Goal: Task Accomplishment & Management: Manage account settings

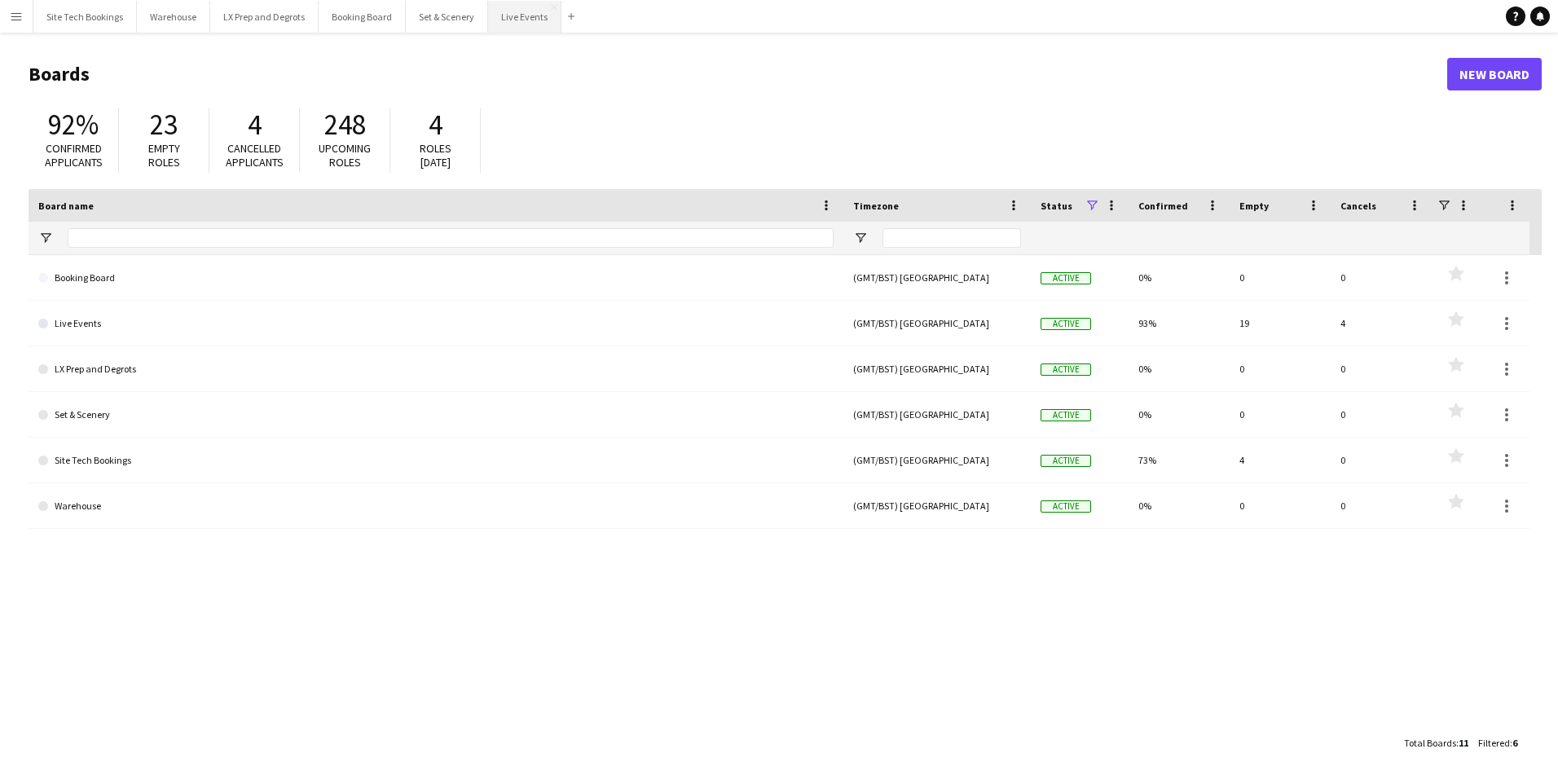
click at [531, 16] on button "Live Events Close" at bounding box center [525, 17] width 73 height 31
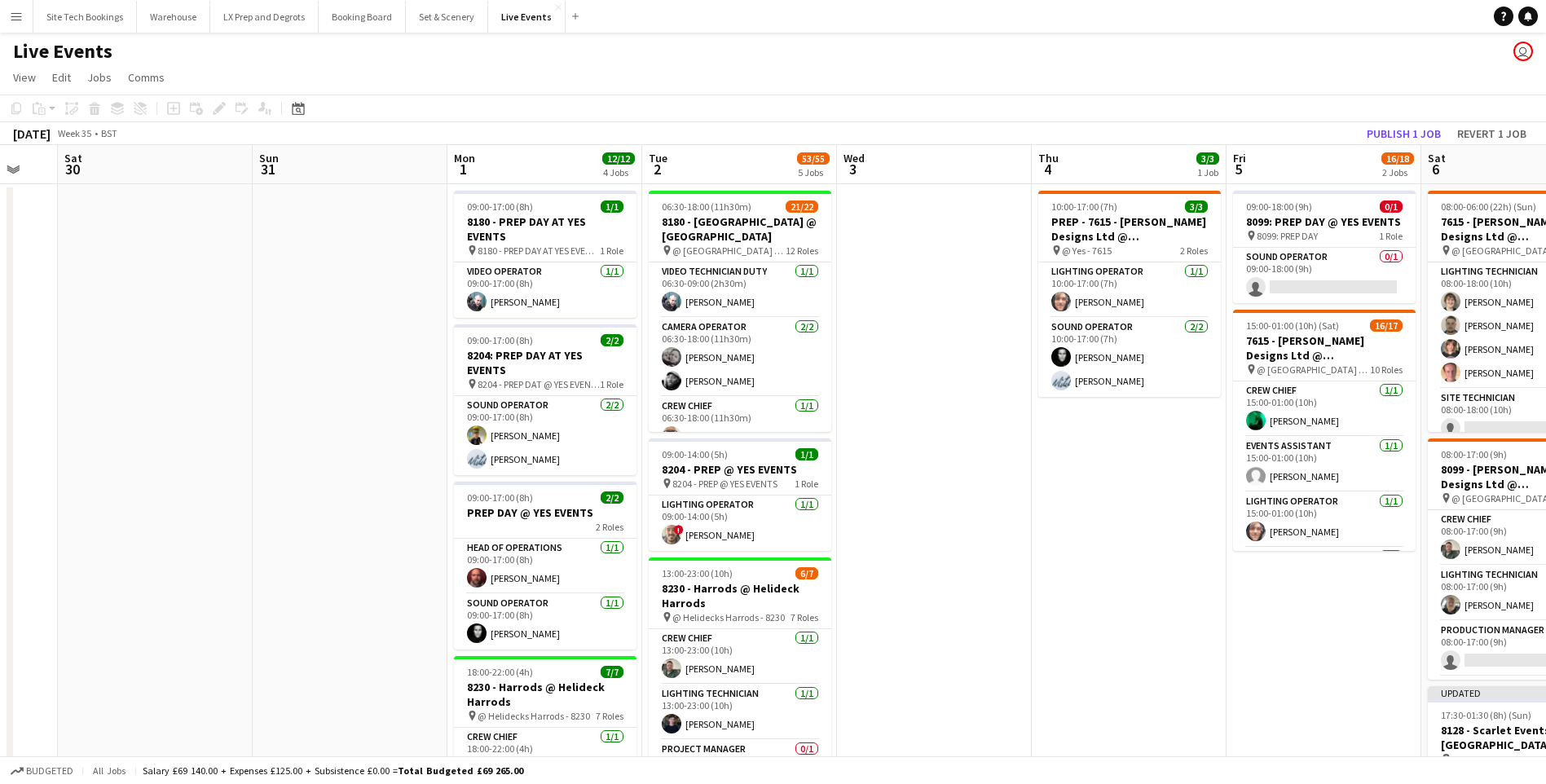
scroll to position [0, 521]
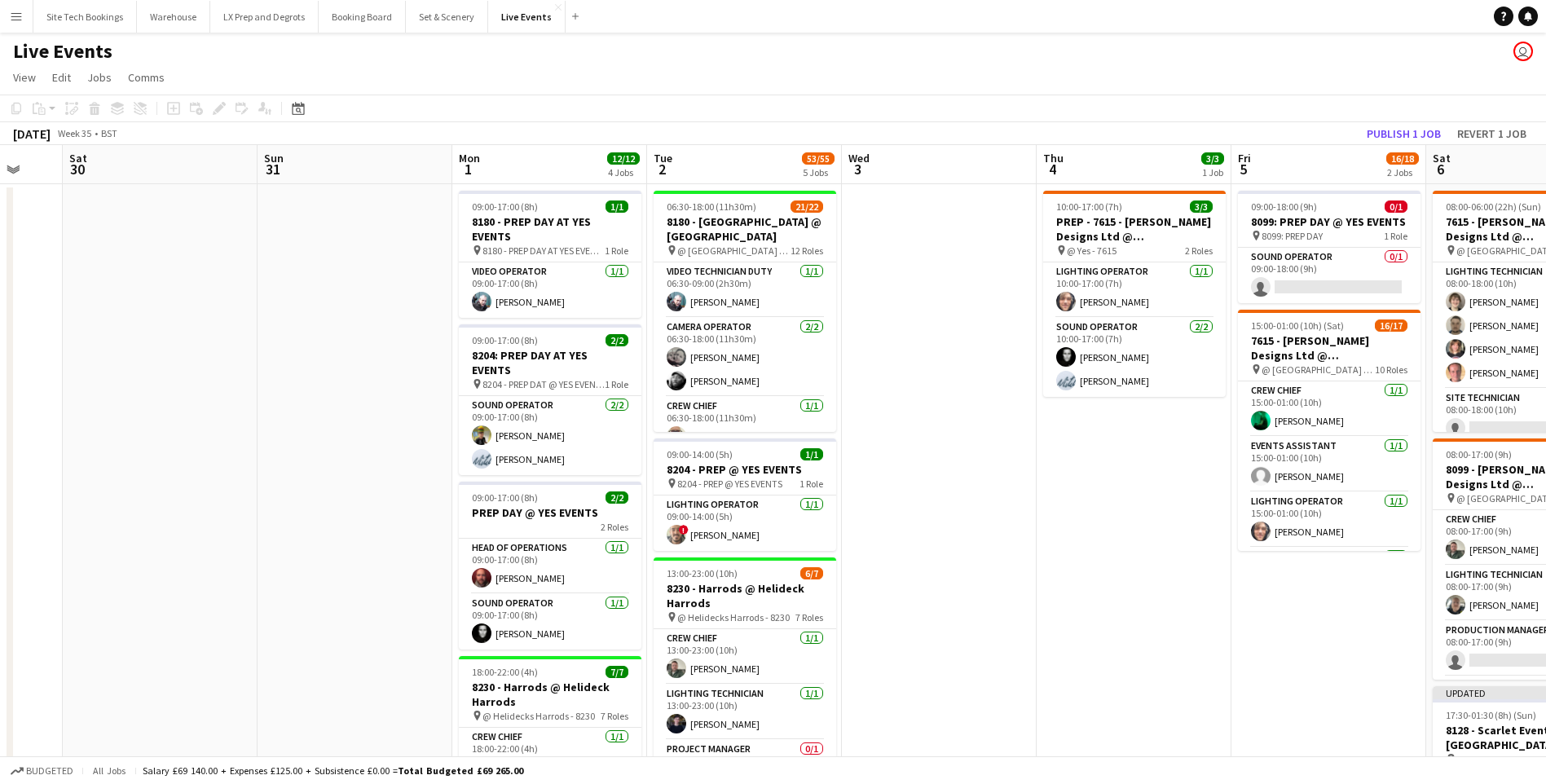
drag, startPoint x: 1091, startPoint y: 424, endPoint x: 180, endPoint y: 457, distance: 911.6
click at [180, 457] on app-calendar-viewport "Wed 27 Thu 28 10/10 1 Job Fri 29 Sat 30 Sun 31 Mon 1 12/12 4 Jobs Tue 2 53/55 5…" at bounding box center [773, 743] width 1546 height 1198
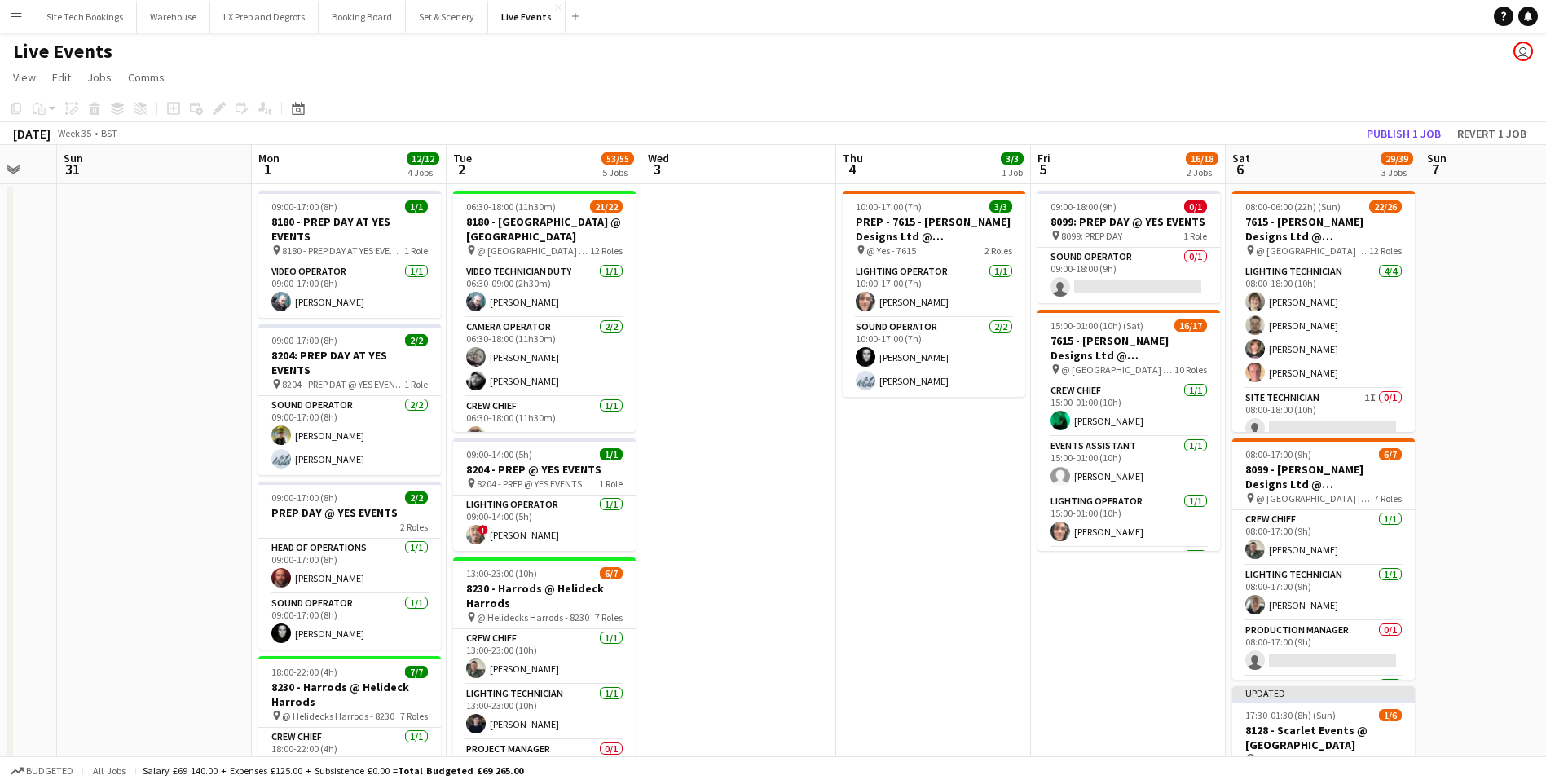
scroll to position [0, 453]
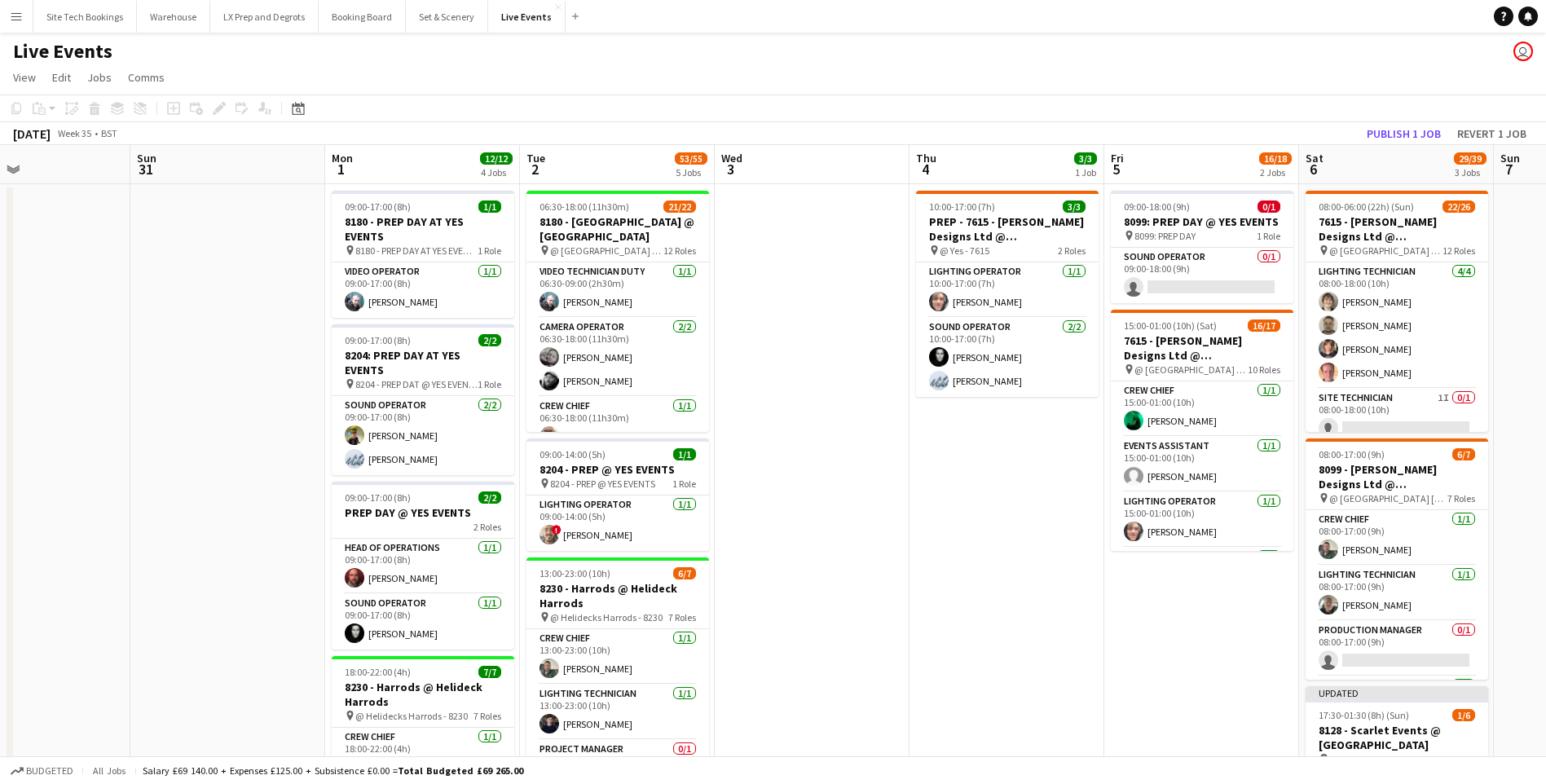
drag, startPoint x: 923, startPoint y: 456, endPoint x: 861, endPoint y: 464, distance: 62.5
click at [861, 464] on app-calendar-viewport "Thu 28 10/10 1 Job Fri 29 Sat 30 Sun 31 Mon 1 12/12 4 Jobs Tue 2 53/55 5 Jobs W…" at bounding box center [773, 743] width 1546 height 1198
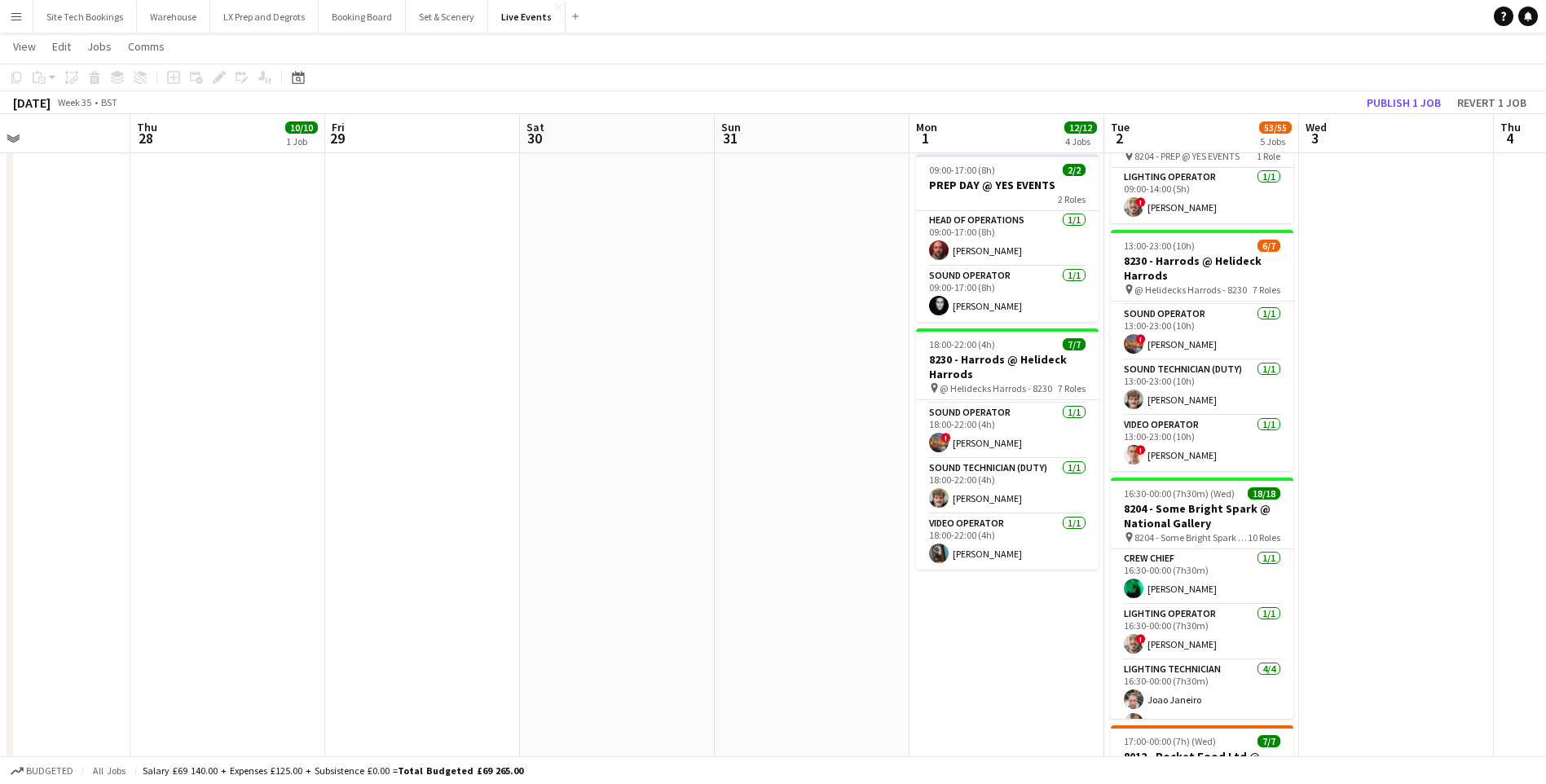
scroll to position [0, 412]
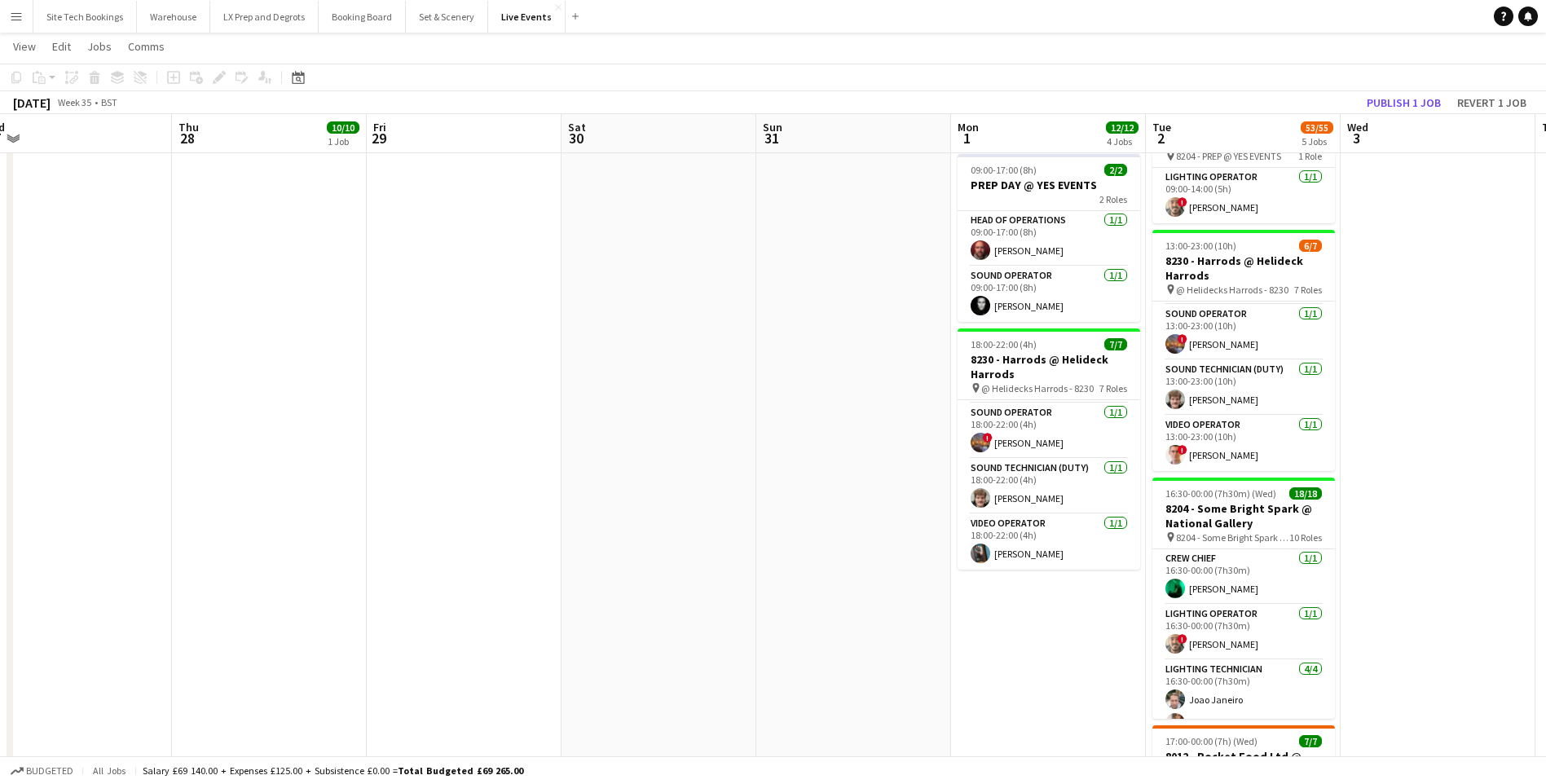
drag, startPoint x: 914, startPoint y: 516, endPoint x: 1560, endPoint y: 541, distance: 646.5
click at [1546, 541] on html "Menu Boards Boards Boards All jobs Status Workforce Workforce My Workforce Recr…" at bounding box center [773, 358] width 1546 height 1368
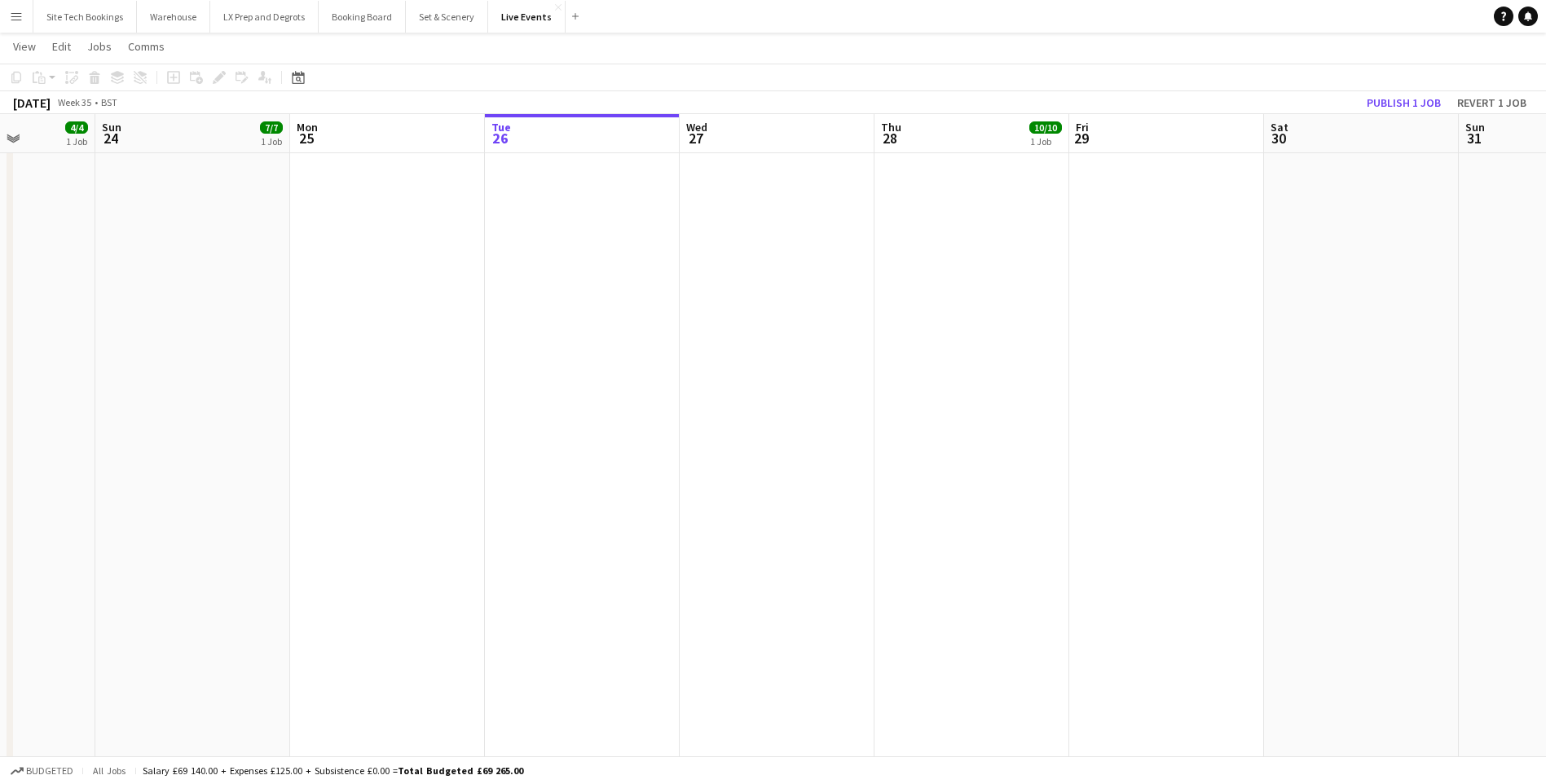
drag, startPoint x: 347, startPoint y: 483, endPoint x: 1049, endPoint y: 480, distance: 702.0
click at [1049, 480] on app-calendar-viewport "Thu 21 4/4 1 Job Fri 22 4/4 1 Job Sat 23 4/4 1 Job Sun 24 7/7 1 Job Mon 25 Tue …" at bounding box center [773, 376] width 1546 height 1277
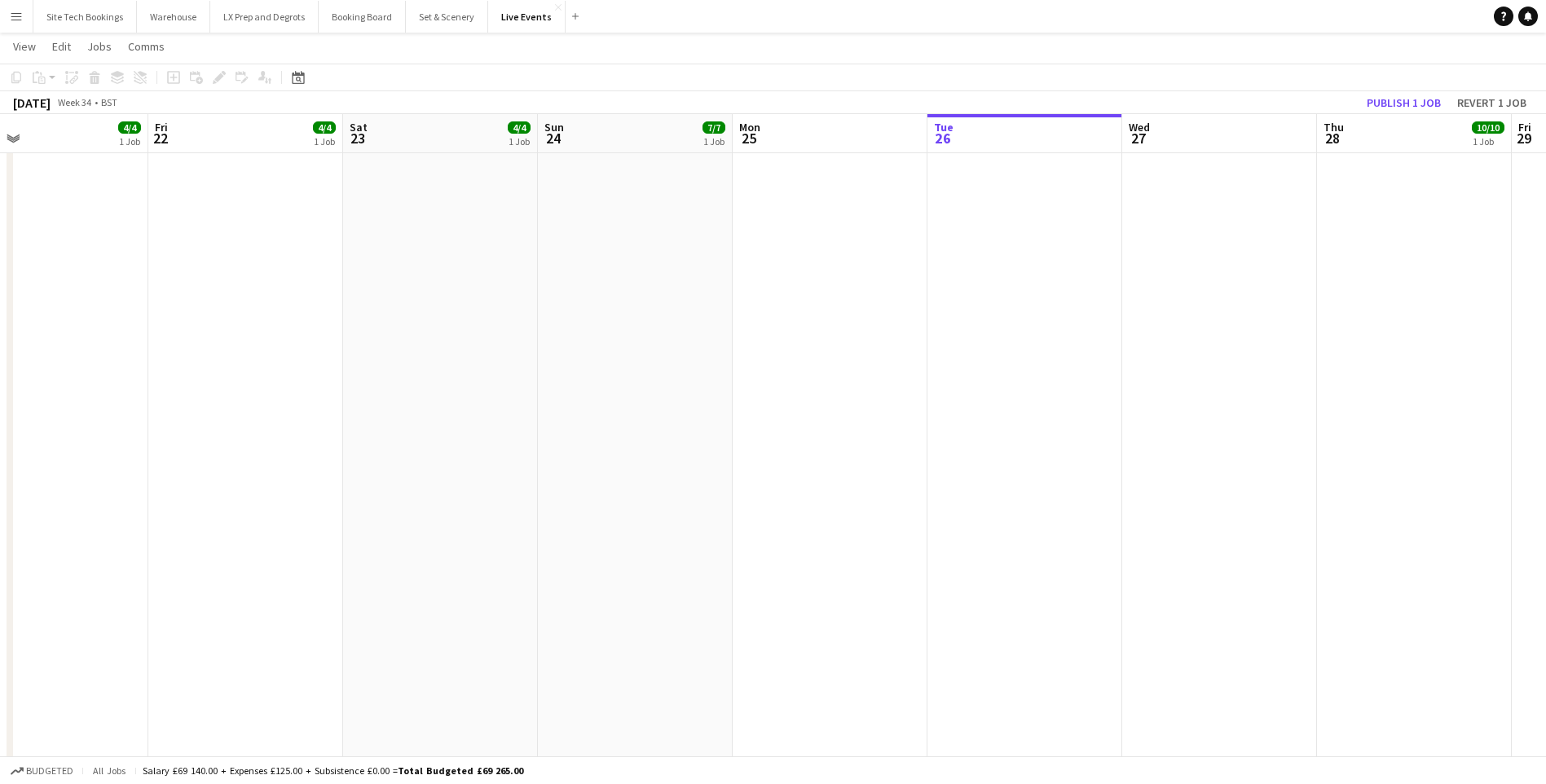
drag, startPoint x: 248, startPoint y: 361, endPoint x: 1081, endPoint y: 404, distance: 834.1
click at [1081, 404] on app-calendar-viewport "Tue 19 Wed 20 Thu 21 4/4 1 Job Fri 22 4/4 1 Job Sat 23 4/4 1 Job Sun 24 7/7 1 J…" at bounding box center [773, 376] width 1546 height 1277
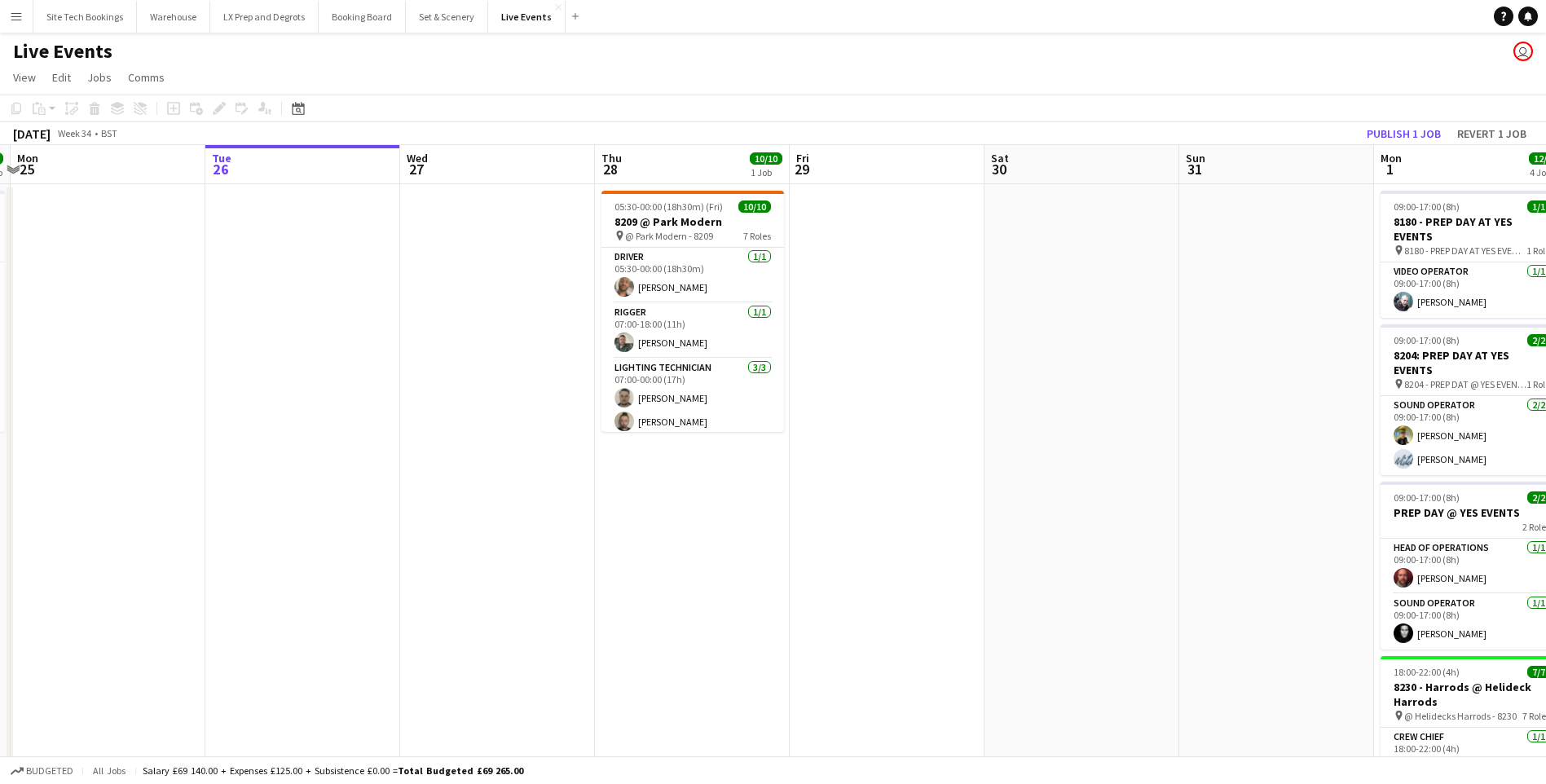
scroll to position [0, 402]
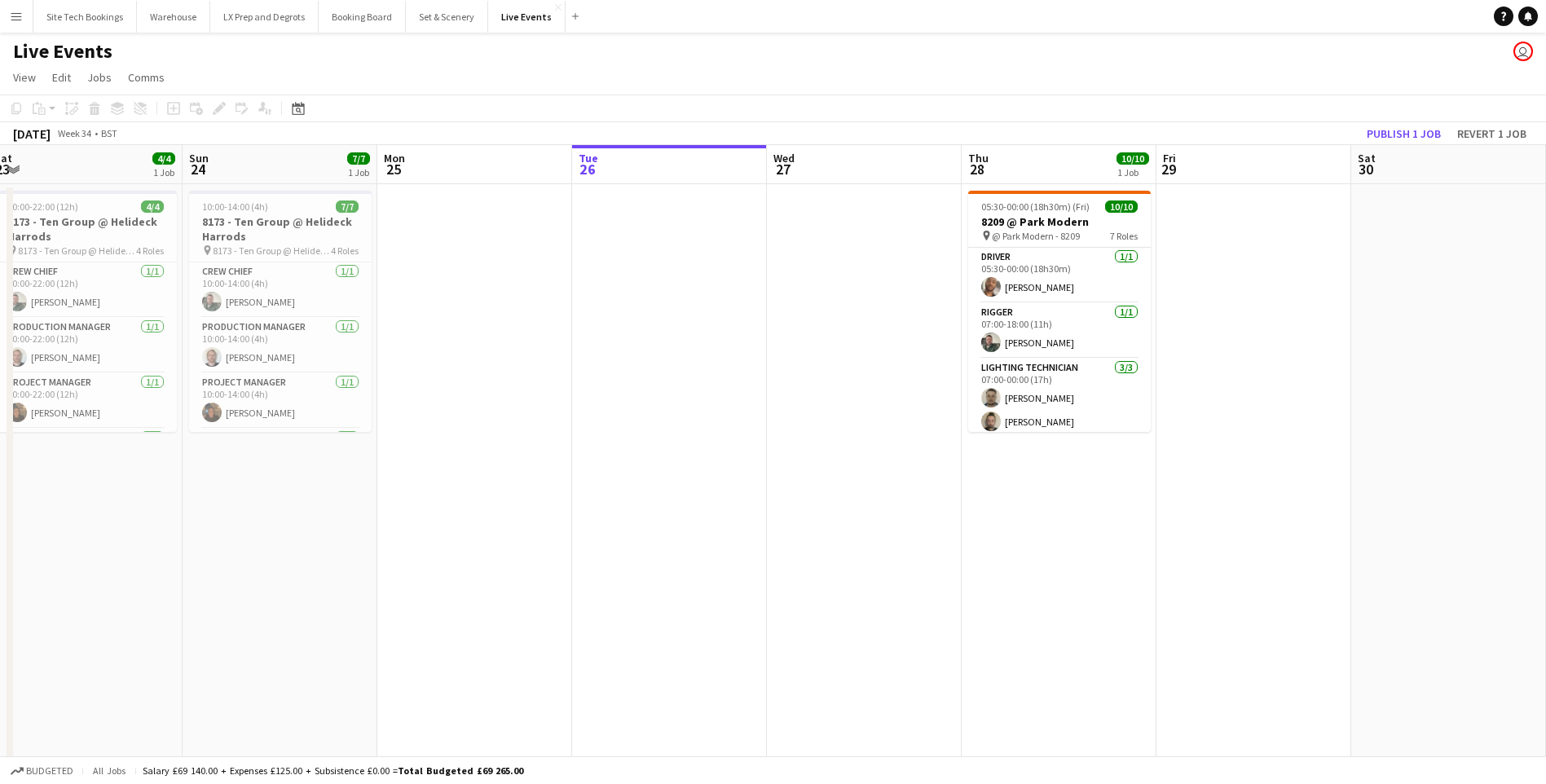
drag, startPoint x: 1074, startPoint y: 566, endPoint x: -163, endPoint y: 569, distance: 1237.0
click at [0, 569] on html "Menu Boards Boards Boards All jobs Status Workforce Workforce My Workforce Recr…" at bounding box center [773, 685] width 1546 height 1370
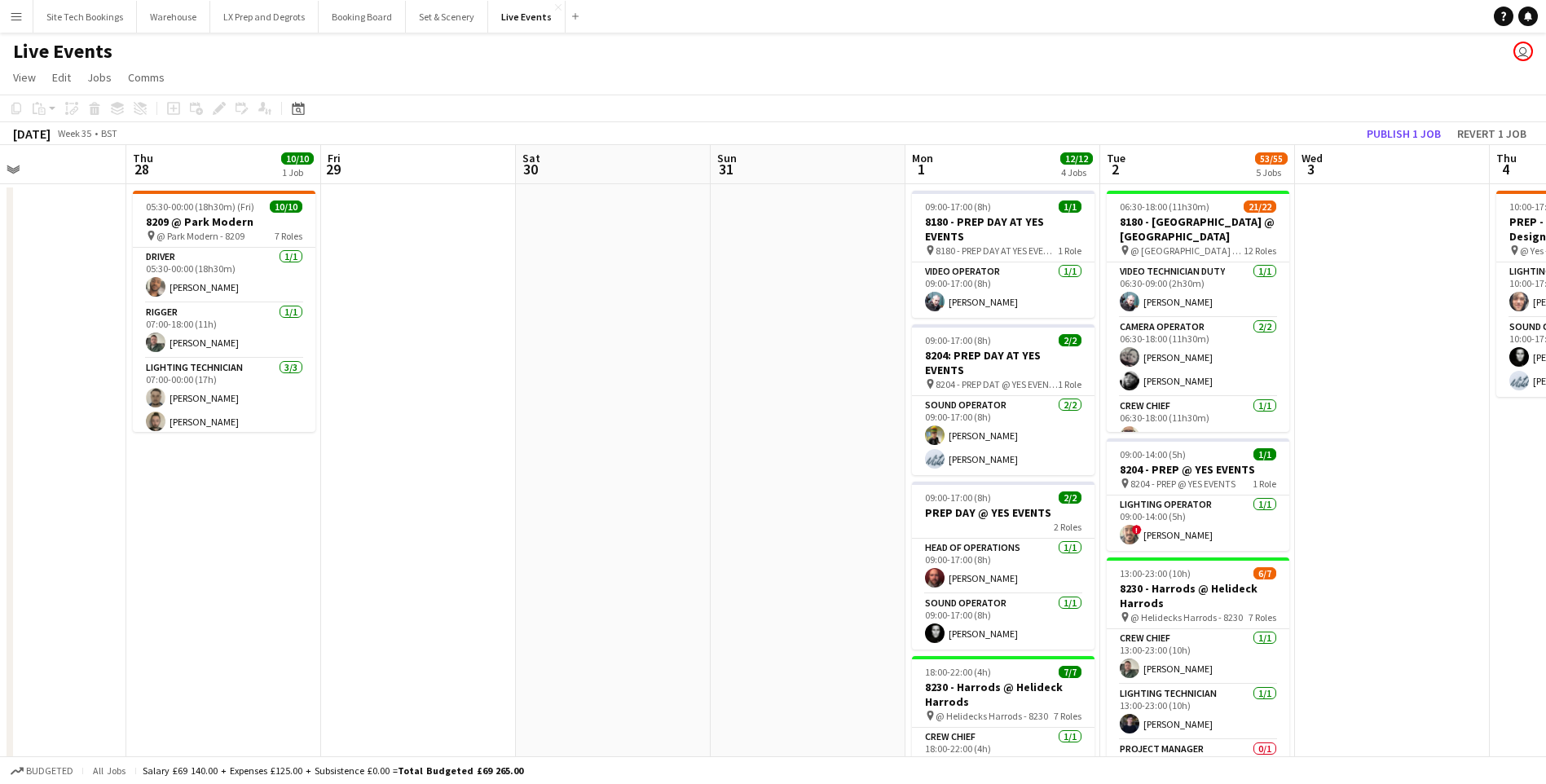
drag, startPoint x: 876, startPoint y: 494, endPoint x: 225, endPoint y: 550, distance: 653.4
click at [225, 550] on app-calendar-viewport "Sun 24 7/7 1 Job Mon 25 Tue 26 Wed 27 Thu 28 10/10 1 Job Fri 29 Sat 30 Sun 31 M…" at bounding box center [773, 743] width 1546 height 1198
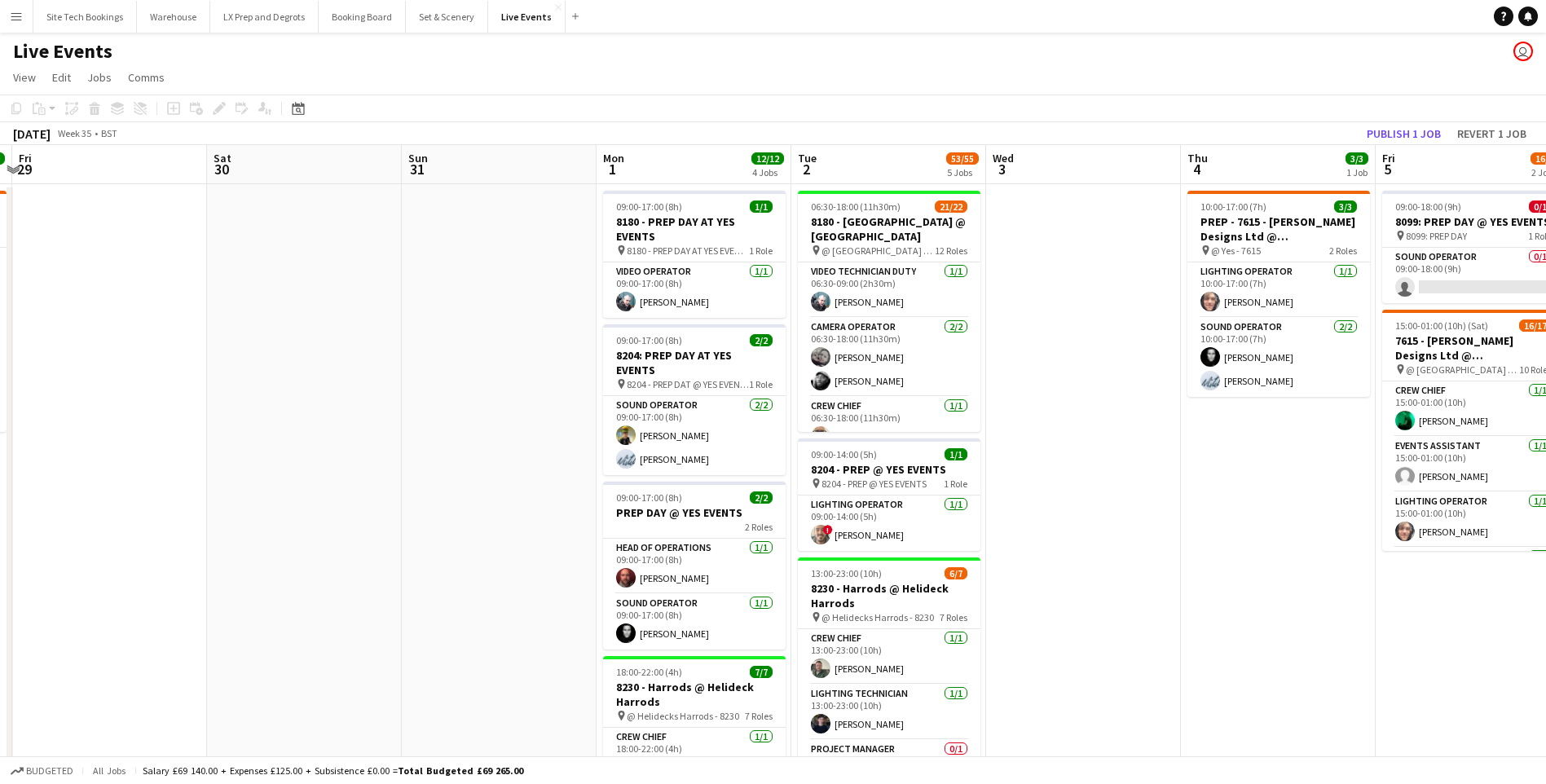
scroll to position [0, 433]
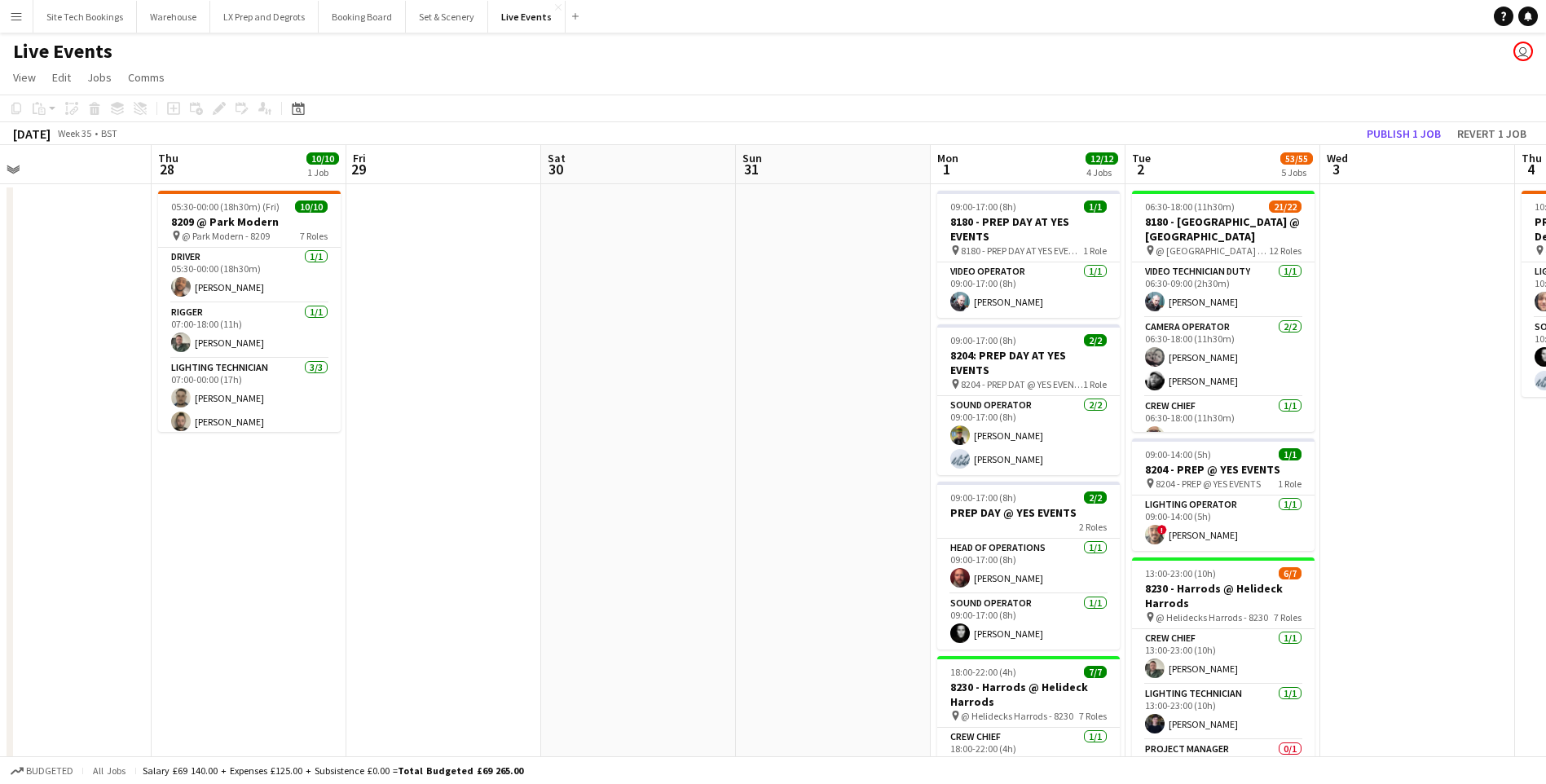
drag, startPoint x: 920, startPoint y: 368, endPoint x: 405, endPoint y: 375, distance: 515.0
click at [405, 375] on app-calendar-viewport "Mon 25 Tue 26 Wed 27 Thu 28 10/10 1 Job Fri 29 Sat 30 Sun 31 Mon 1 12/12 4 Jobs…" at bounding box center [773, 743] width 1546 height 1198
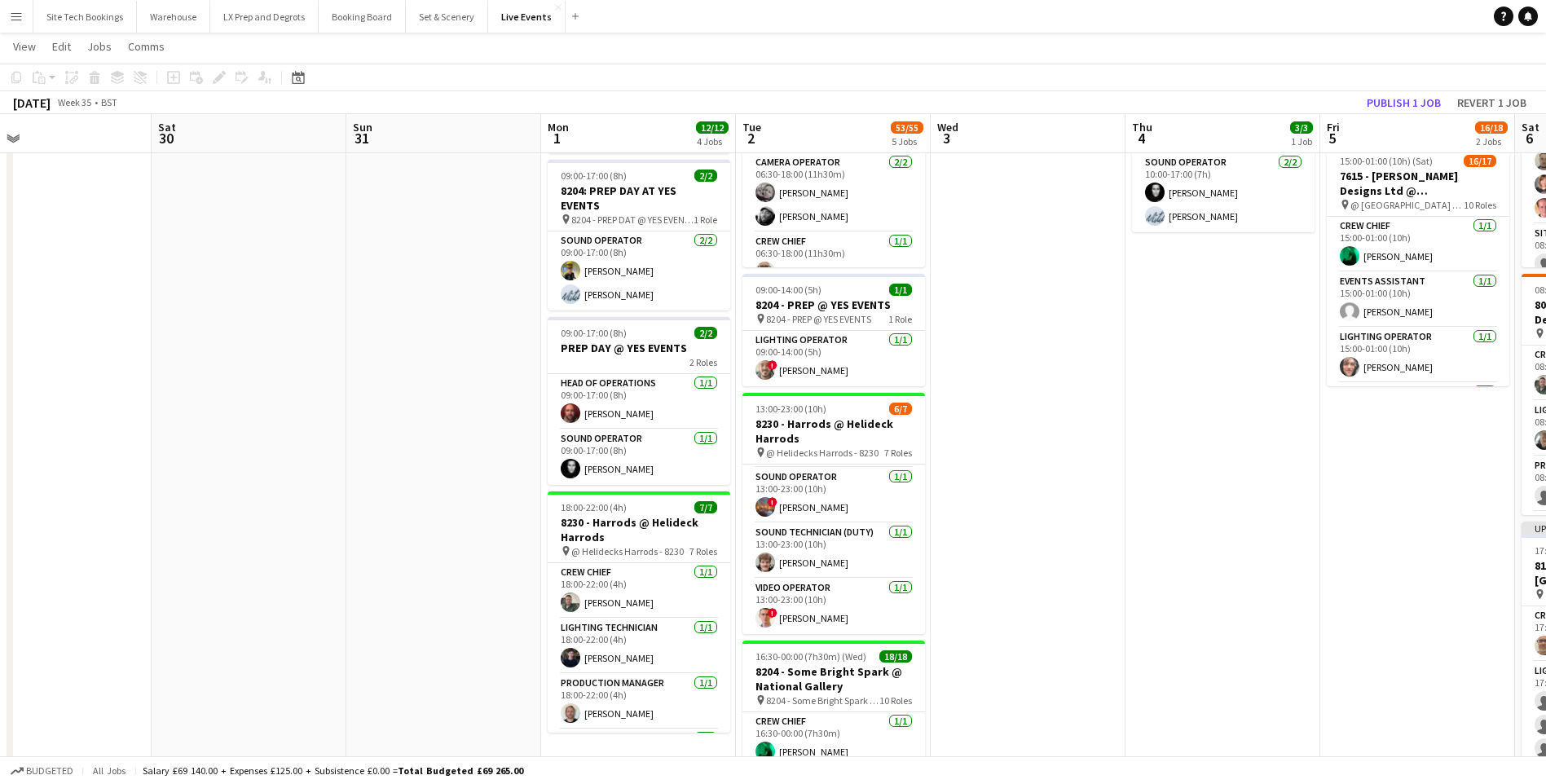
scroll to position [0, 0]
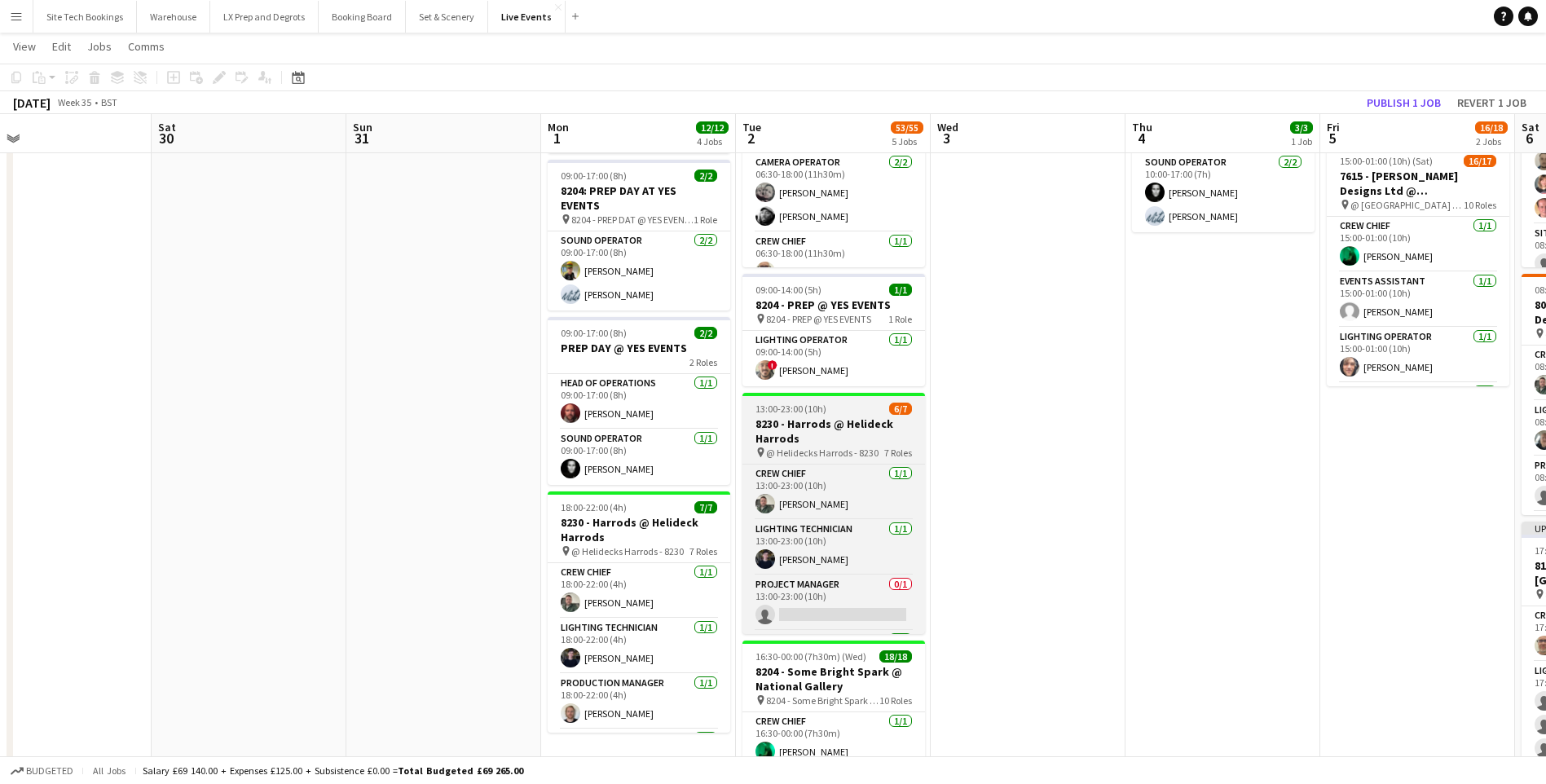
click at [804, 416] on h3 "8230 - Harrods @ Helideck Harrods" at bounding box center [833, 430] width 182 height 29
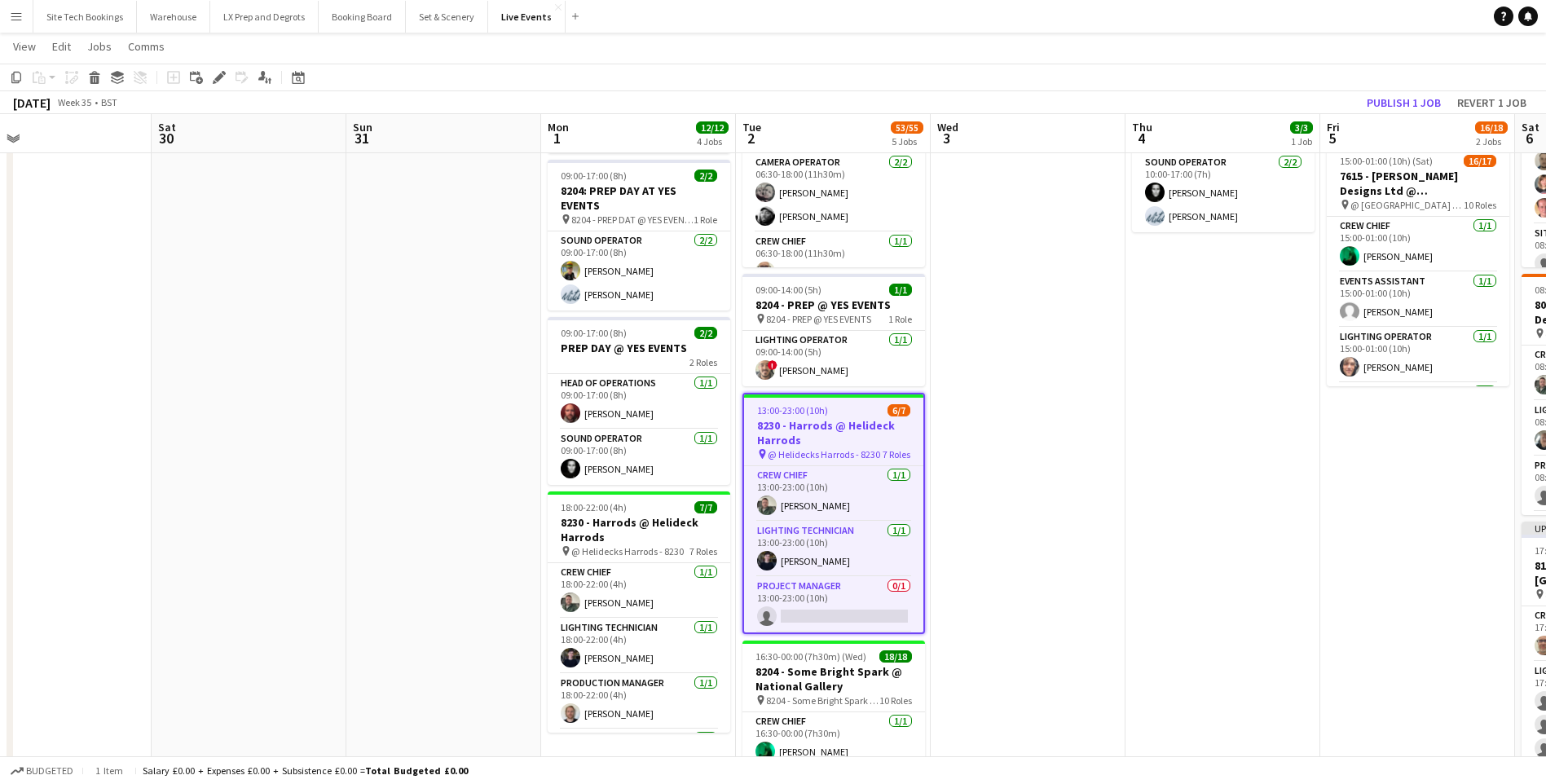
click at [793, 433] on h3 "8230 - Harrods @ Helideck Harrods" at bounding box center [833, 432] width 179 height 29
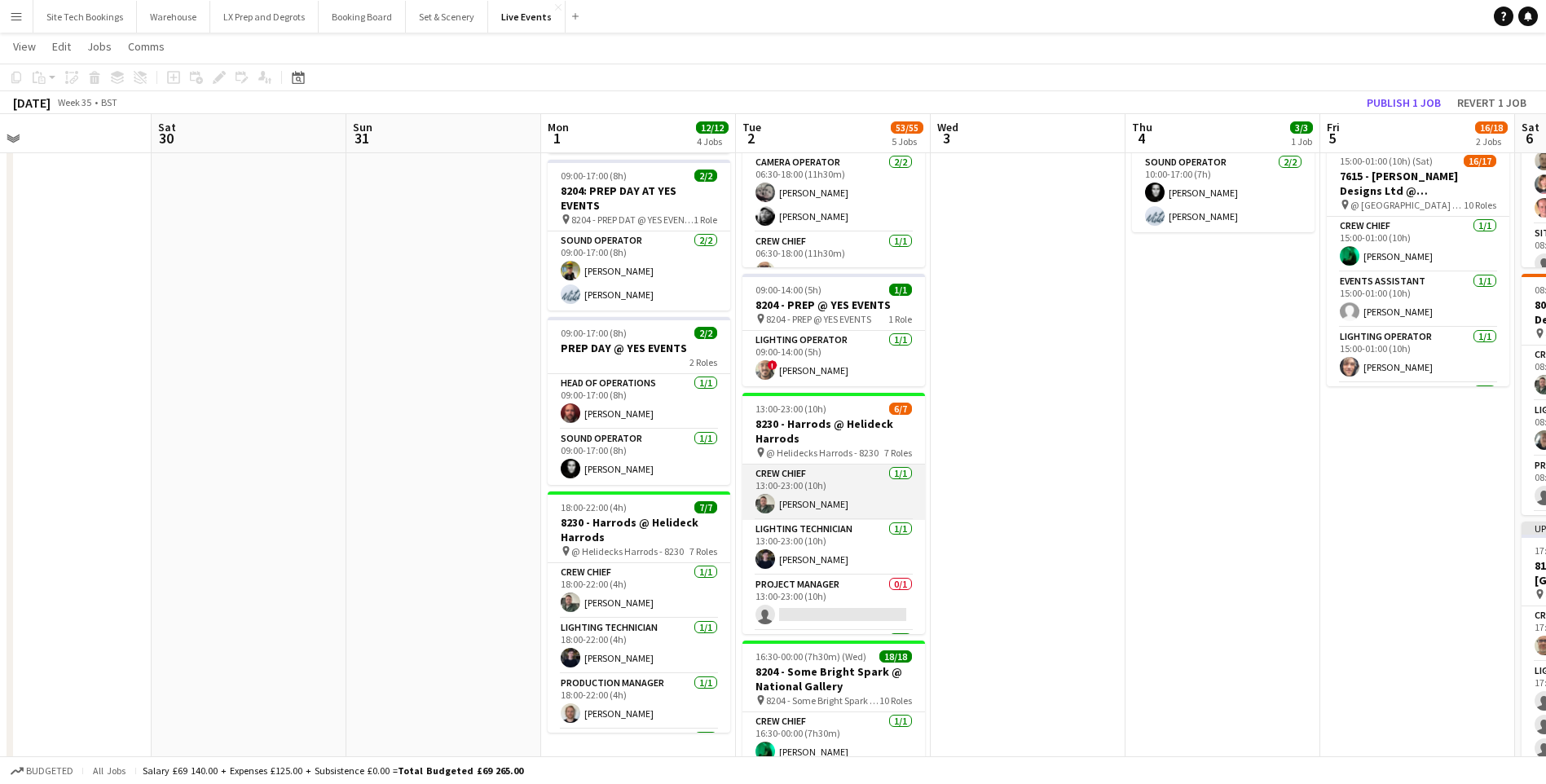
click at [790, 468] on app-card-role "Crew Chief [DATE] 13:00-23:00 (10h) [PERSON_NAME]" at bounding box center [833, 491] width 182 height 56
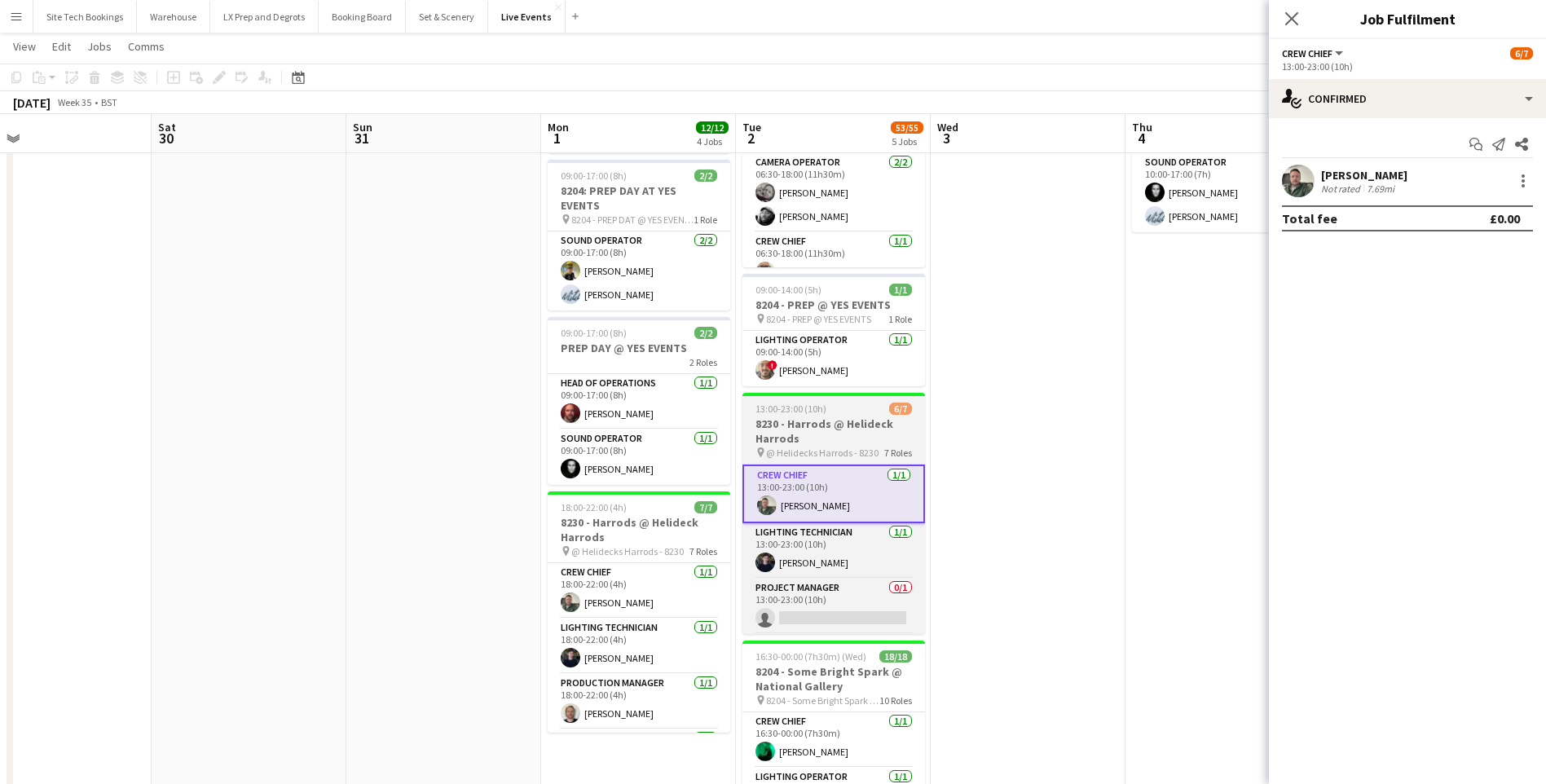
click at [791, 426] on h3 "8230 - Harrods @ Helideck Harrods" at bounding box center [833, 430] width 182 height 29
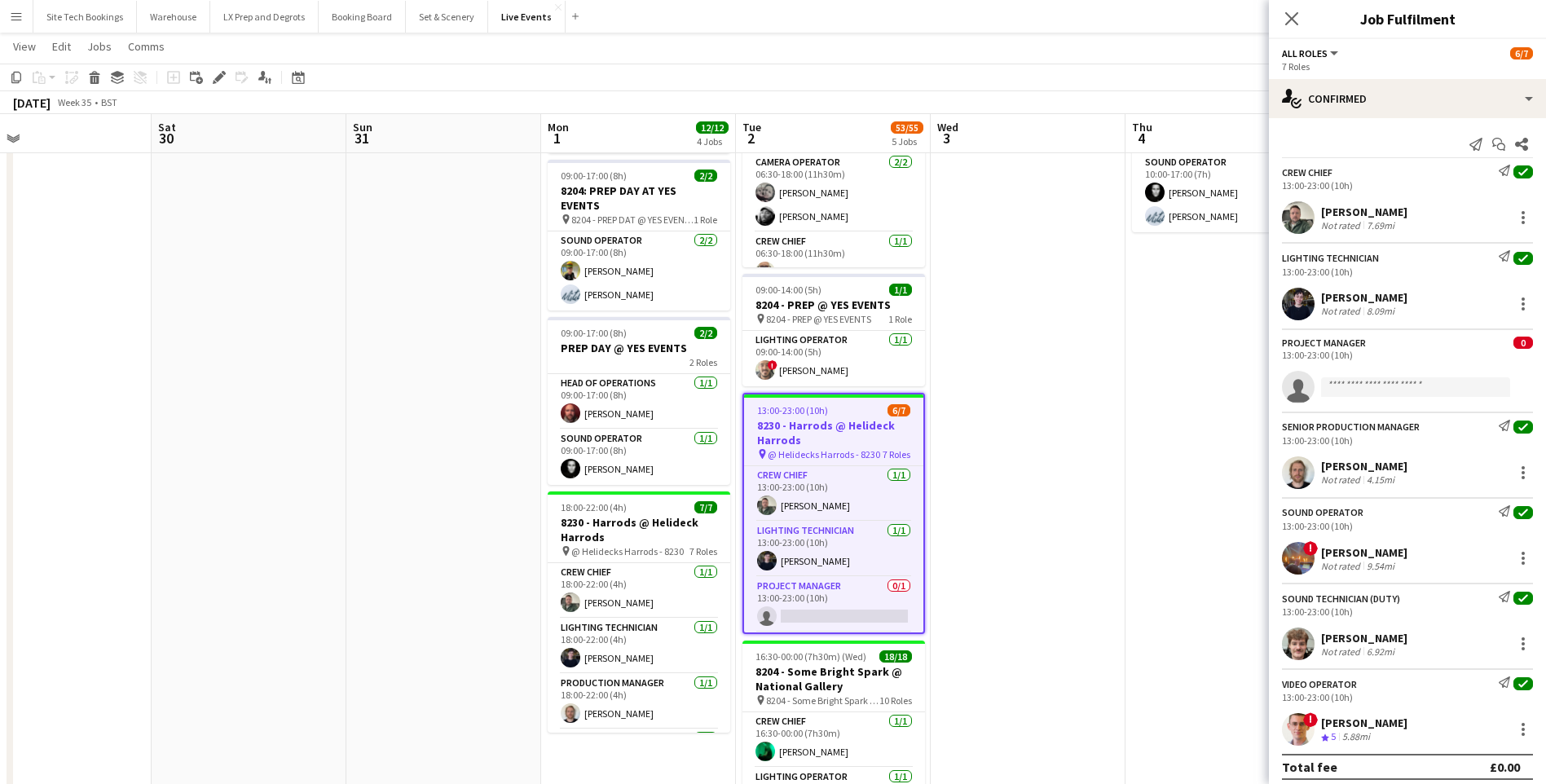
scroll to position [81, 0]
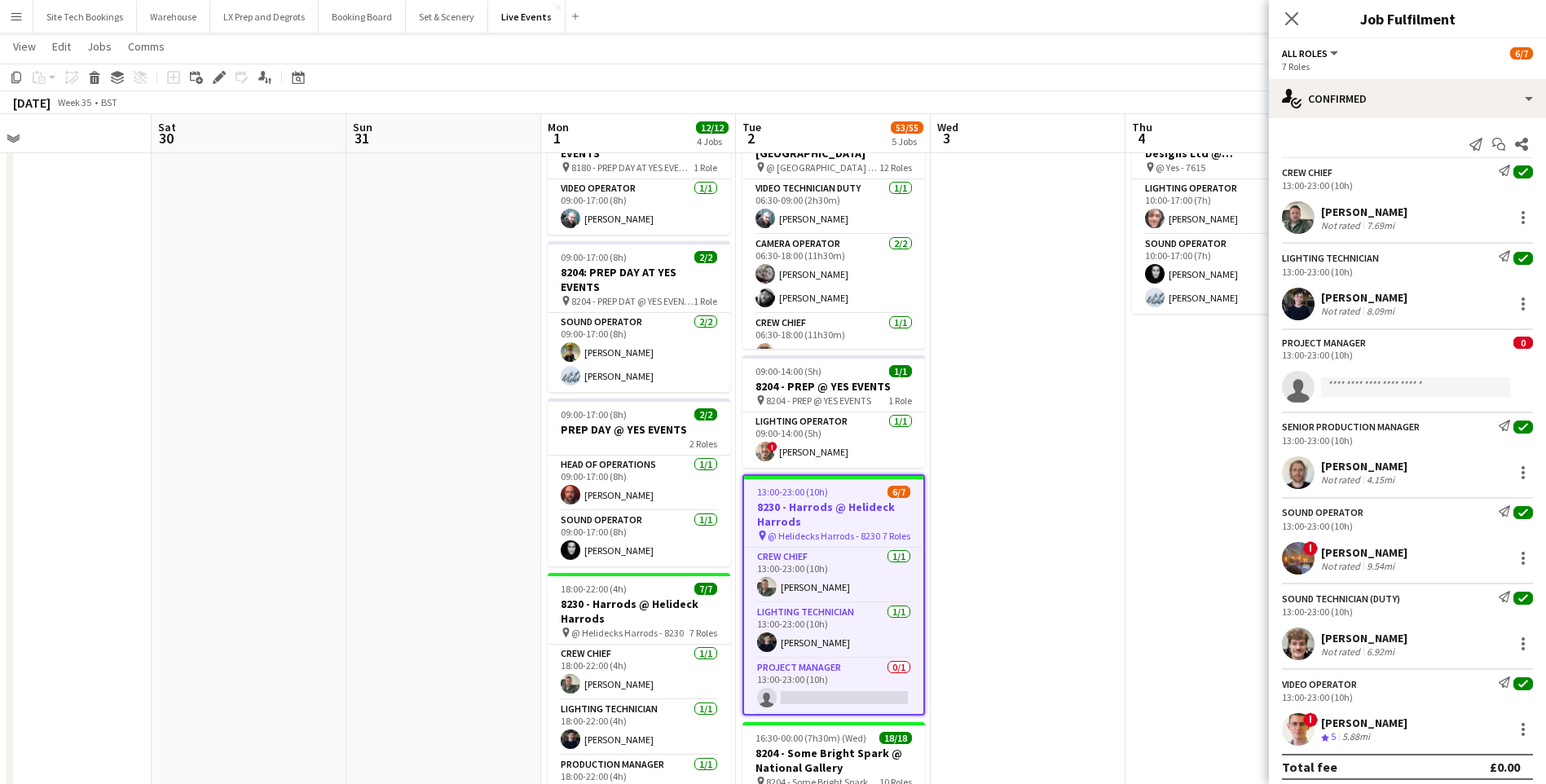
click at [1330, 552] on div "[PERSON_NAME]" at bounding box center [1364, 553] width 86 height 15
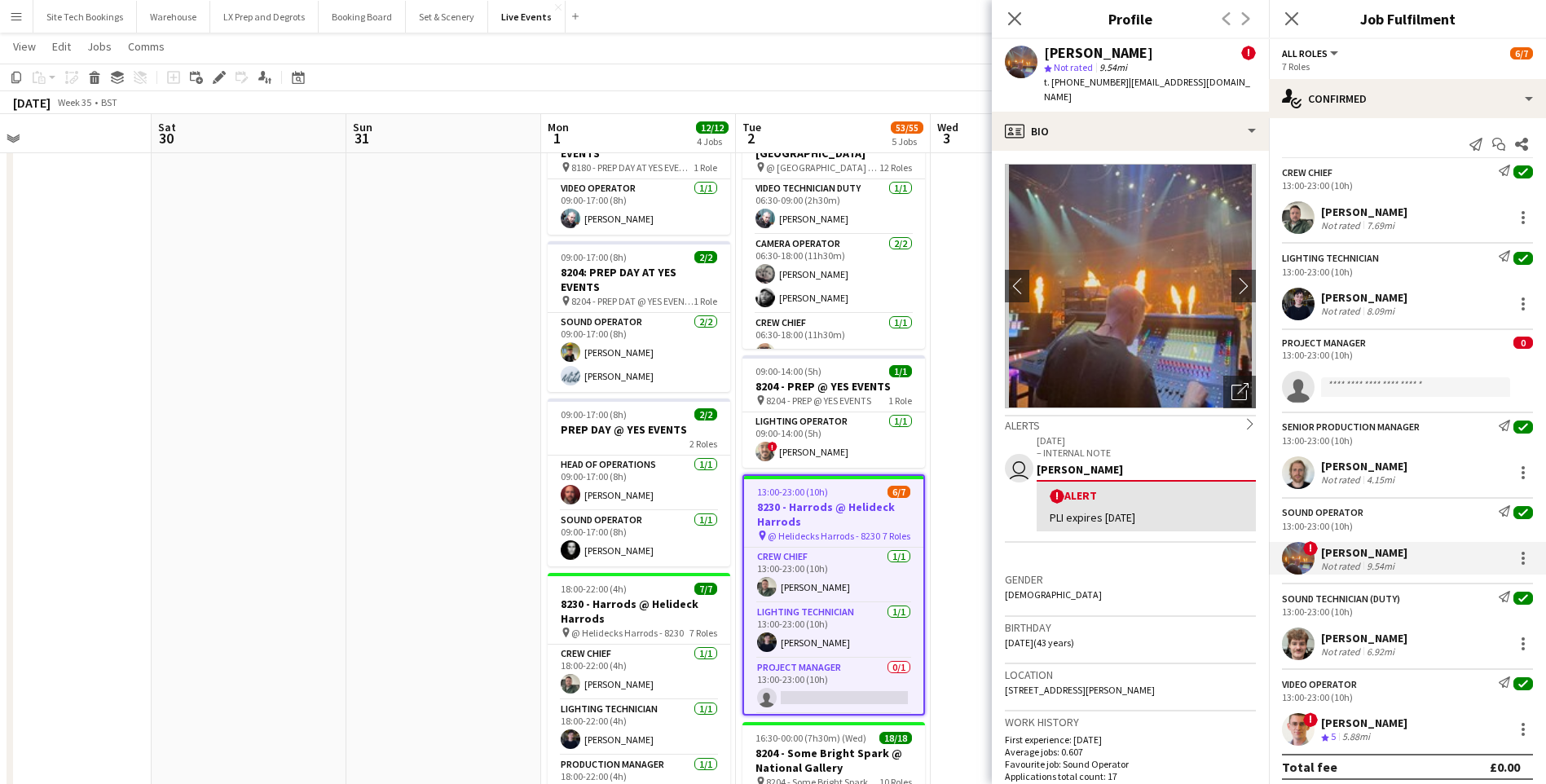
click at [1330, 552] on div "[PERSON_NAME]" at bounding box center [1364, 553] width 86 height 15
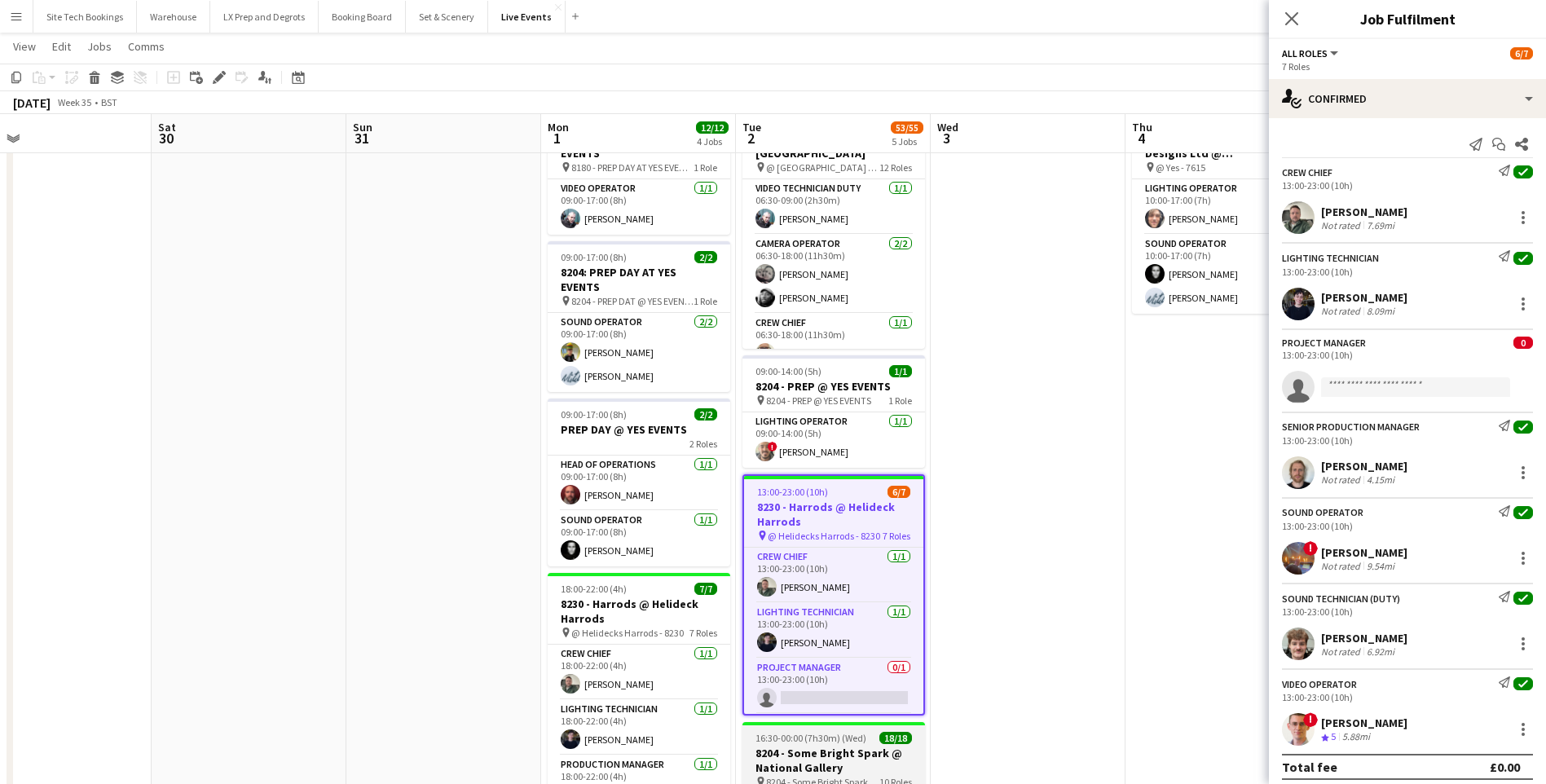
scroll to position [0, 0]
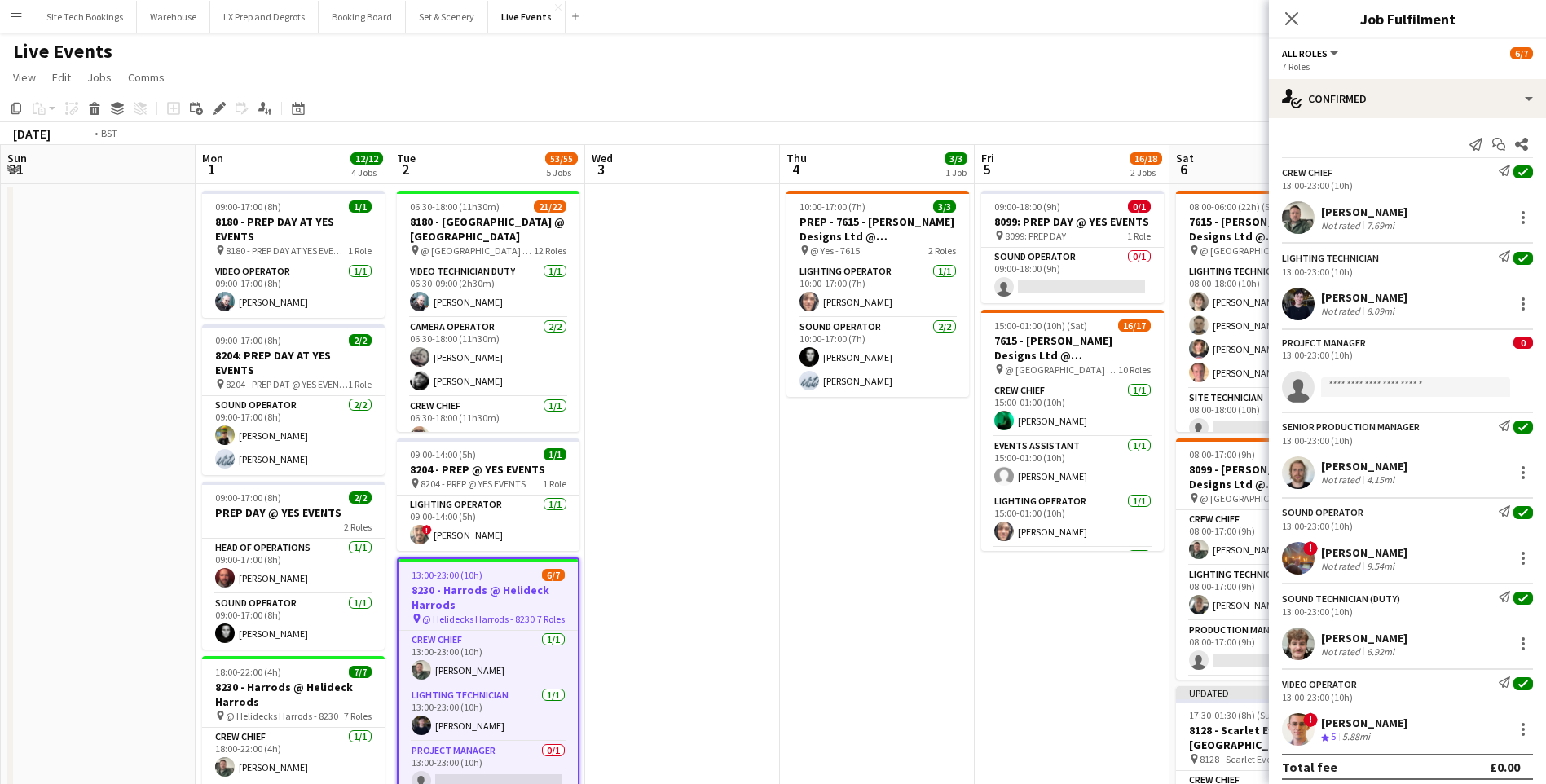
drag, startPoint x: 1071, startPoint y: 476, endPoint x: 526, endPoint y: 418, distance: 548.1
click at [526, 418] on app-calendar-viewport "Thu 28 10/10 1 Job Fri 29 Sat 30 Sun 31 Mon 1 12/12 4 Jobs Tue 2 53/55 5 Jobs W…" at bounding box center [773, 743] width 1546 height 1198
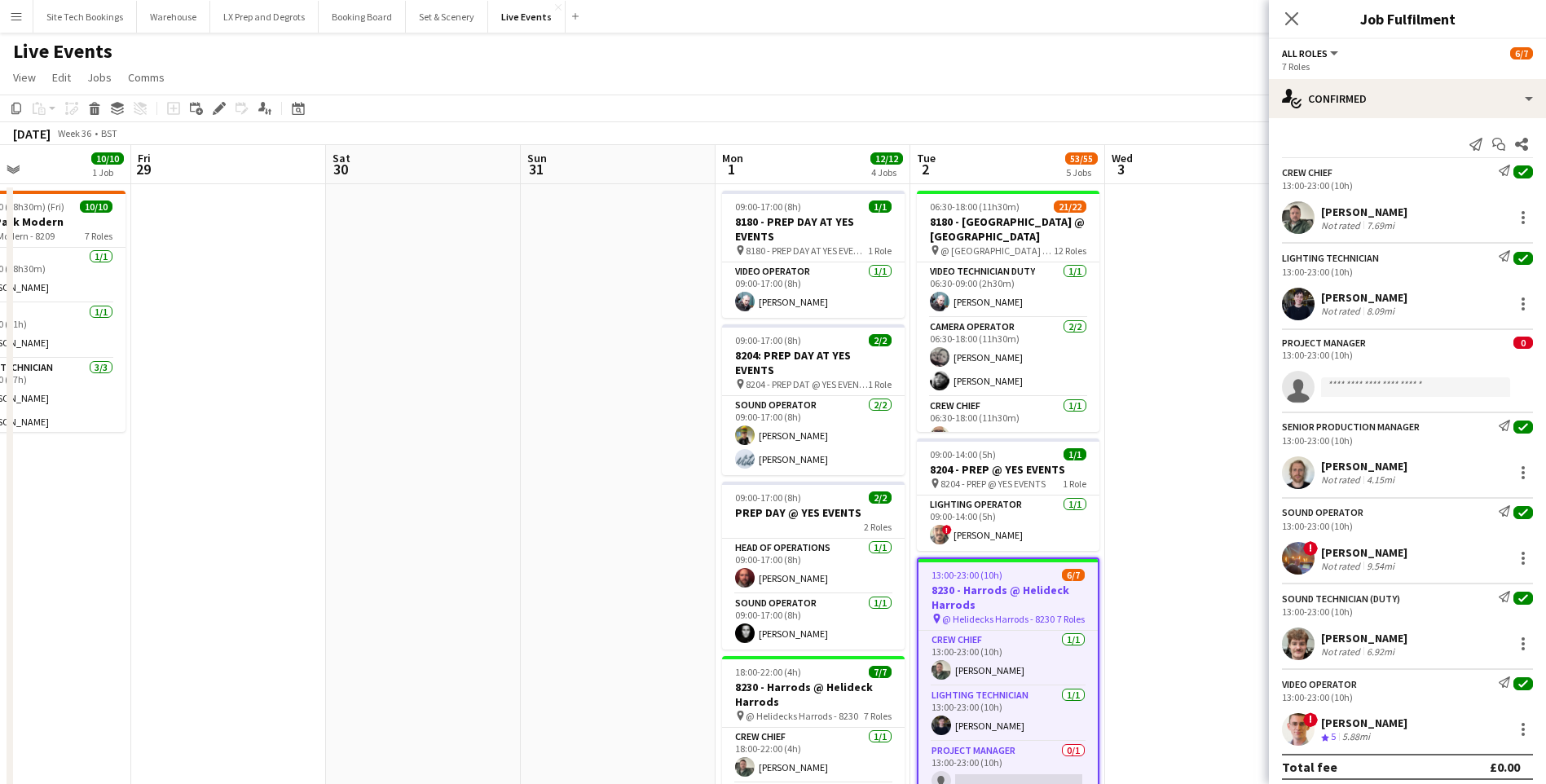
scroll to position [0, 453]
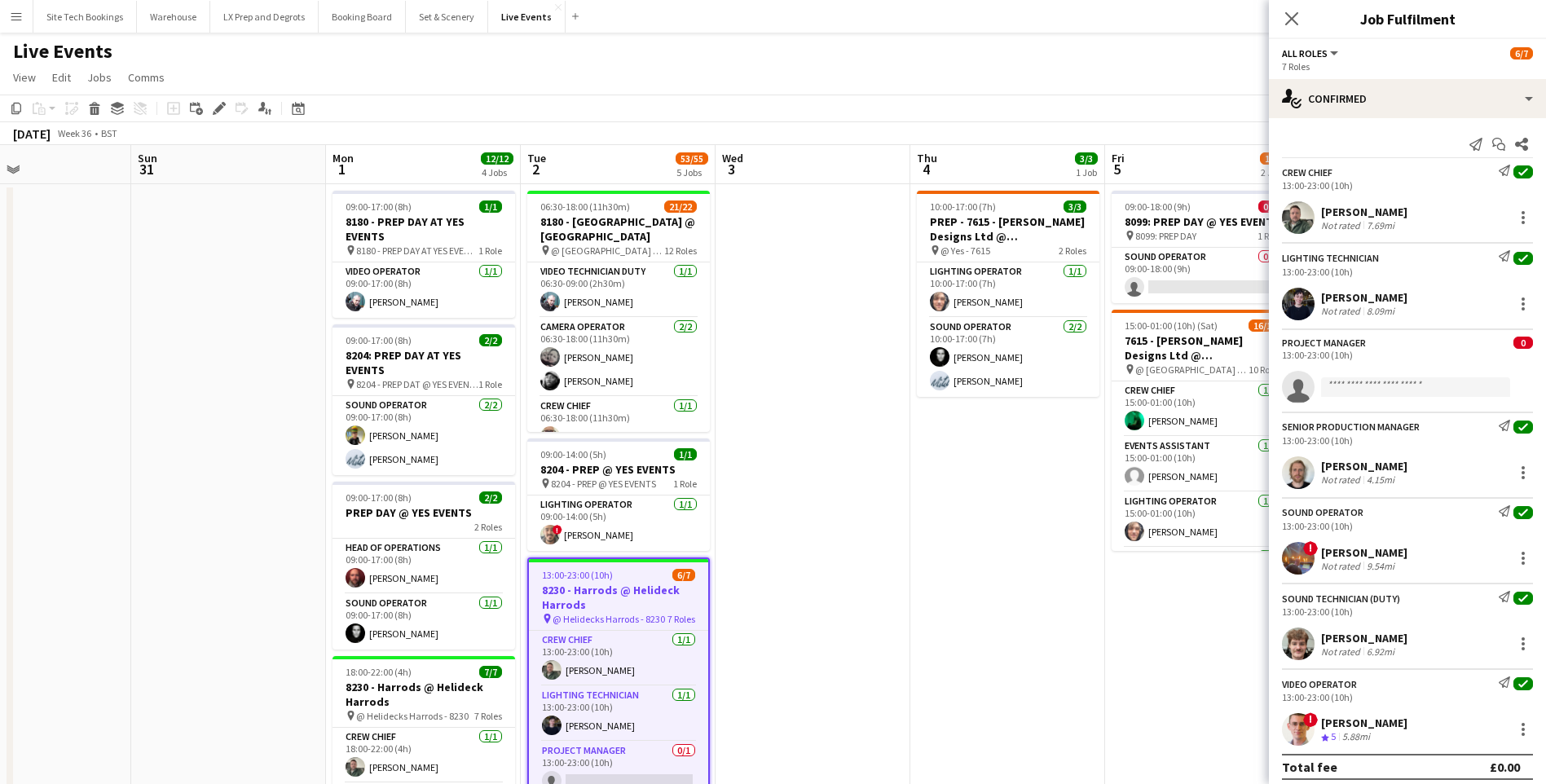
drag, startPoint x: 673, startPoint y: 557, endPoint x: 1386, endPoint y: 595, distance: 714.0
click at [1386, 595] on body "Menu Boards Boards Boards All jobs Status Workforce Workforce My Workforce Recr…" at bounding box center [773, 685] width 1546 height 1370
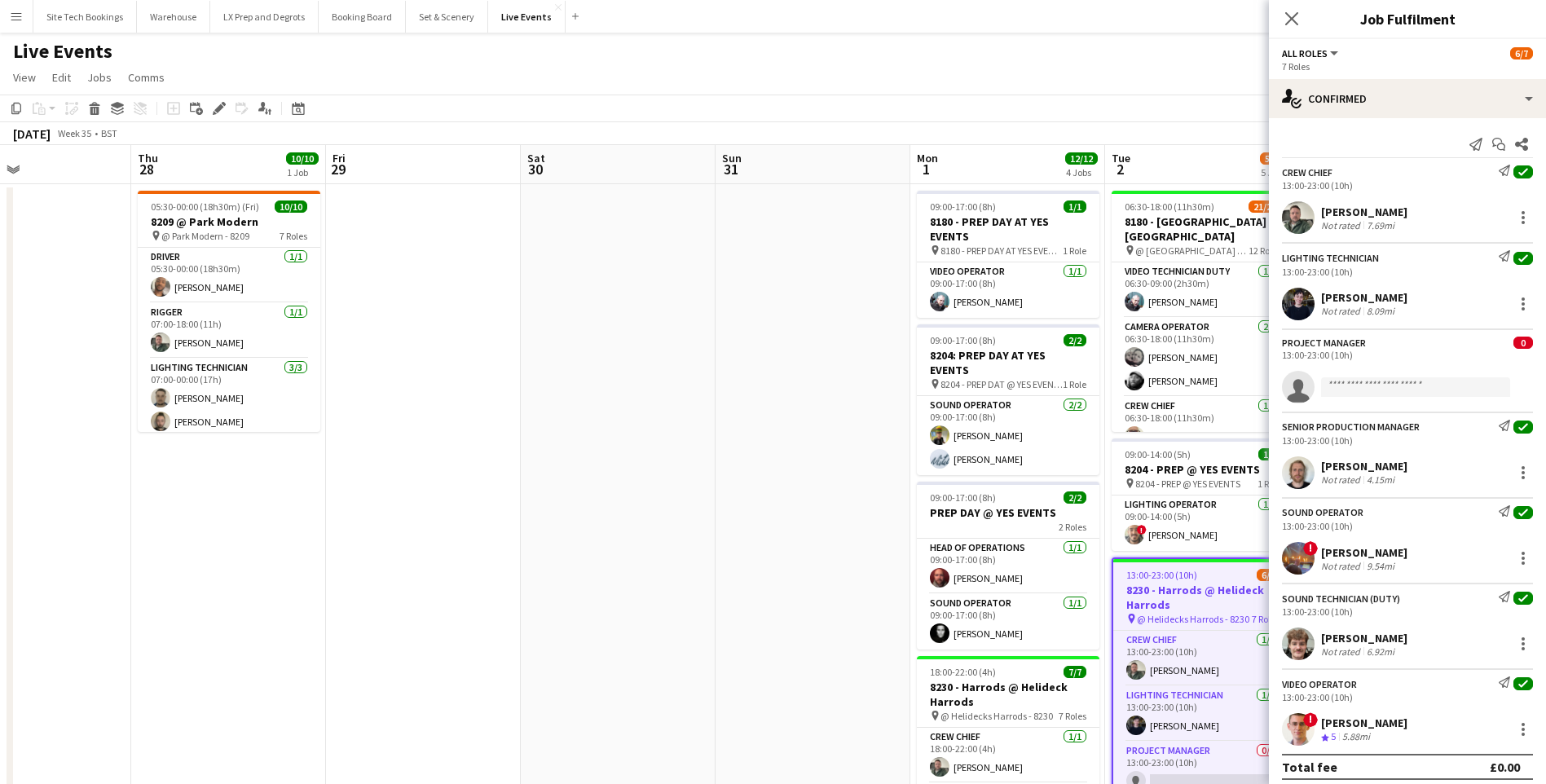
scroll to position [0, 392]
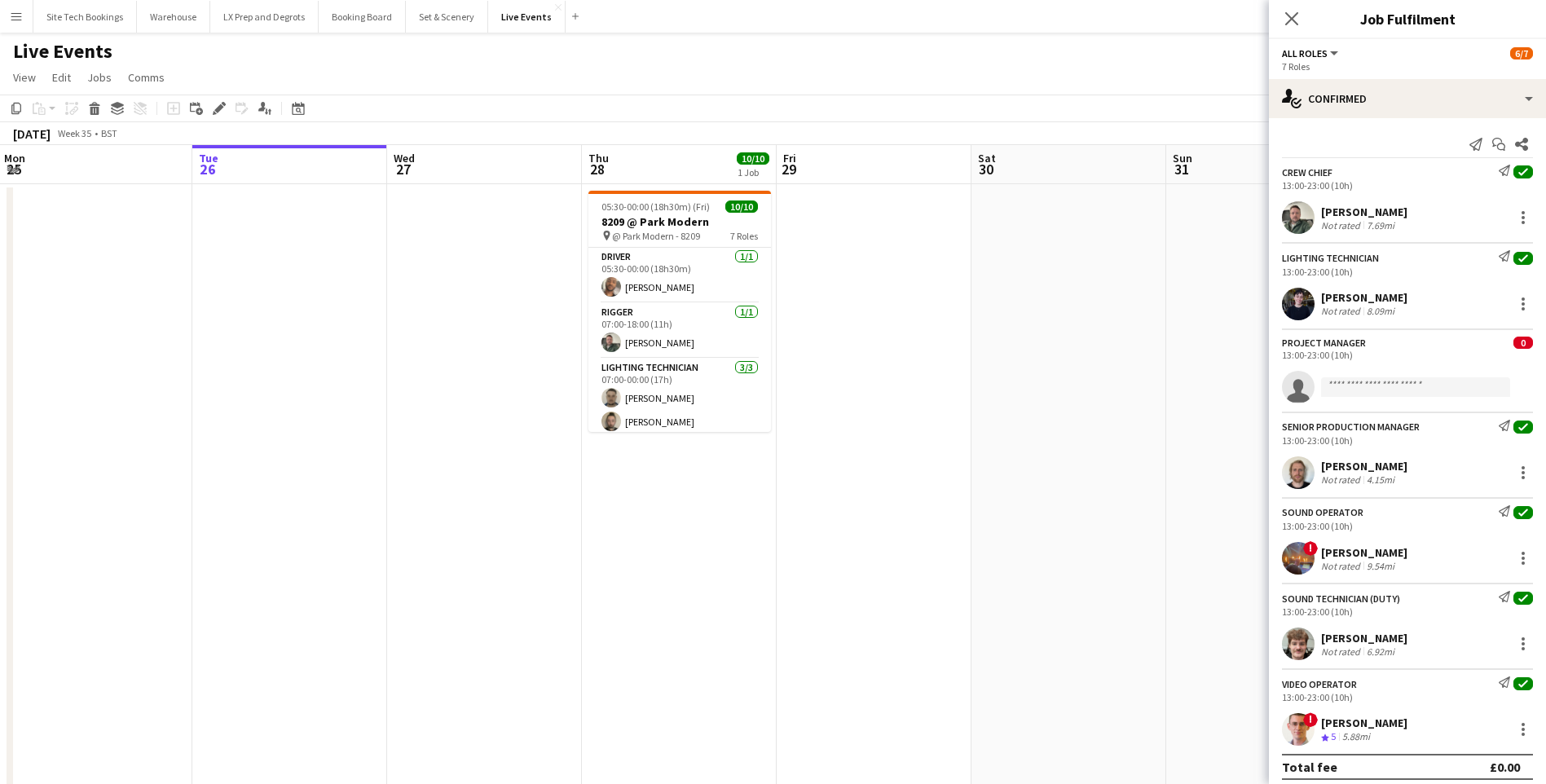
drag, startPoint x: 371, startPoint y: 473, endPoint x: 1557, endPoint y: 471, distance: 1186.0
click at [1546, 471] on html "Menu Boards Boards Boards All jobs Status Workforce Workforce My Workforce Recr…" at bounding box center [773, 685] width 1546 height 1370
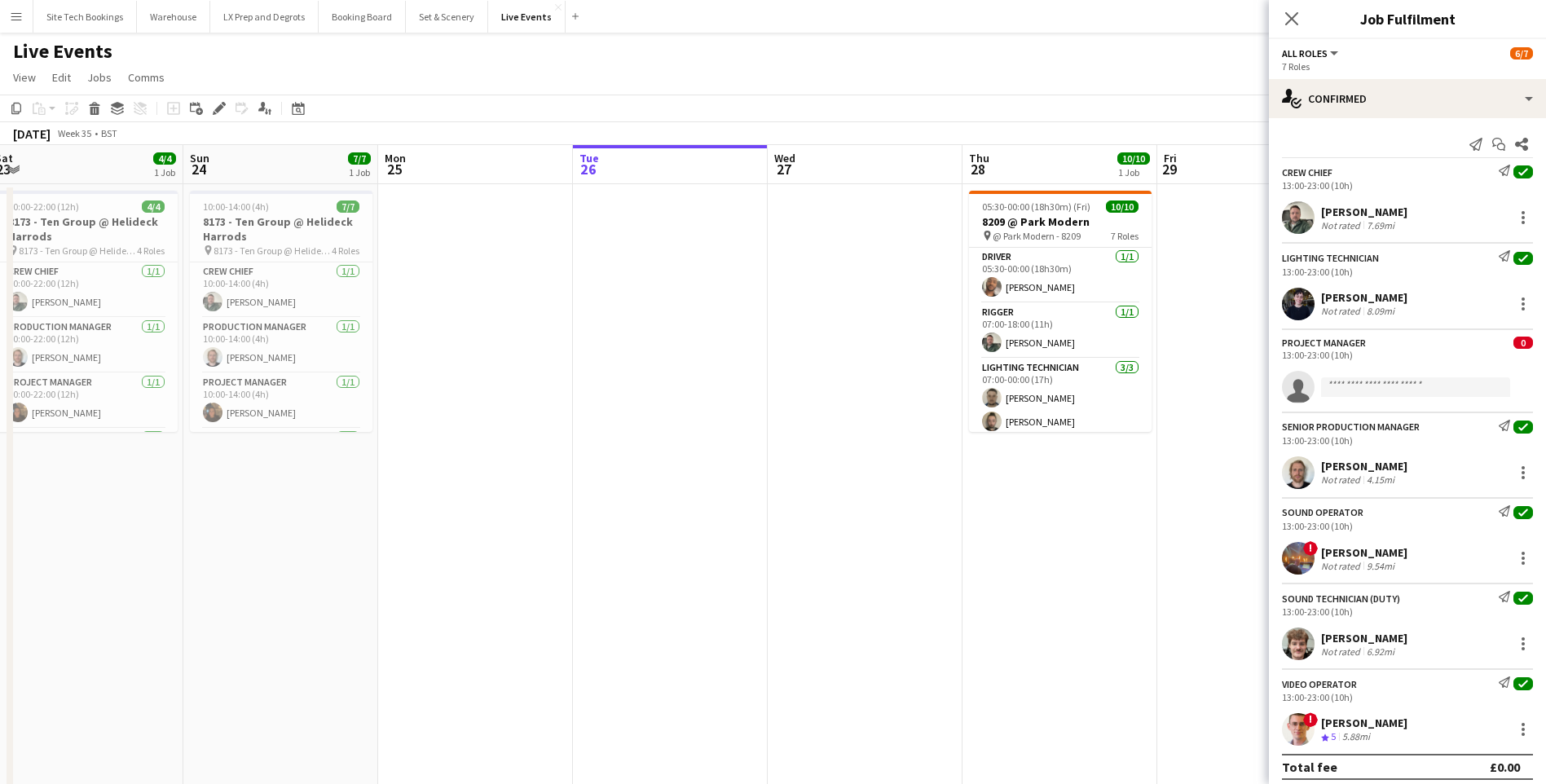
drag, startPoint x: 270, startPoint y: 434, endPoint x: 1167, endPoint y: 527, distance: 901.8
click at [1167, 527] on app-calendar-viewport "Thu 21 4/4 1 Job Fri 22 4/4 1 Job Sat 23 4/4 1 Job Sun 24 7/7 1 Job Mon 25 Tue …" at bounding box center [773, 743] width 1546 height 1198
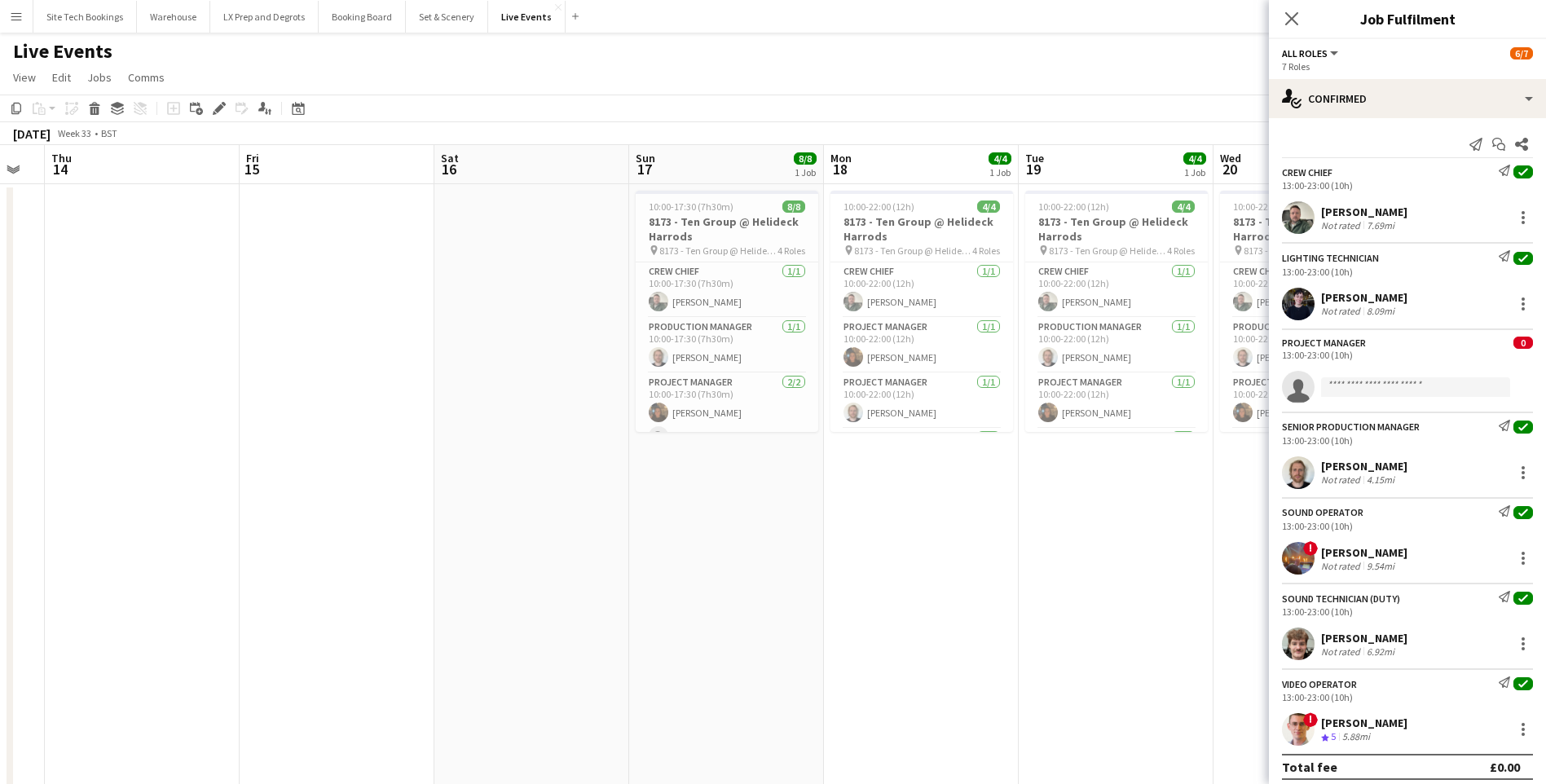
drag, startPoint x: 204, startPoint y: 594, endPoint x: 1321, endPoint y: 598, distance: 1117.0
click at [1321, 598] on body "Menu Boards Boards Boards All jobs Status Workforce Workforce My Workforce Recr…" at bounding box center [773, 685] width 1546 height 1370
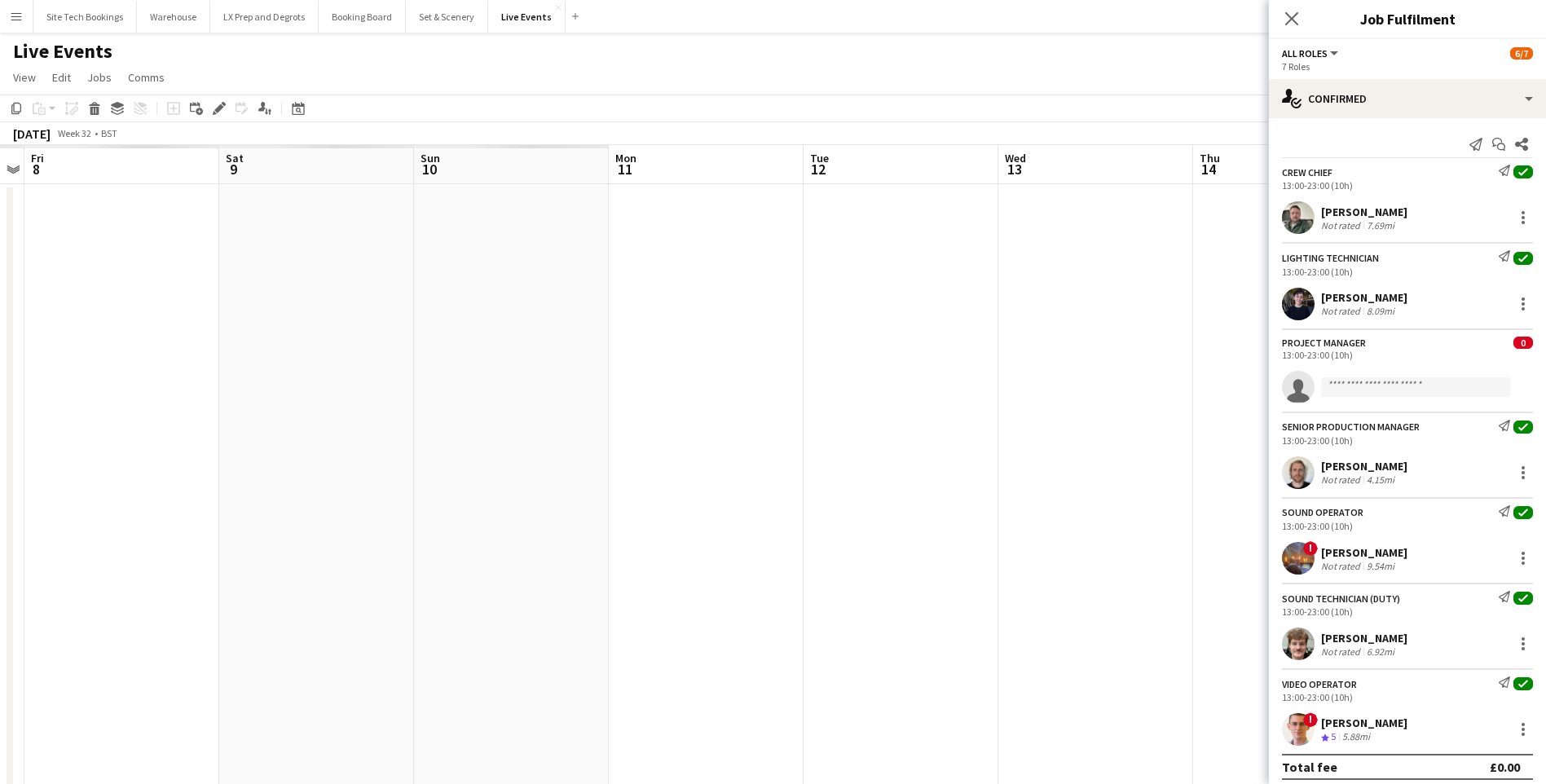
drag, startPoint x: 326, startPoint y: 593, endPoint x: 1284, endPoint y: 594, distance: 958.0
click at [1340, 597] on body "Menu Boards Boards Boards All jobs Status Workforce Workforce My Workforce Recr…" at bounding box center [773, 685] width 1546 height 1370
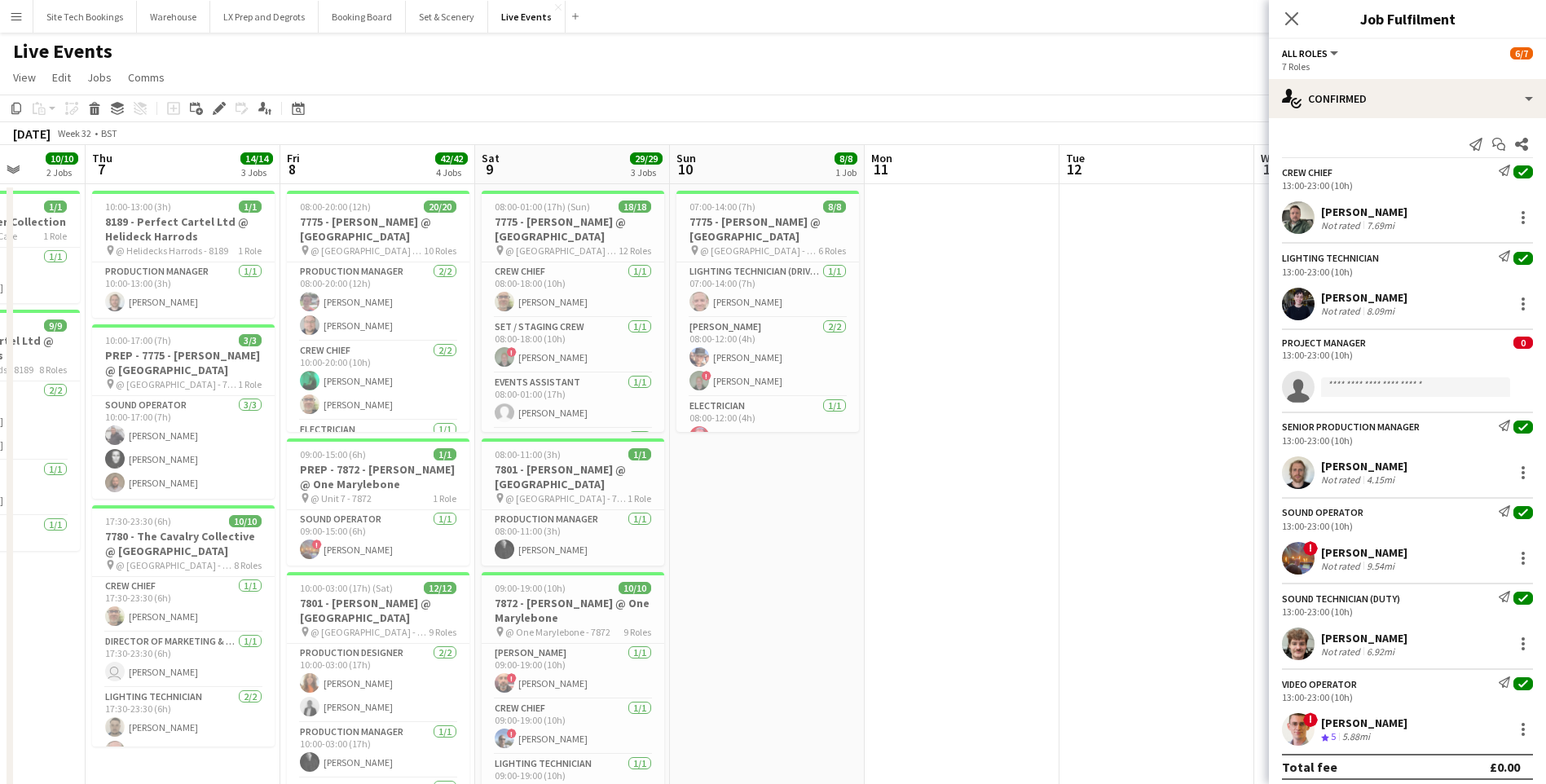
drag, startPoint x: 225, startPoint y: 554, endPoint x: 985, endPoint y: 573, distance: 760.2
click at [967, 572] on app-calendar-viewport "Tue 5 Wed 6 10/10 2 Jobs Thu 7 14/14 3 Jobs Fri 8 42/42 4 Jobs Sat 9 29/29 3 Jo…" at bounding box center [773, 743] width 1546 height 1198
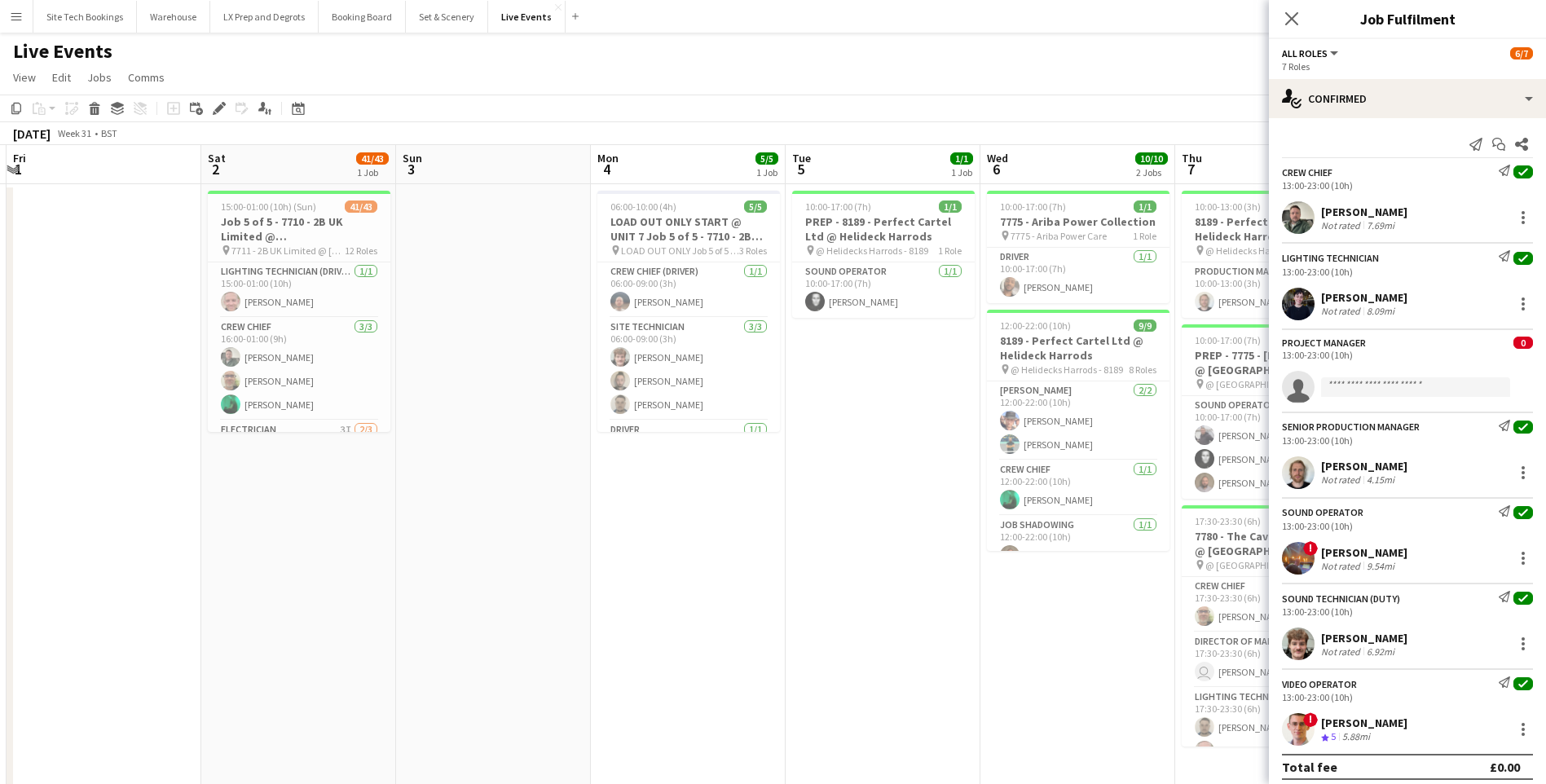
drag, startPoint x: 131, startPoint y: 655, endPoint x: 1054, endPoint y: 584, distance: 925.7
click at [1054, 584] on app-calendar-viewport "Wed 30 Thu 31 Fri 1 Sat 2 41/43 1 Job Sun 3 Mon 4 5/5 1 Job Tue 5 1/1 1 Job Wed…" at bounding box center [773, 743] width 1546 height 1198
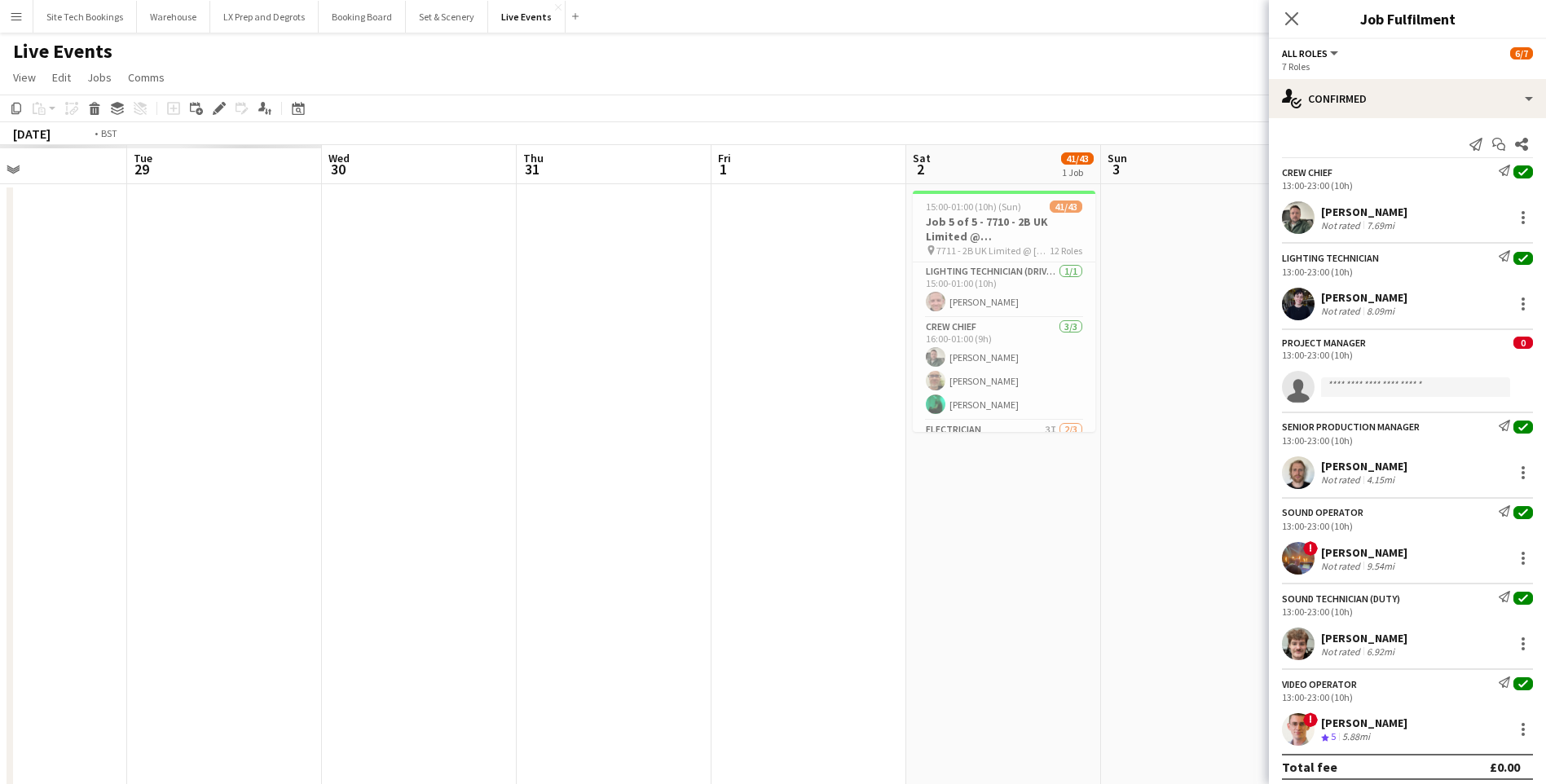
drag, startPoint x: 132, startPoint y: 569, endPoint x: 894, endPoint y: 569, distance: 762.0
click at [893, 569] on app-calendar-viewport "Sat 26 Sun 27 Mon 28 Tue 29 Wed 30 Thu 31 Fri 1 Sat 2 41/43 1 Job Sun 3 Mon 4 5…" at bounding box center [773, 743] width 1546 height 1198
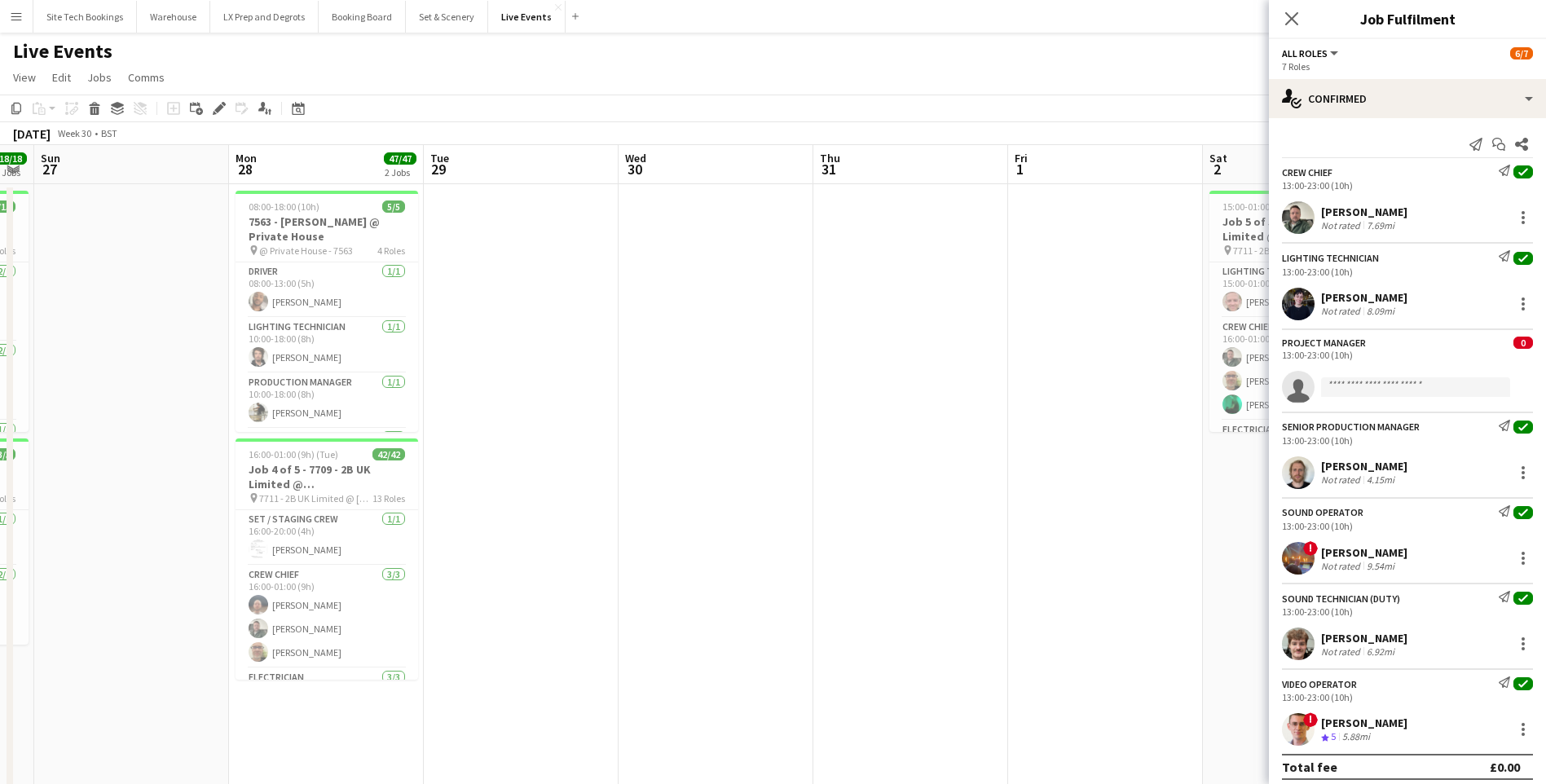
scroll to position [0, 344]
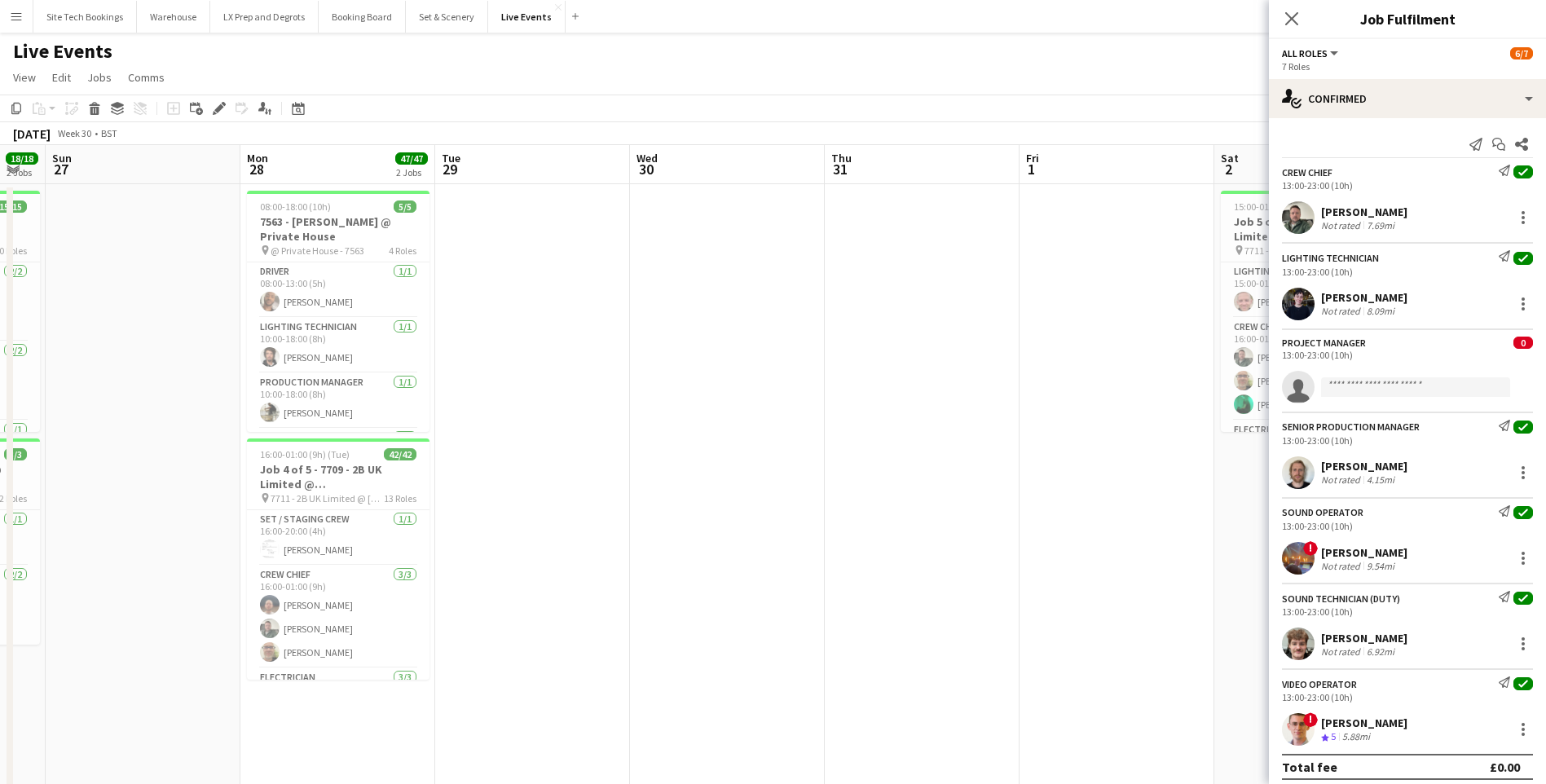
drag, startPoint x: 337, startPoint y: 573, endPoint x: 565, endPoint y: 577, distance: 228.0
click at [565, 577] on app-calendar-viewport "Fri 25 16/16 3 Jobs Sat 26 18/18 2 Jobs Sun 27 Mon 28 47/47 2 Jobs Tue 29 Wed 3…" at bounding box center [773, 743] width 1546 height 1198
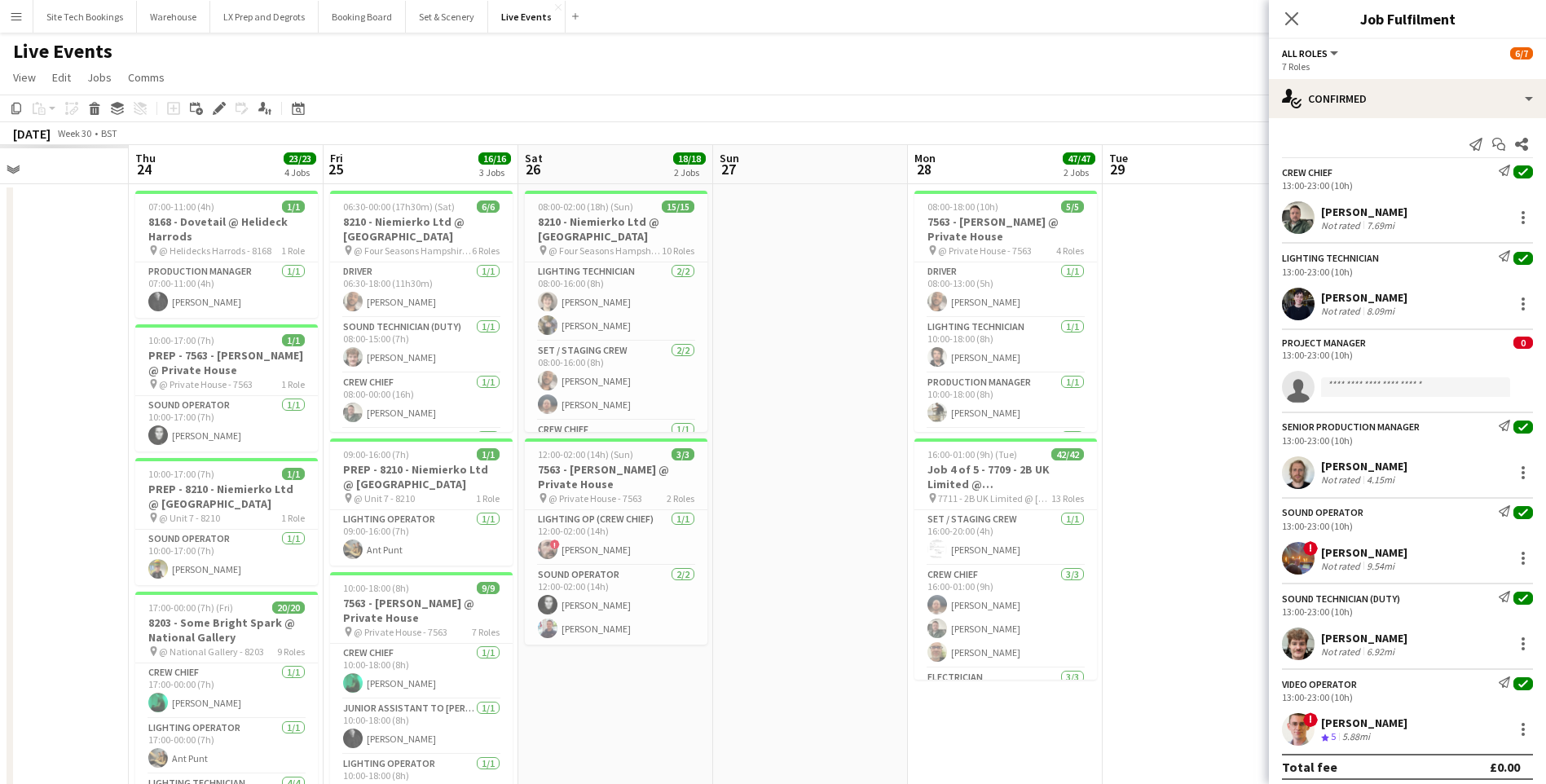
drag, startPoint x: 167, startPoint y: 551, endPoint x: 972, endPoint y: 552, distance: 805.0
click at [971, 552] on app-calendar-viewport "Tue 22 Wed 23 Thu 24 23/23 4 Jobs Fri 25 16/16 3 Jobs Sat 26 18/18 2 Jobs Sun 2…" at bounding box center [773, 743] width 1546 height 1198
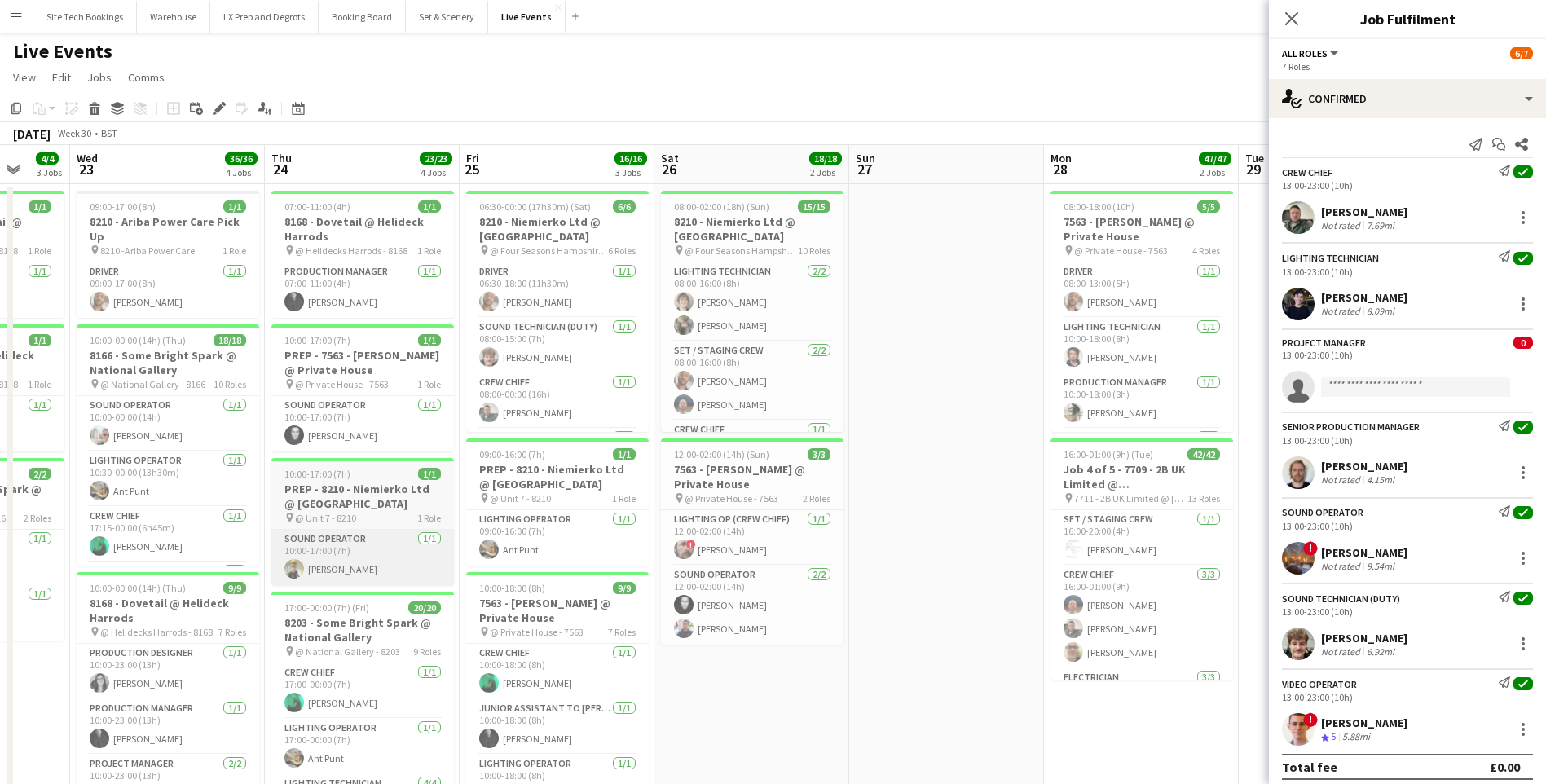
scroll to position [0, 514]
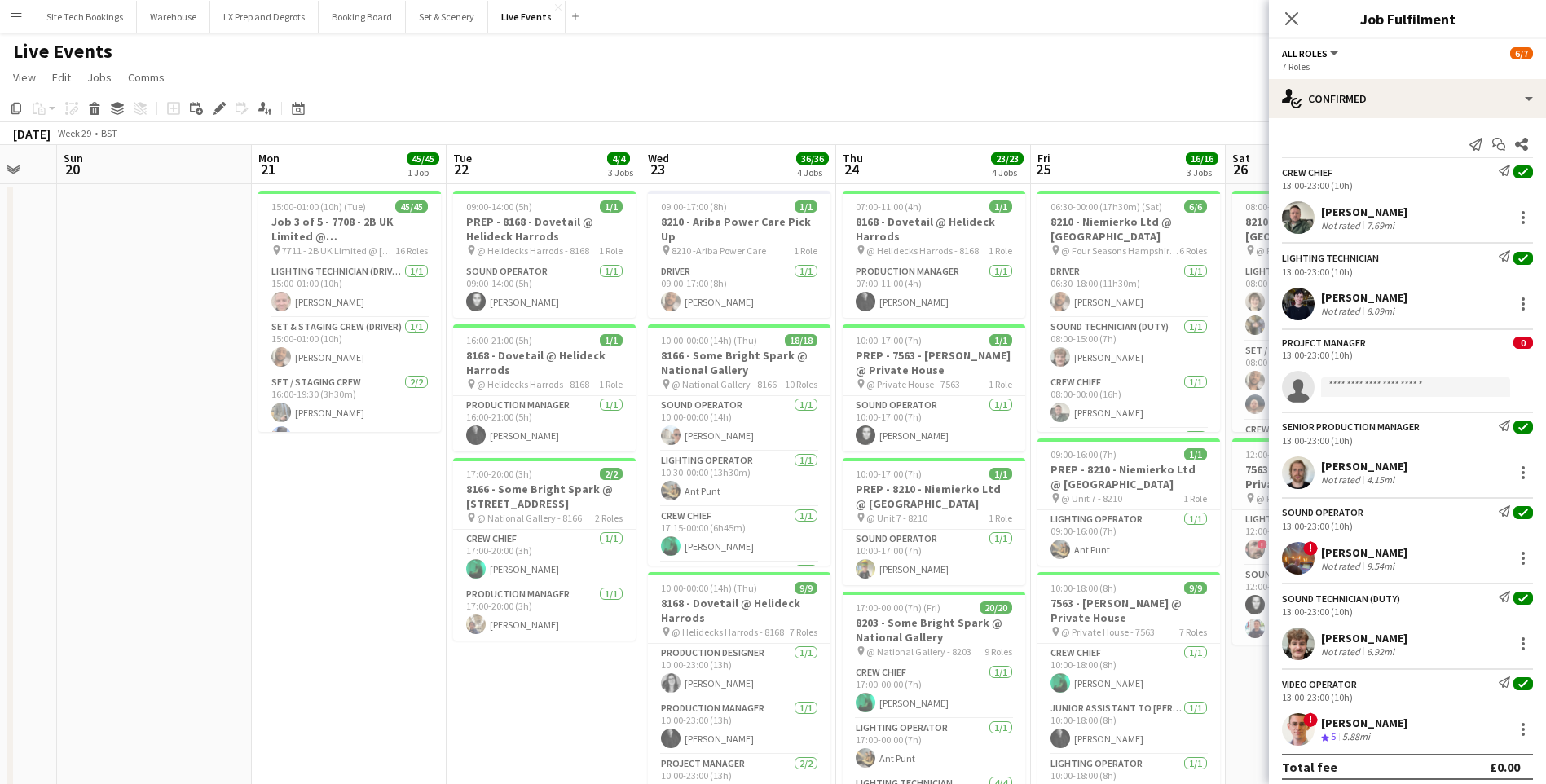
drag, startPoint x: 45, startPoint y: 643, endPoint x: 1001, endPoint y: 535, distance: 962.1
click at [1001, 535] on app-calendar-viewport "Fri 18 Sat 19 Sun 20 Mon 21 45/45 1 Job Tue 22 4/4 3 Jobs Wed 23 36/36 4 Jobs T…" at bounding box center [773, 743] width 1546 height 1198
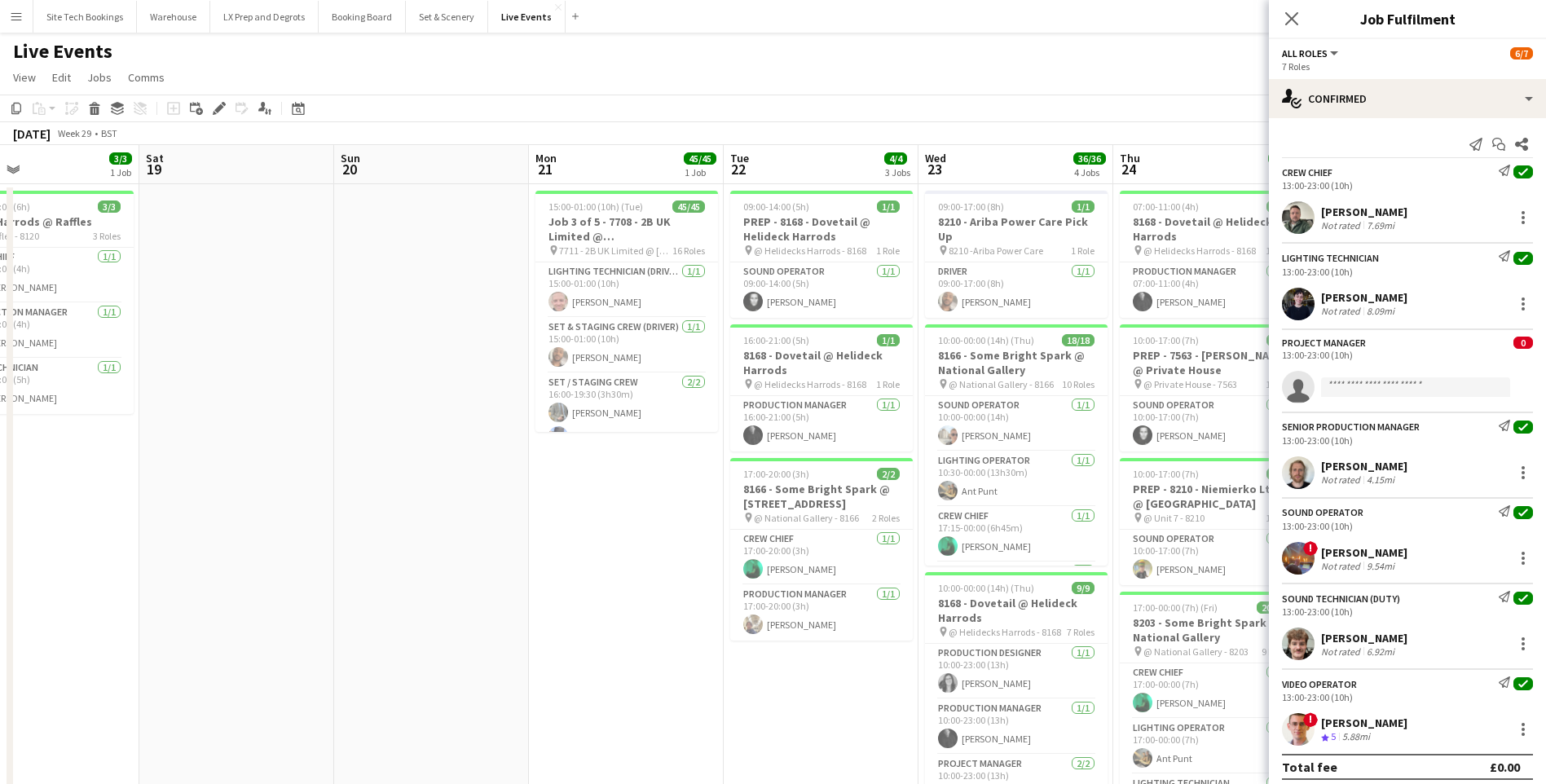
drag, startPoint x: 191, startPoint y: 532, endPoint x: 952, endPoint y: 523, distance: 761.1
click at [946, 524] on app-calendar-viewport "Wed 16 16/16 4 Jobs Thu 17 41/41 2 Jobs Fri 18 3/3 1 Job Sat 19 Sun 20 Mon 21 4…" at bounding box center [773, 743] width 1546 height 1198
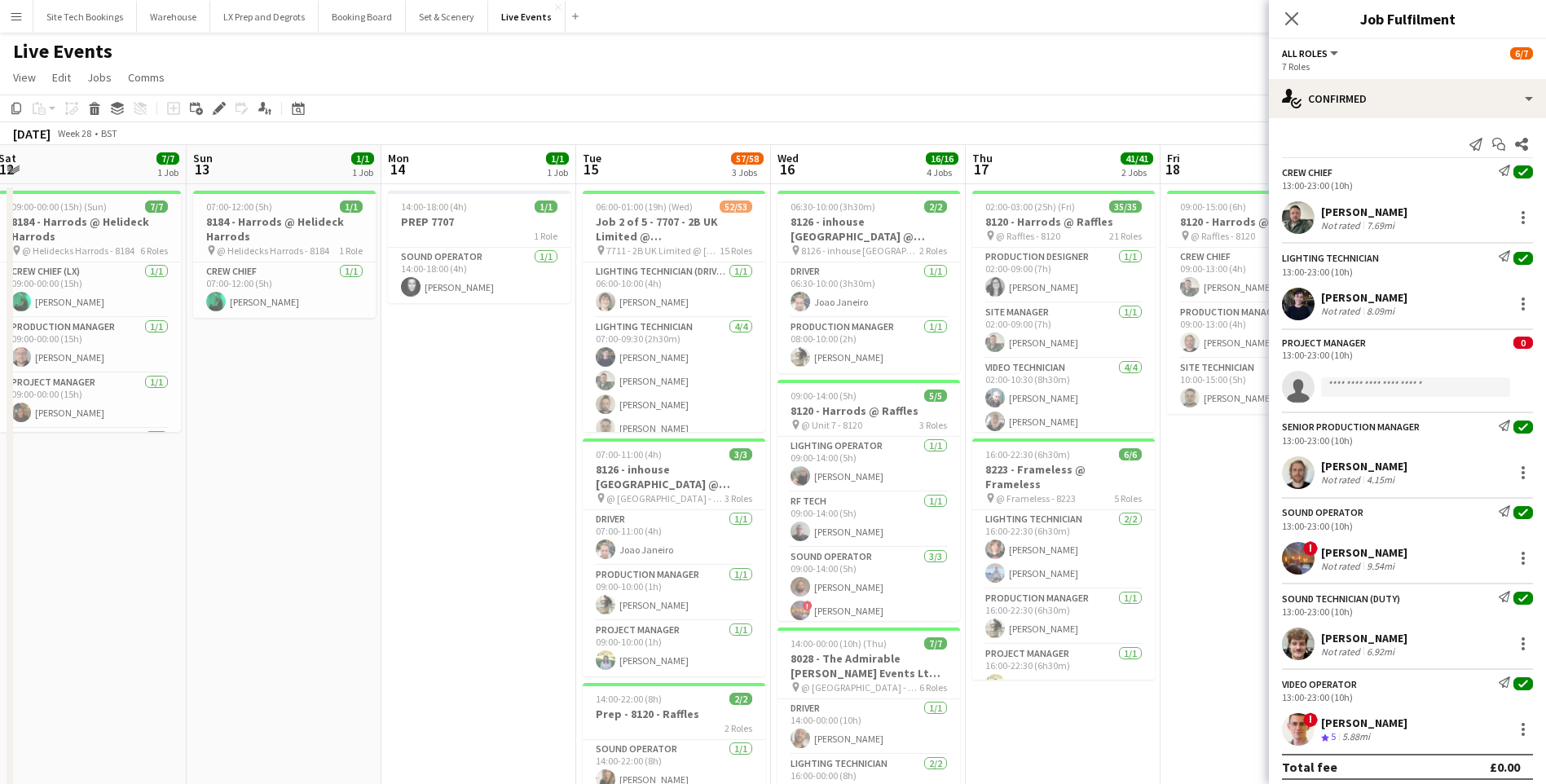
drag, startPoint x: 135, startPoint y: 525, endPoint x: 915, endPoint y: 519, distance: 780.0
click at [881, 524] on app-calendar-viewport "Thu 10 Fri 11 Sat 12 7/7 1 Job Sun 13 1/1 1 Job Mon 14 1/1 1 Job Tue 15 57/58 3…" at bounding box center [773, 743] width 1546 height 1198
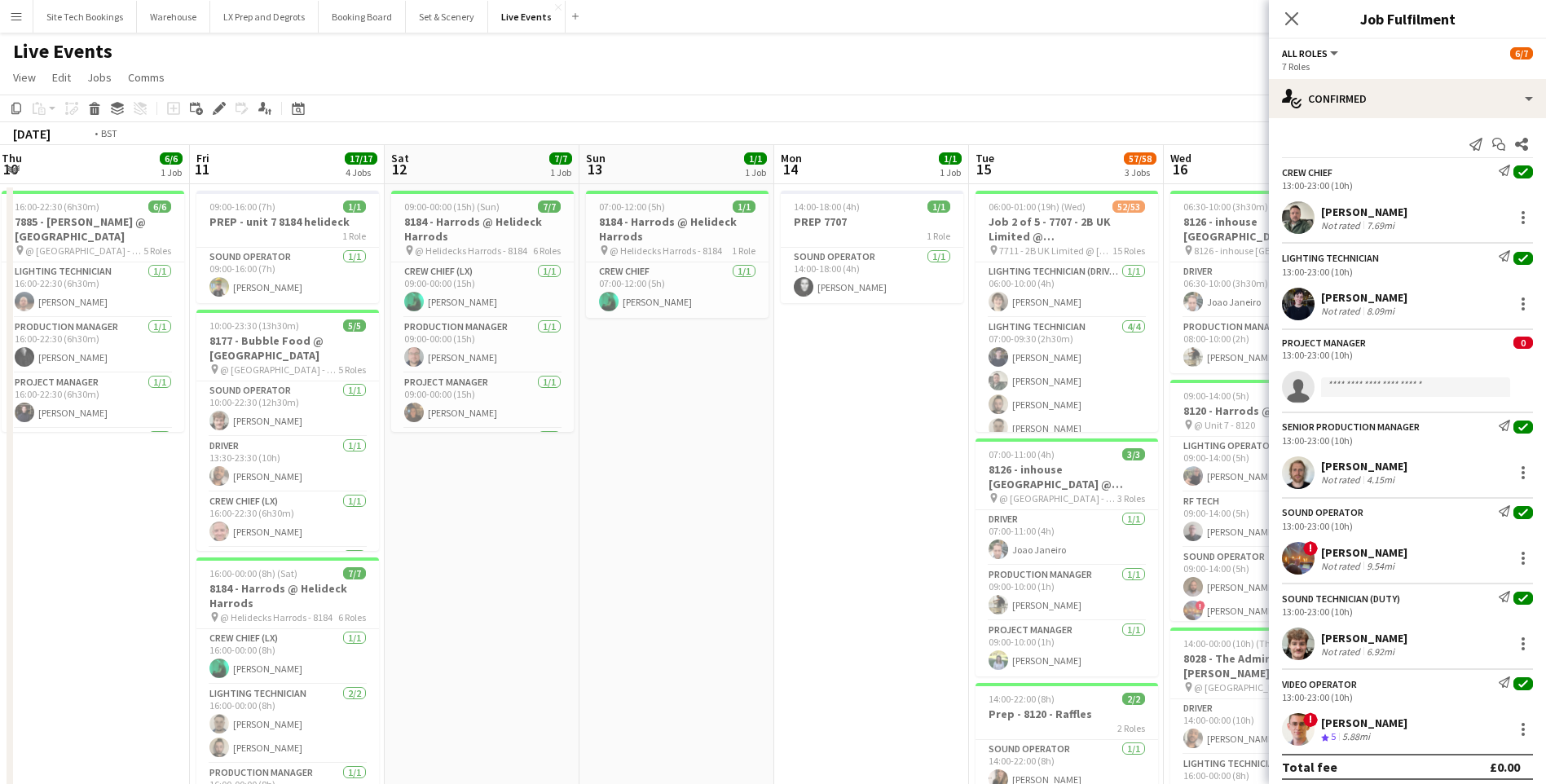
drag, startPoint x: 260, startPoint y: 538, endPoint x: 981, endPoint y: 544, distance: 721.0
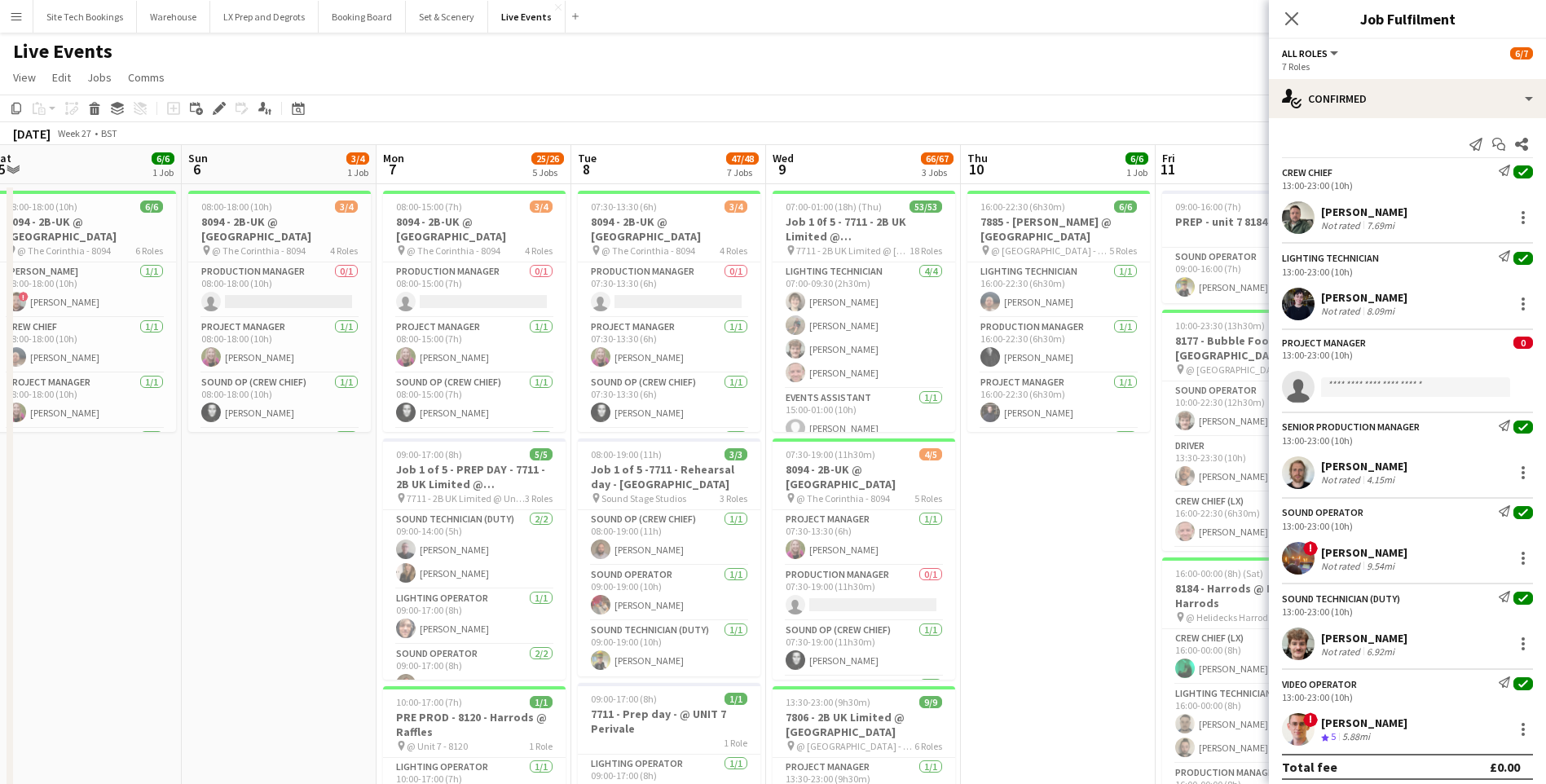
drag, startPoint x: 410, startPoint y: 536, endPoint x: 783, endPoint y: 532, distance: 373.0
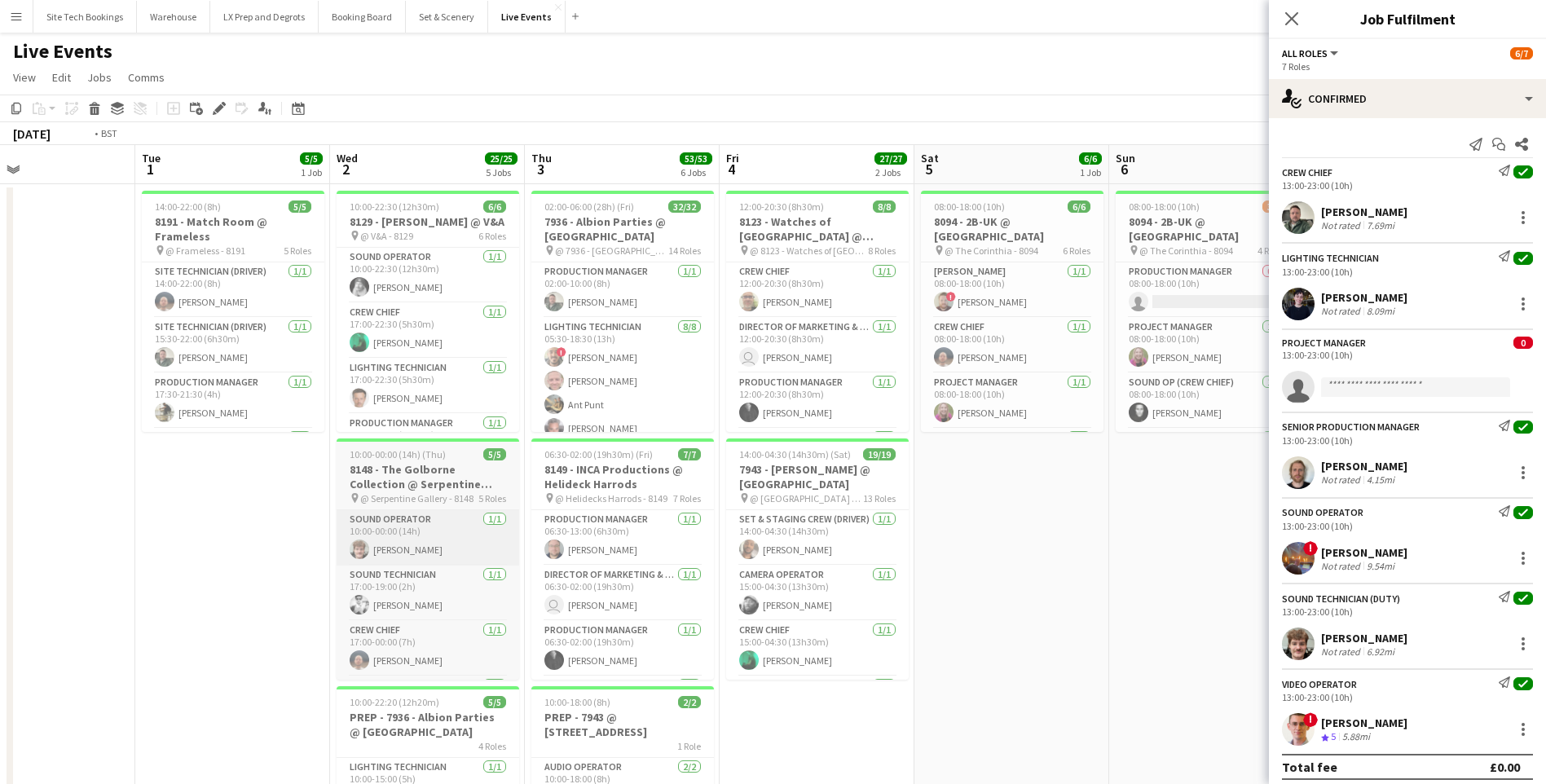
drag, startPoint x: 36, startPoint y: 585, endPoint x: 818, endPoint y: 558, distance: 782.5
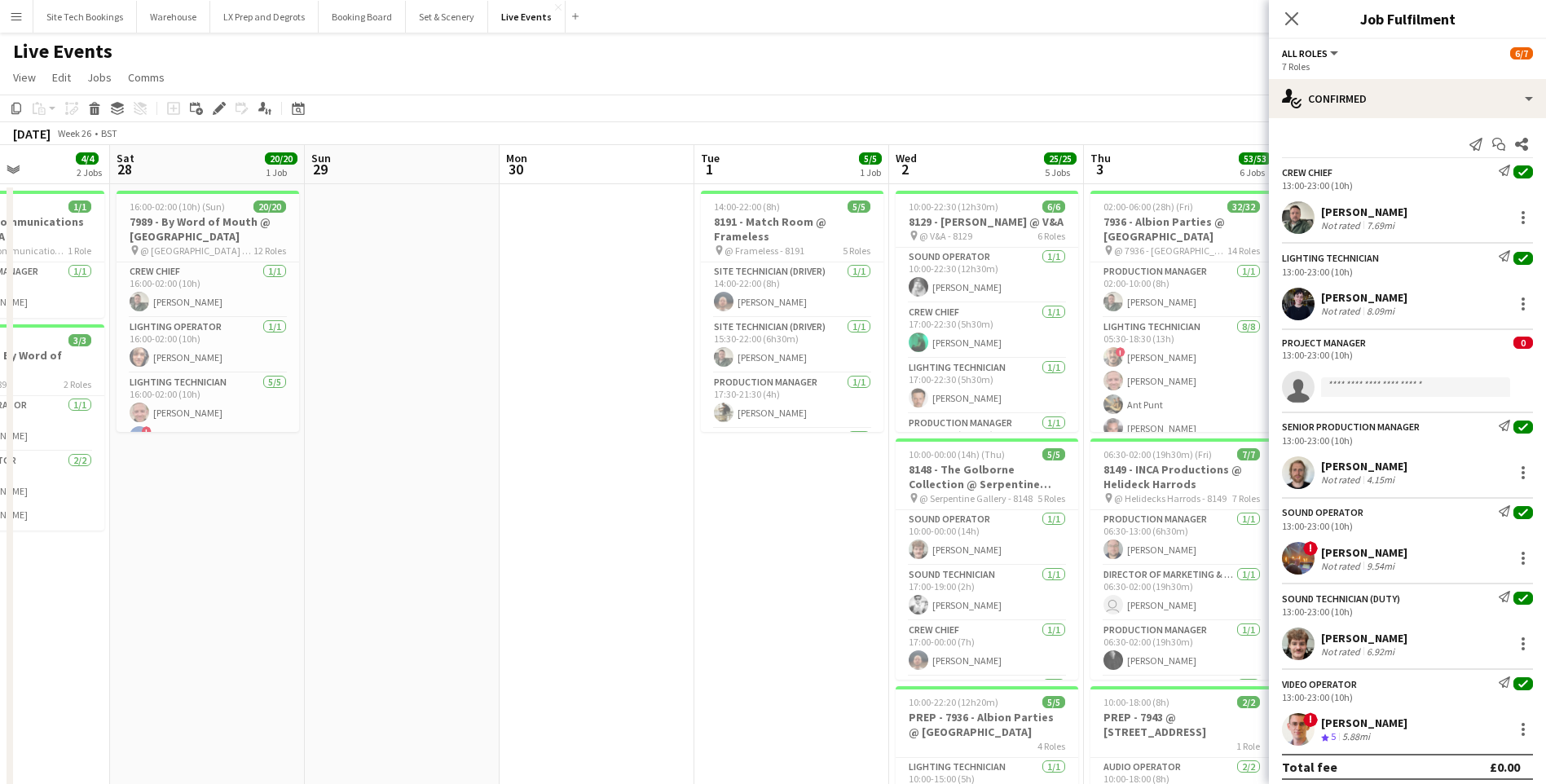
drag, startPoint x: 146, startPoint y: 549, endPoint x: 530, endPoint y: 558, distance: 384.1
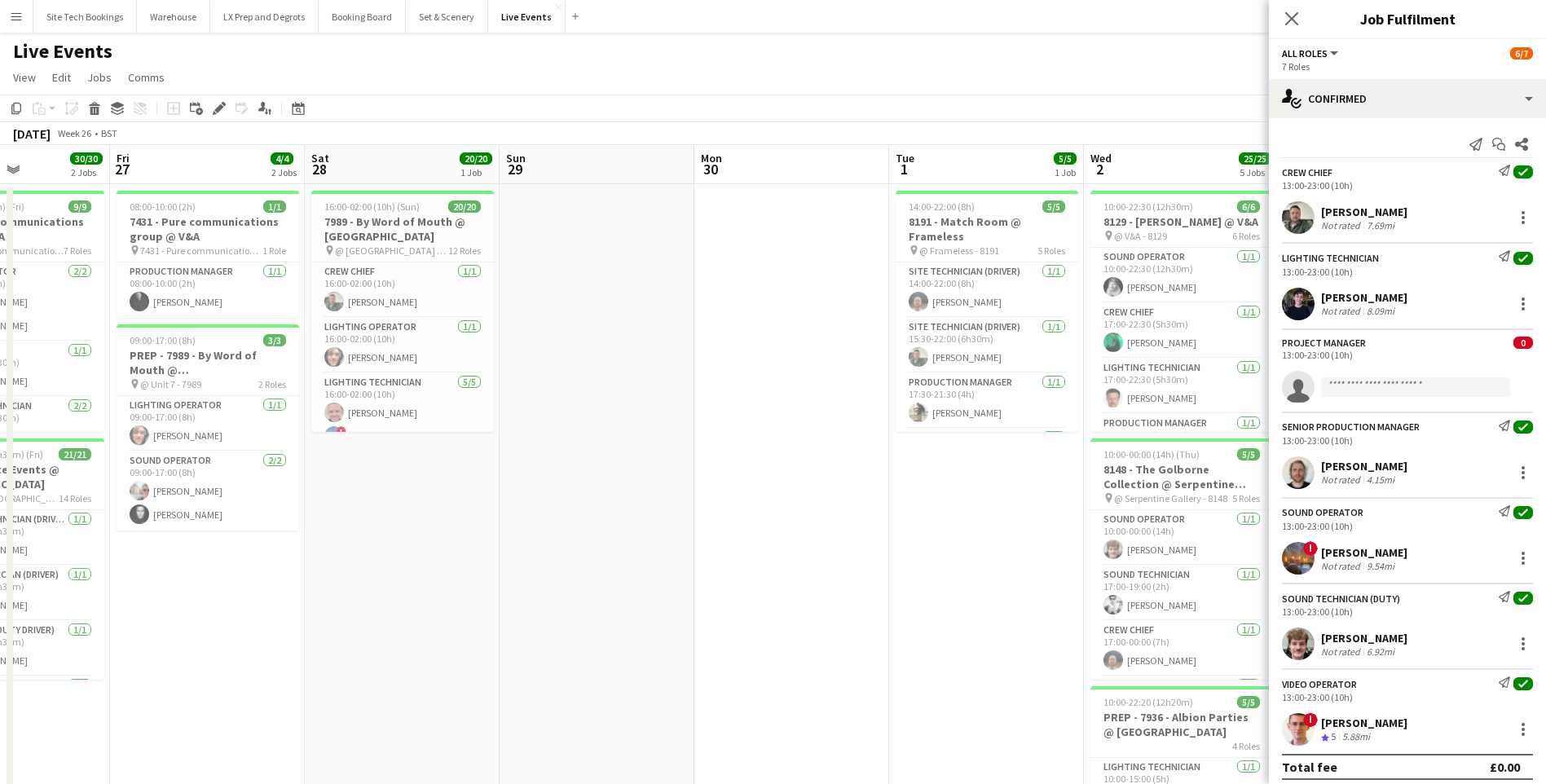
scroll to position [0, 461]
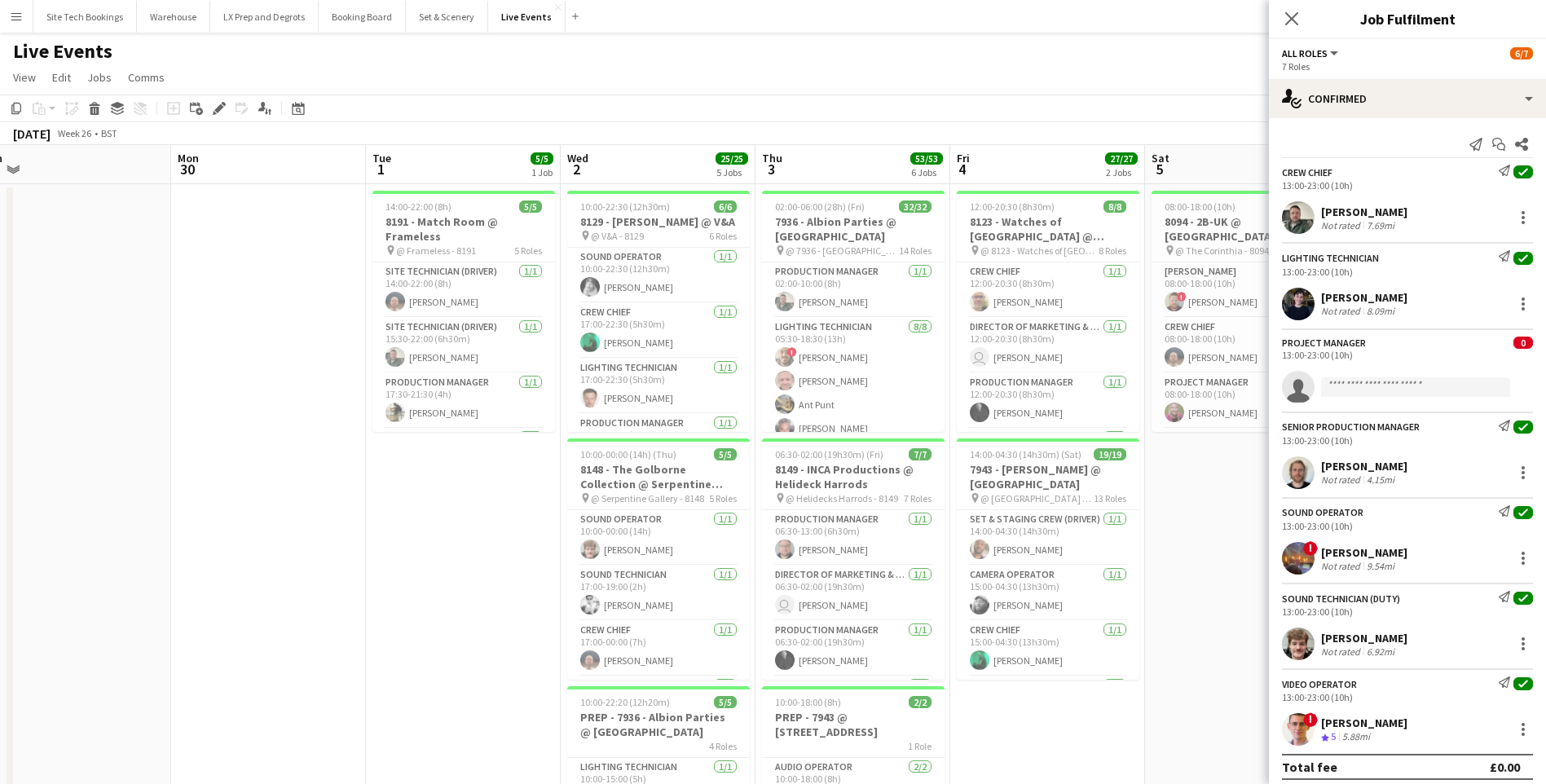
drag, startPoint x: 779, startPoint y: 623, endPoint x: -267, endPoint y: 488, distance: 1054.7
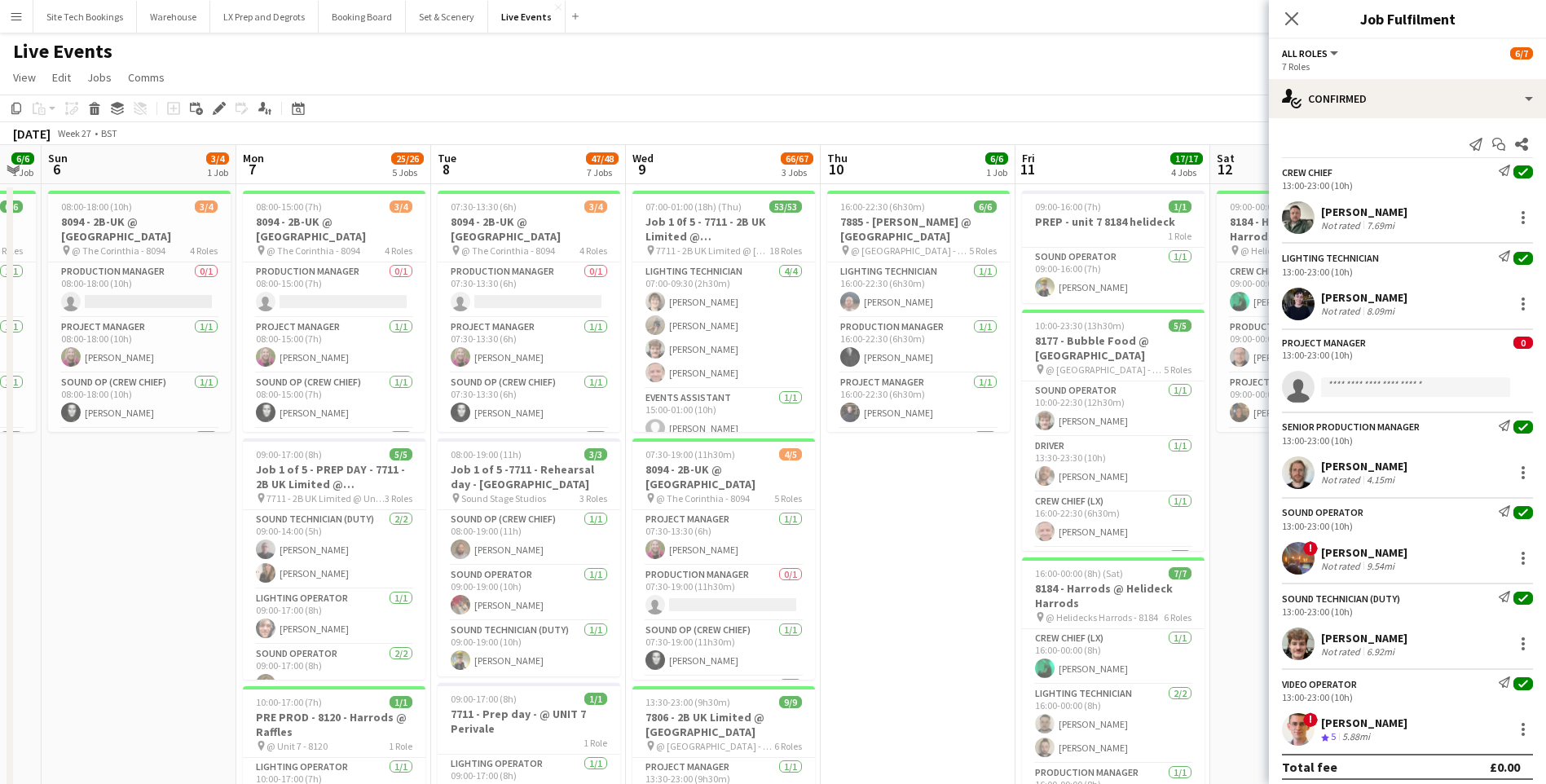
scroll to position [0, 402]
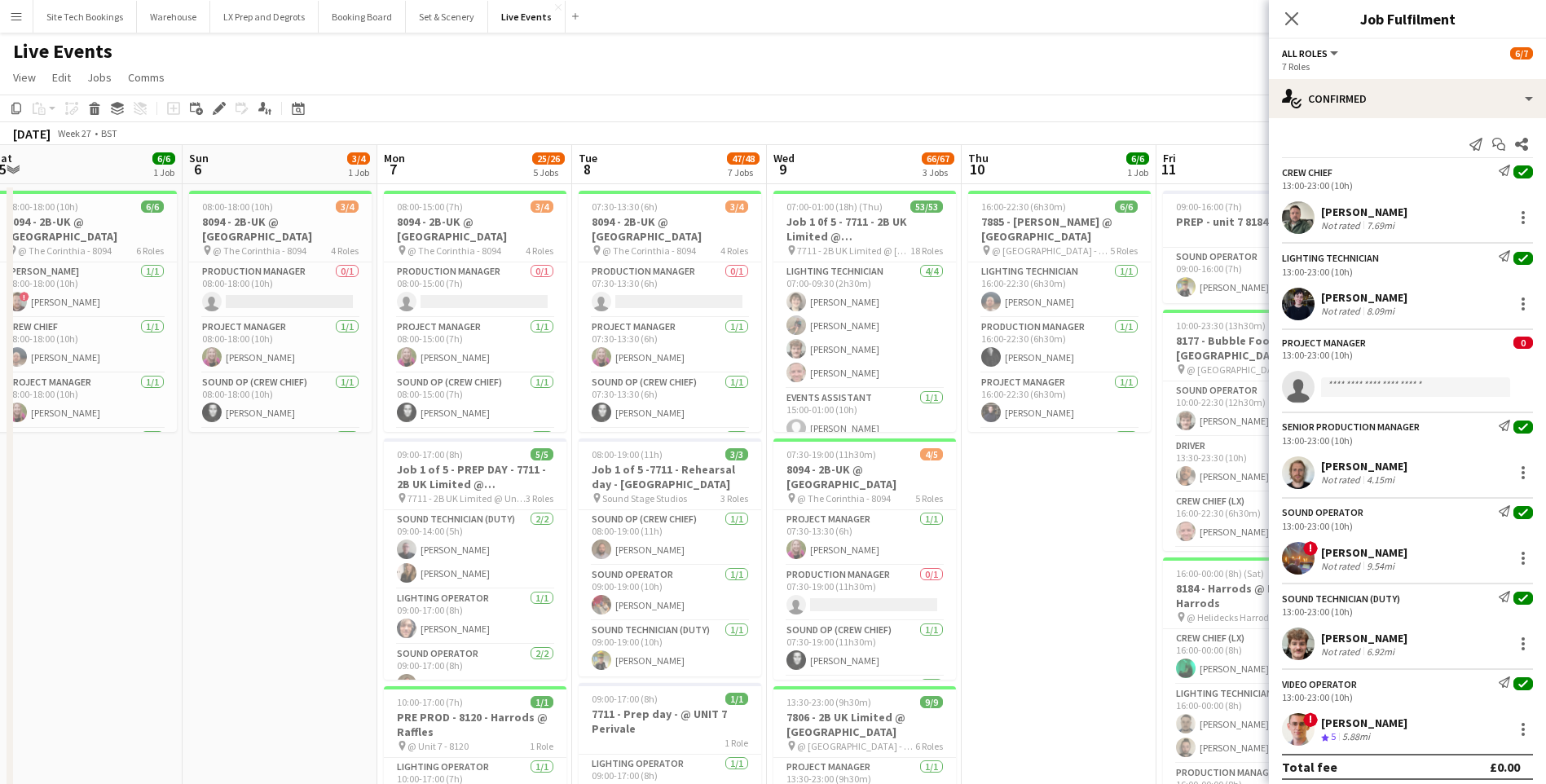
drag, startPoint x: 1165, startPoint y: 525, endPoint x: -430, endPoint y: 428, distance: 1597.9
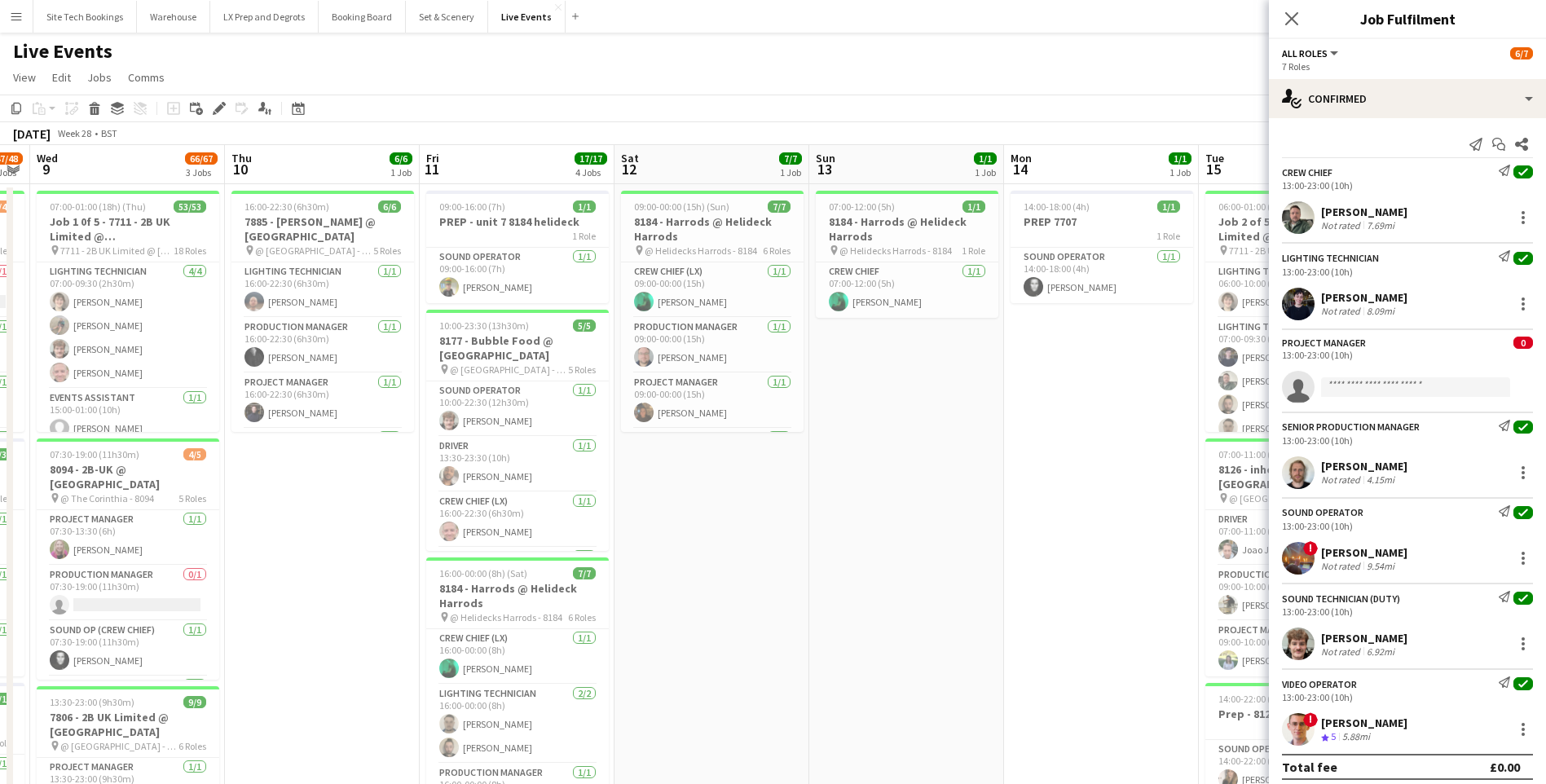
scroll to position [0, 482]
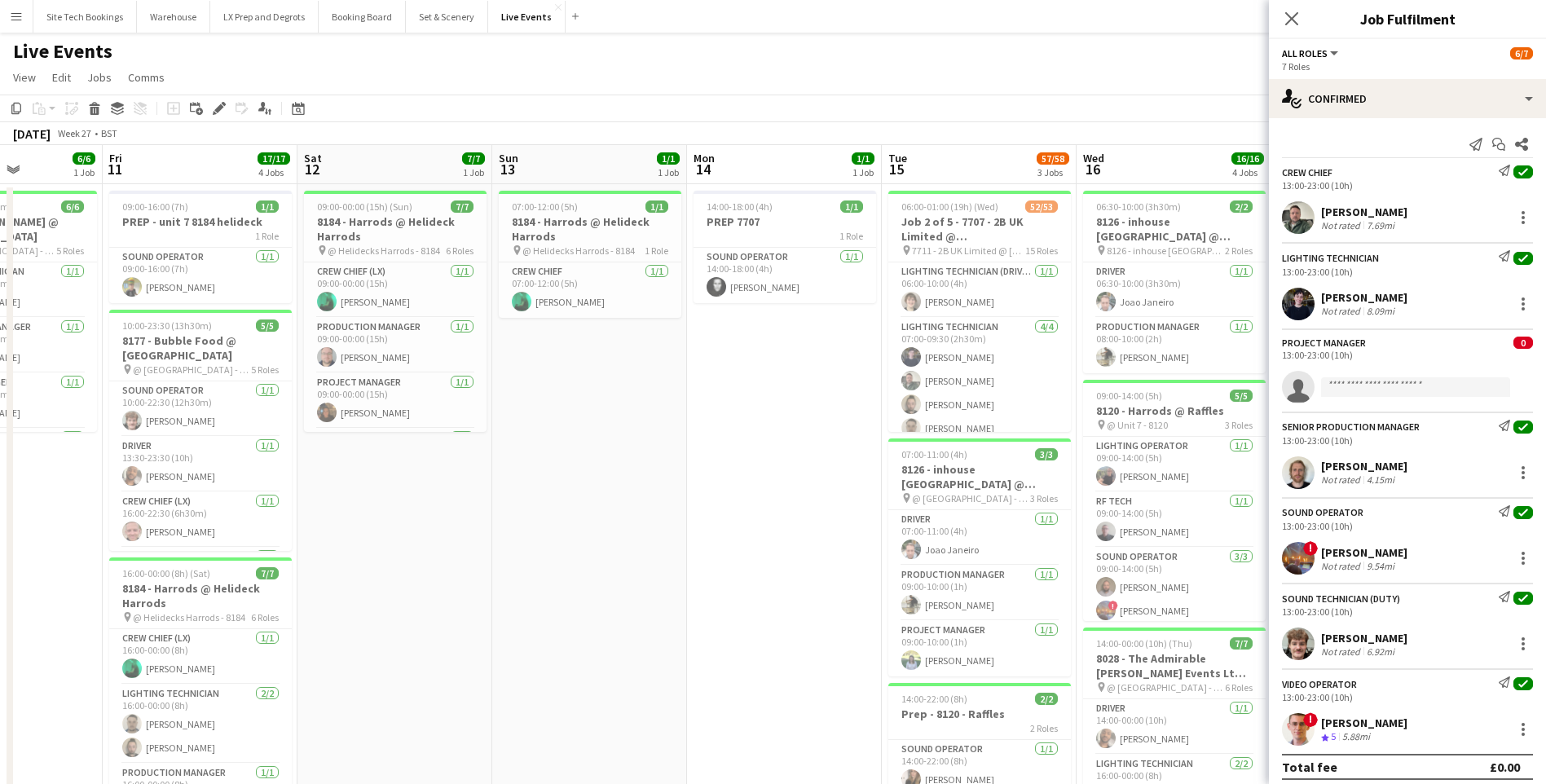
drag, startPoint x: 1073, startPoint y: 517, endPoint x: -236, endPoint y: 485, distance: 1309.4
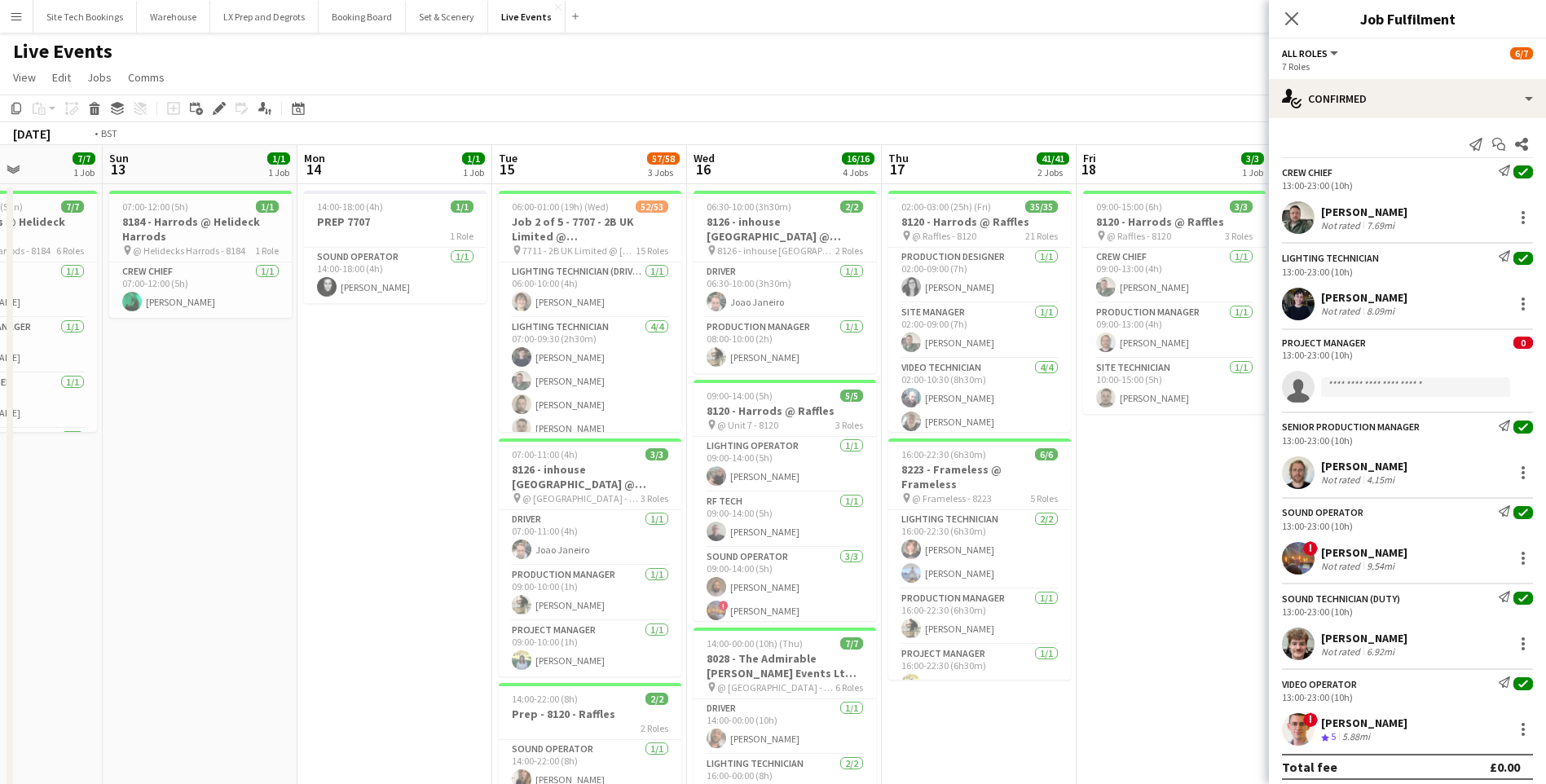
scroll to position [0, 429]
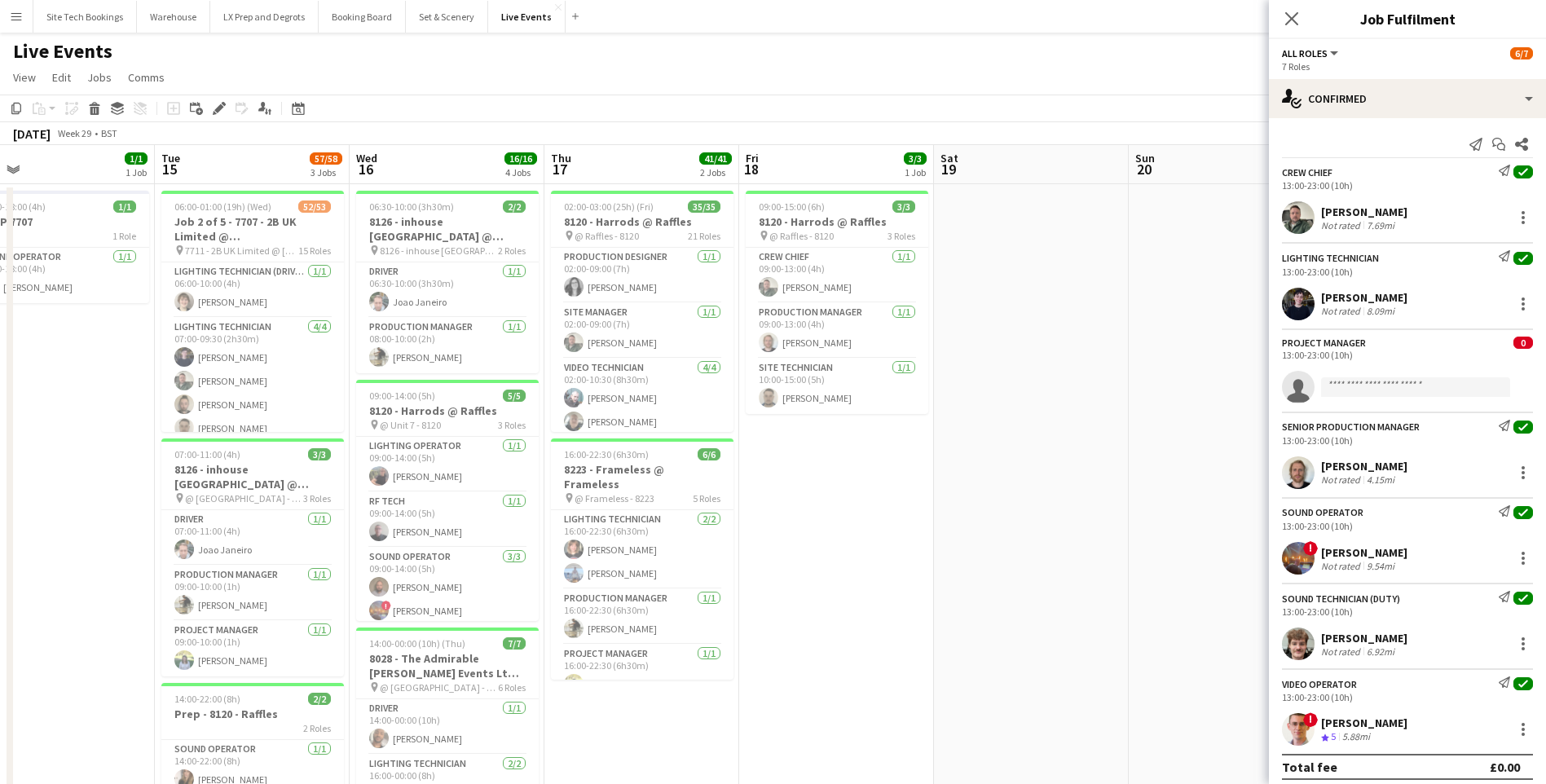
drag, startPoint x: 883, startPoint y: 485, endPoint x: -124, endPoint y: 499, distance: 1007.1
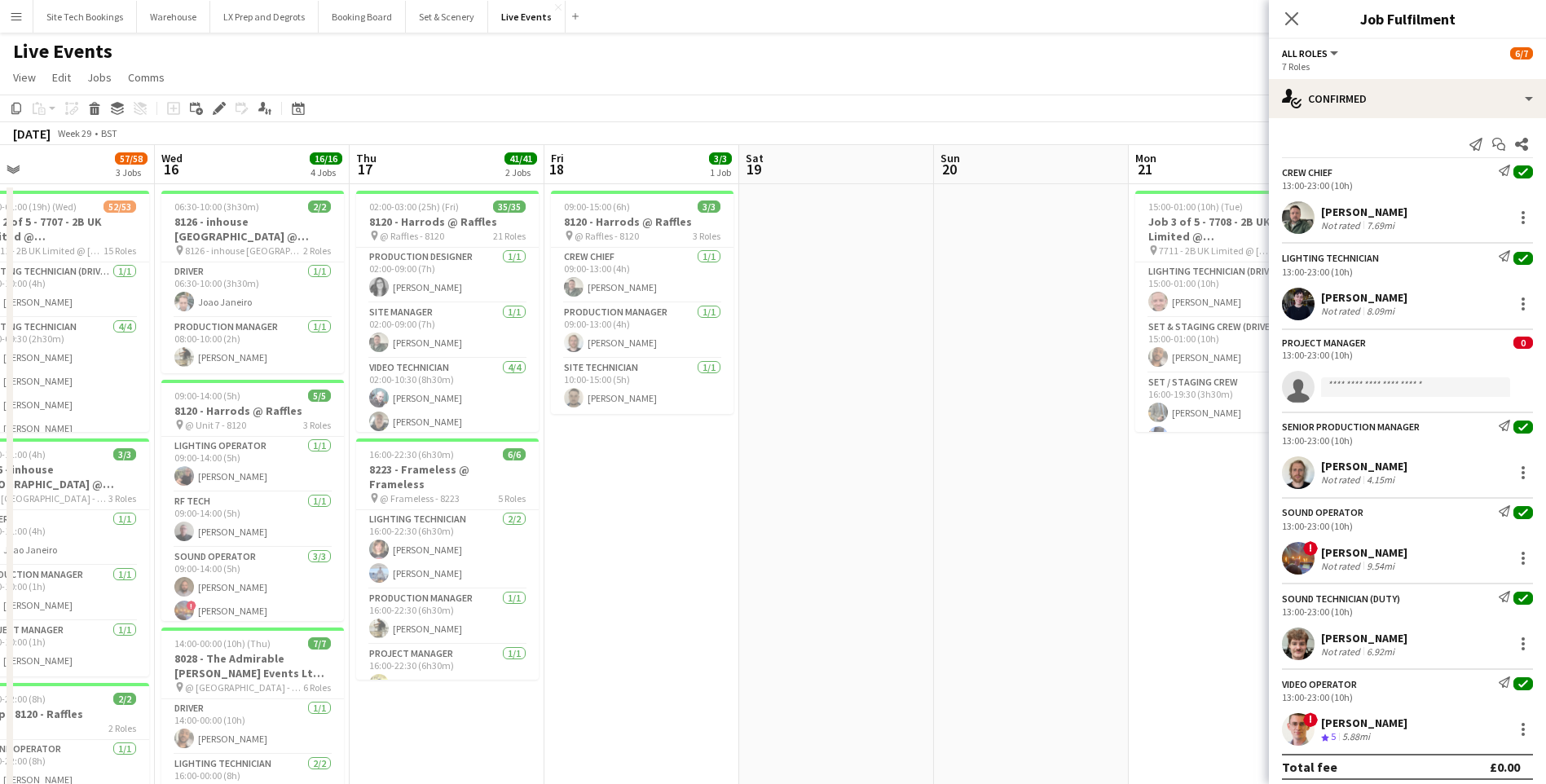
drag, startPoint x: 1146, startPoint y: 486, endPoint x: 280, endPoint y: 445, distance: 867.0
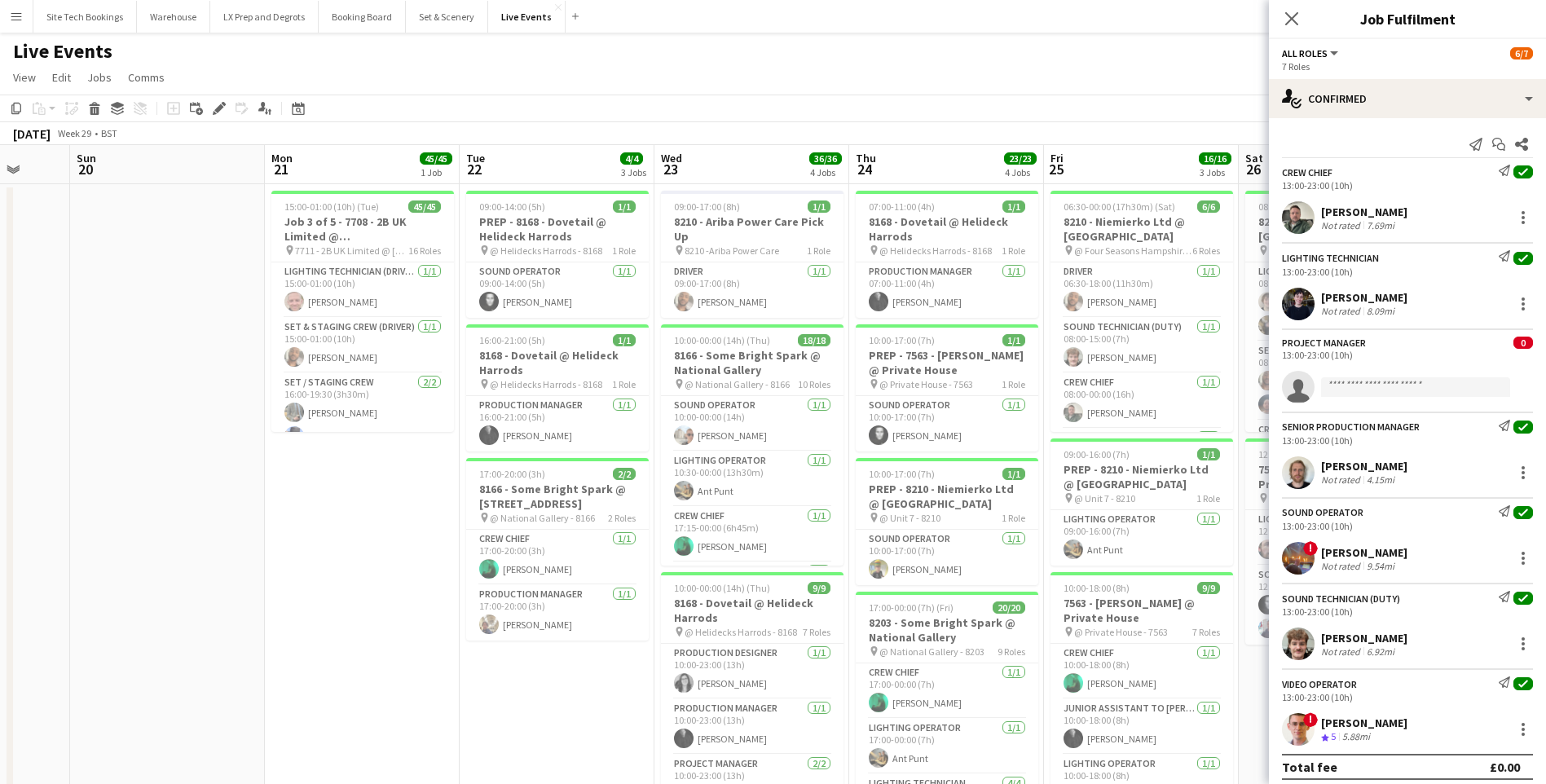
drag, startPoint x: 369, startPoint y: 506, endPoint x: 249, endPoint y: 486, distance: 121.7
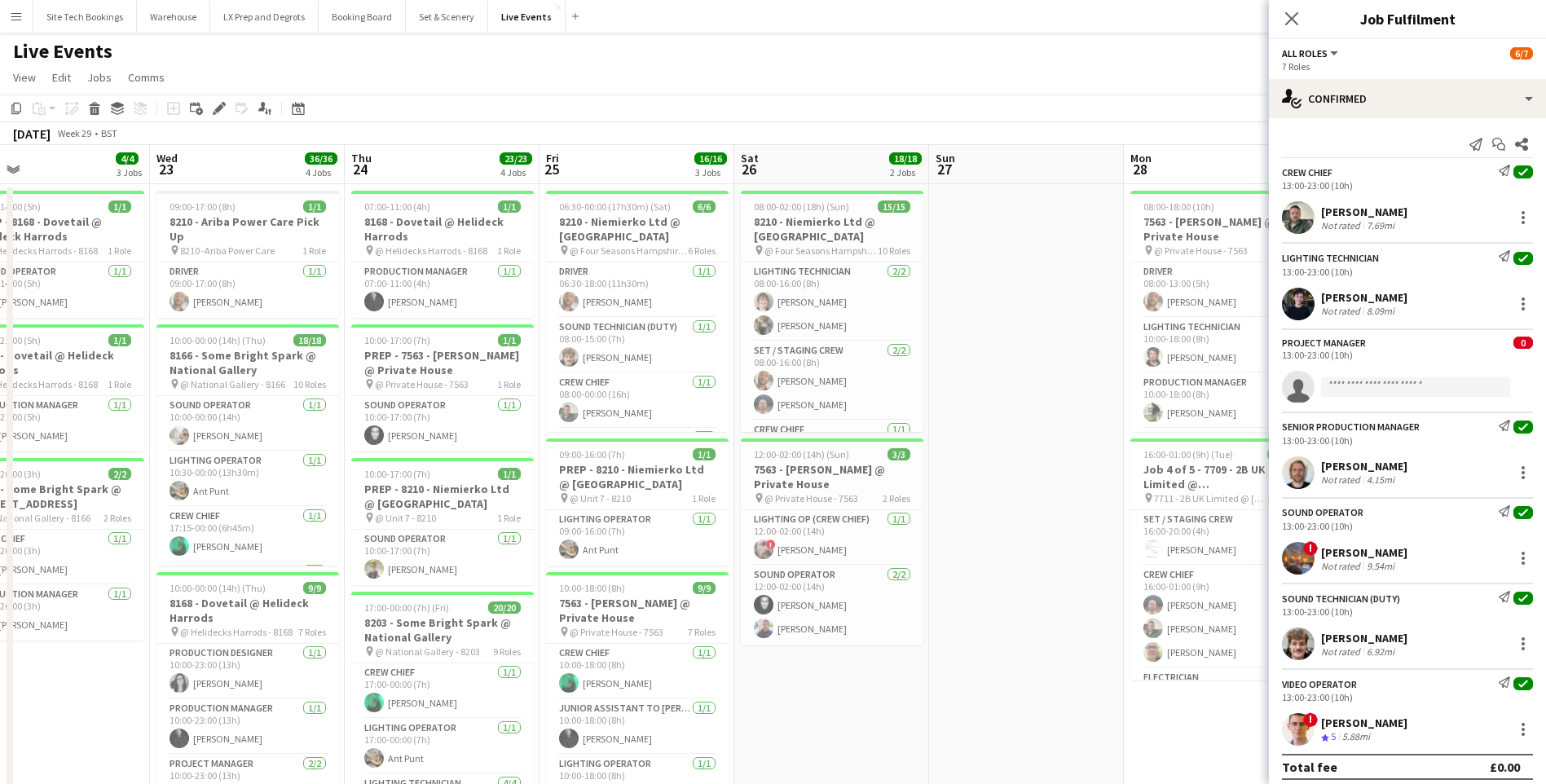
drag, startPoint x: 1138, startPoint y: 687, endPoint x: 807, endPoint y: 660, distance: 332.1
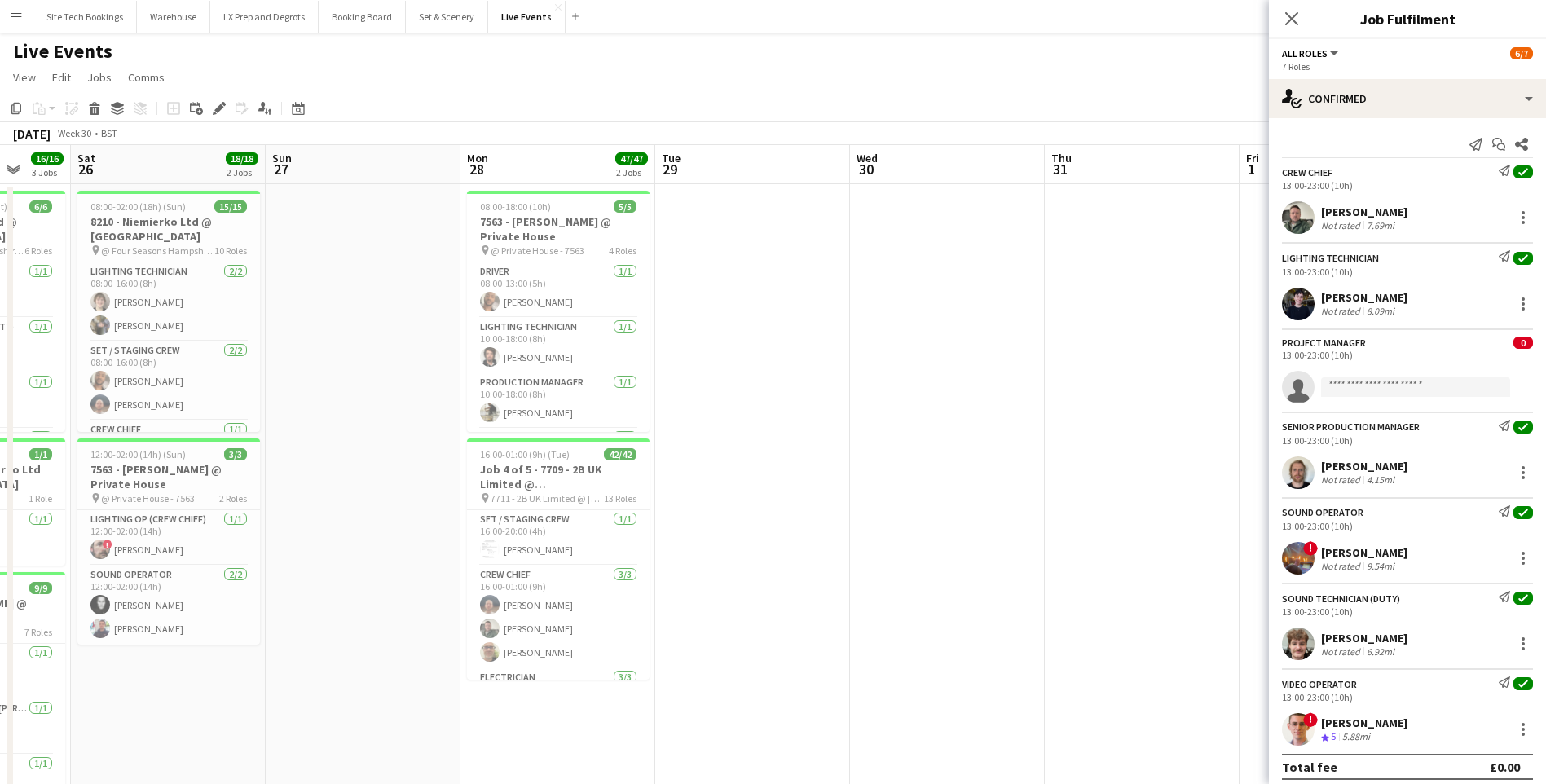
scroll to position [0, 653]
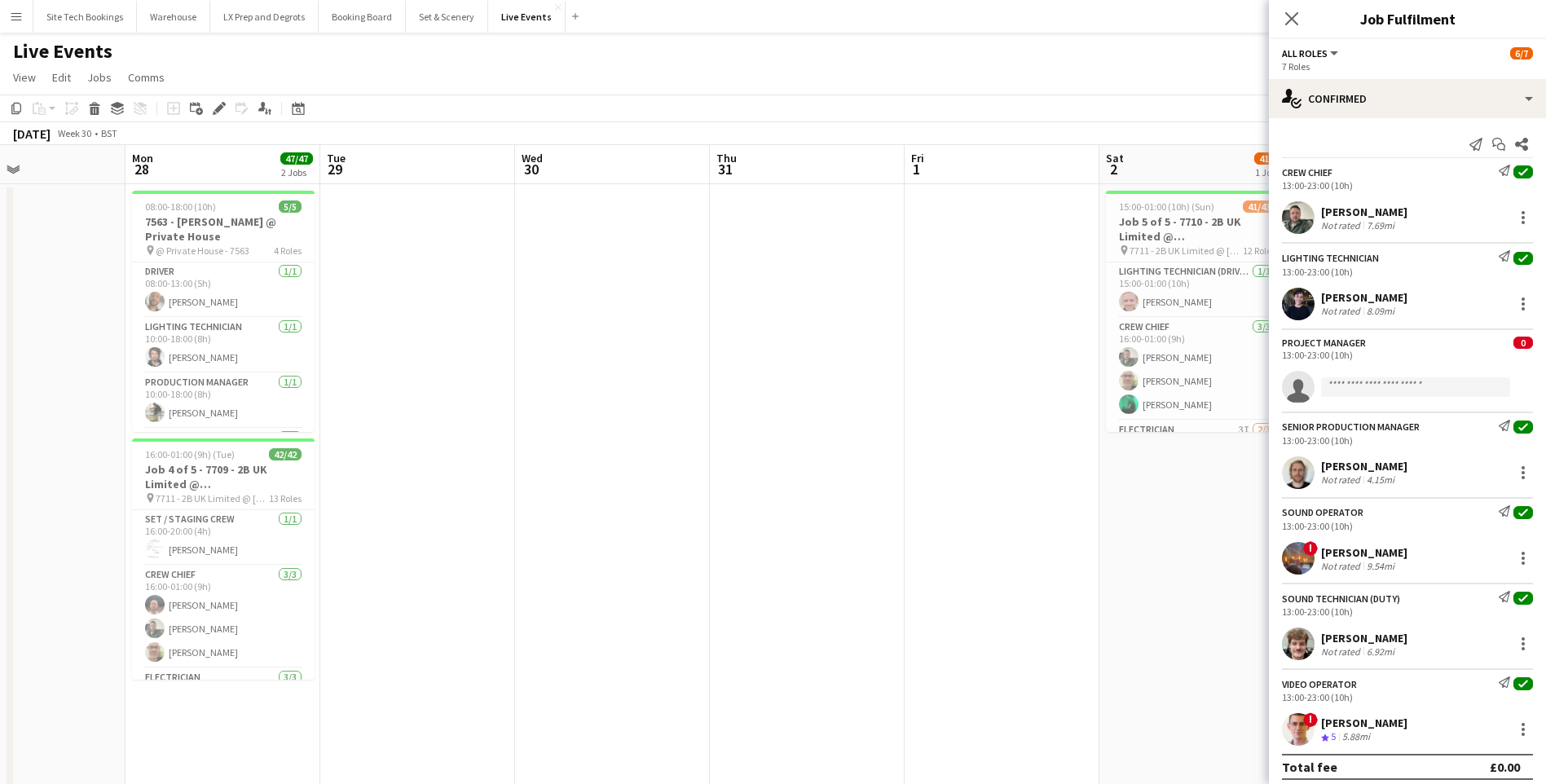
drag, startPoint x: 995, startPoint y: 287, endPoint x: -309, endPoint y: 303, distance: 1304.1
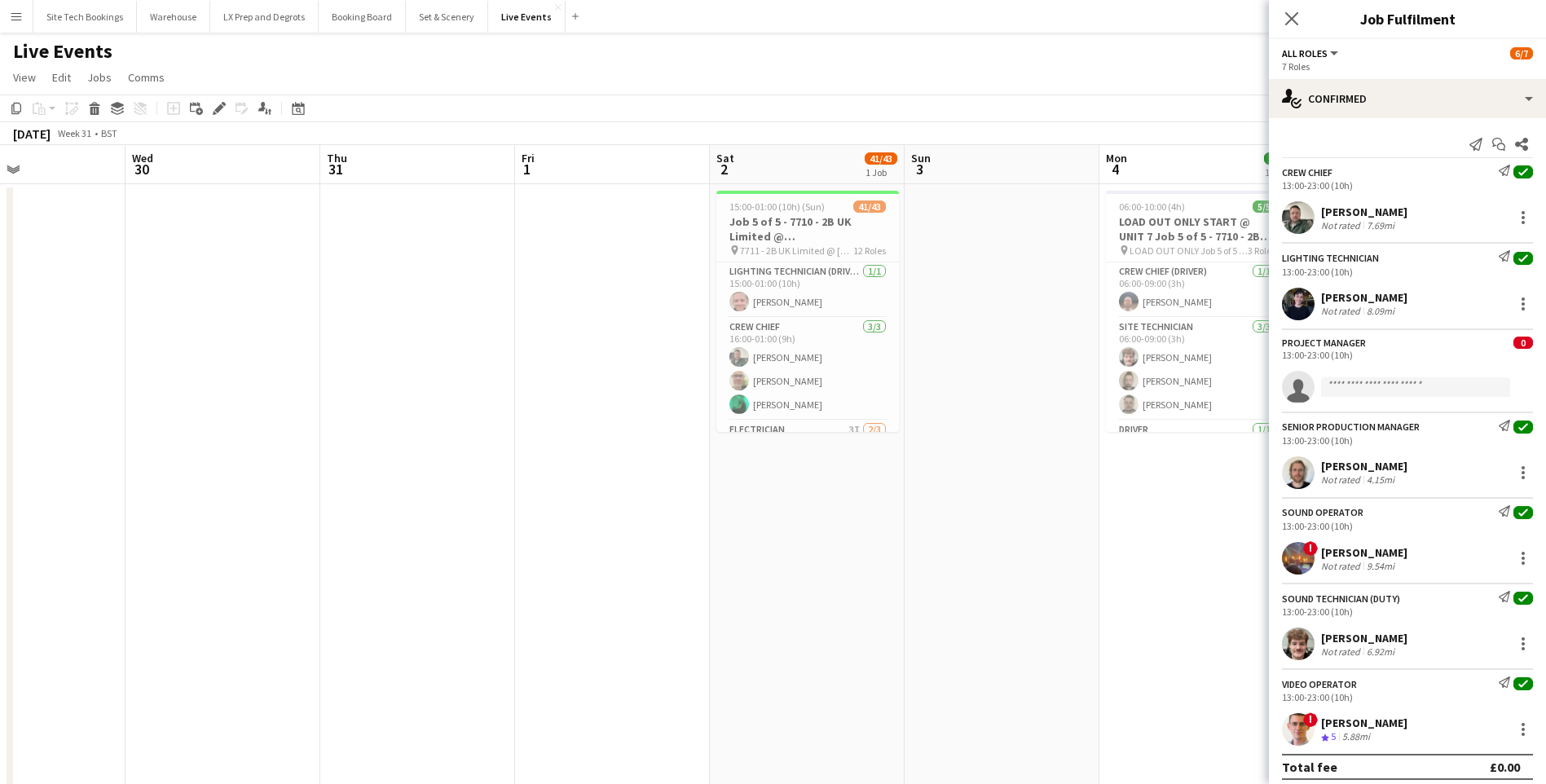
drag, startPoint x: 914, startPoint y: 354, endPoint x: 41, endPoint y: 357, distance: 873.0
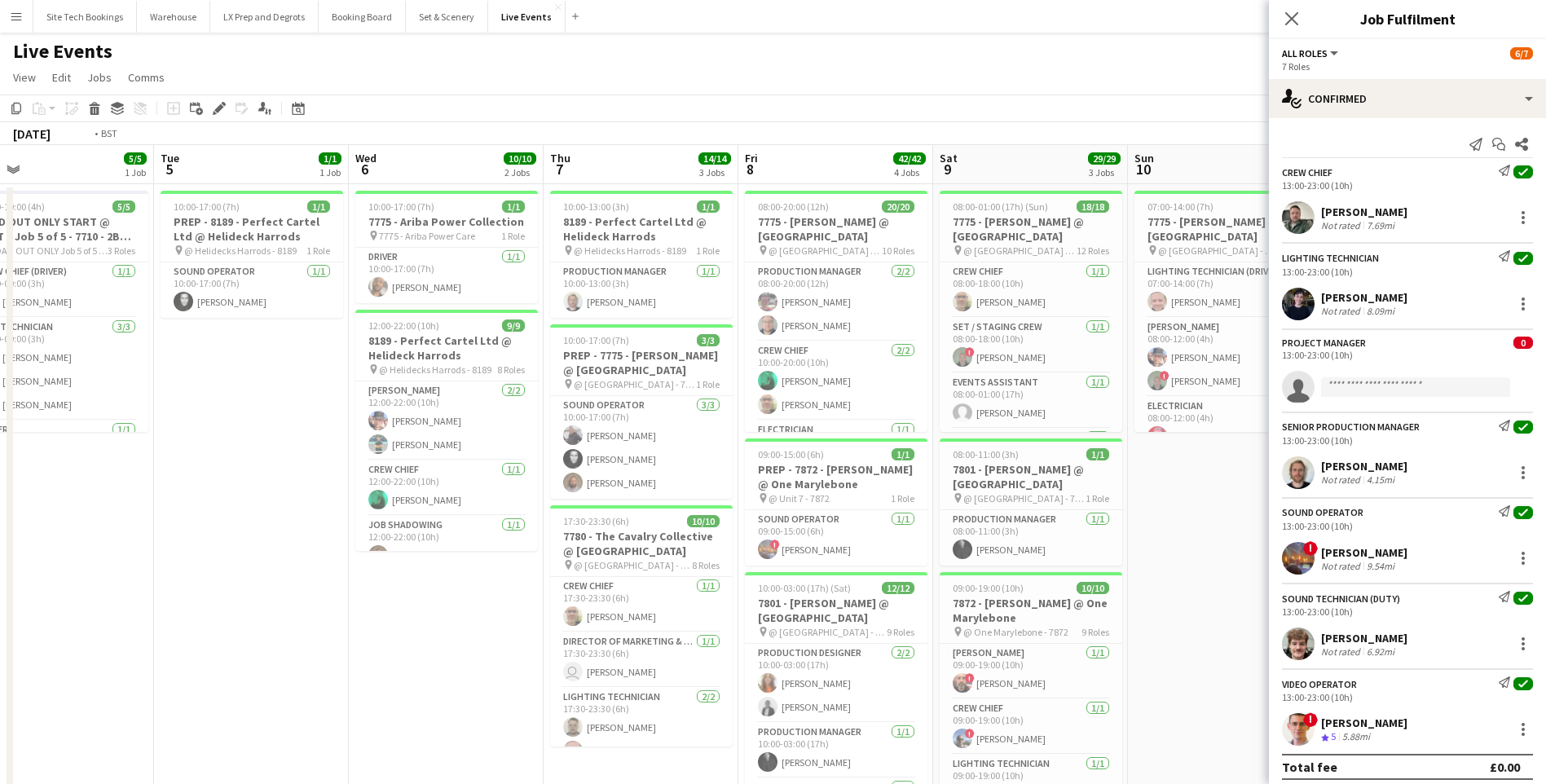
drag, startPoint x: 883, startPoint y: 392, endPoint x: 113, endPoint y: 369, distance: 770.3
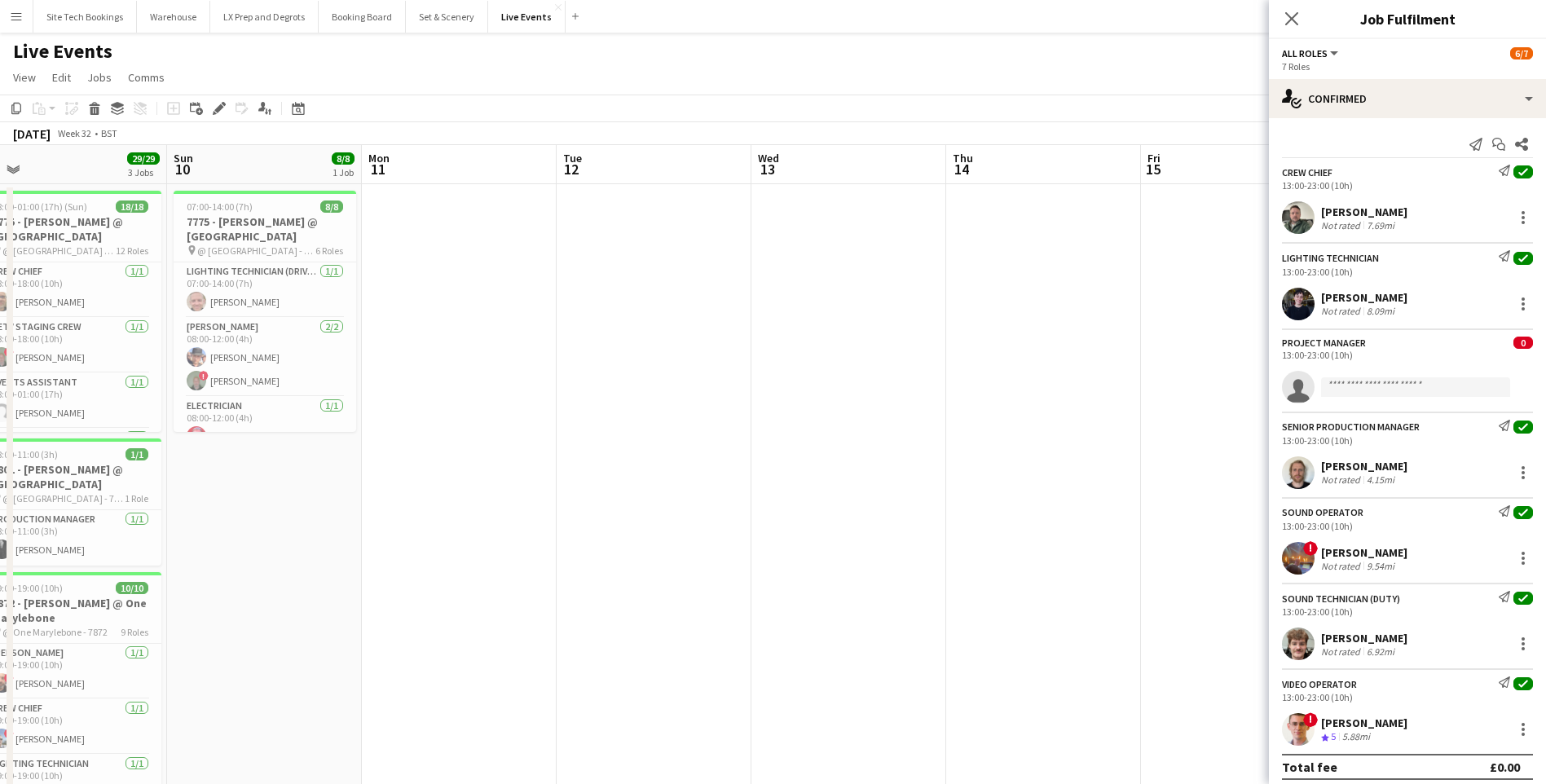
drag, startPoint x: 1144, startPoint y: 516, endPoint x: 95, endPoint y: 496, distance: 1049.2
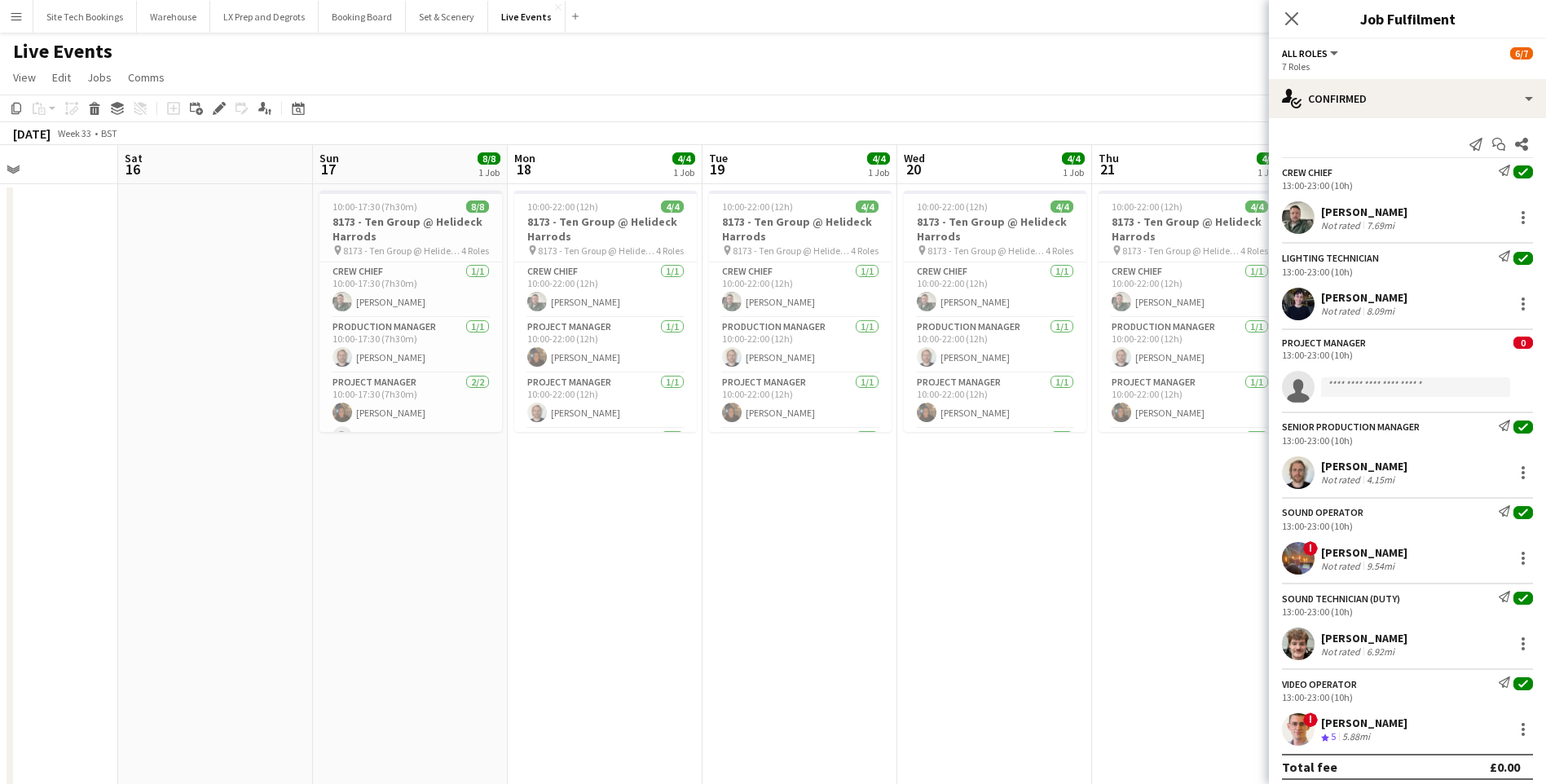
drag, startPoint x: 1049, startPoint y: 412, endPoint x: 11, endPoint y: 419, distance: 1038.0
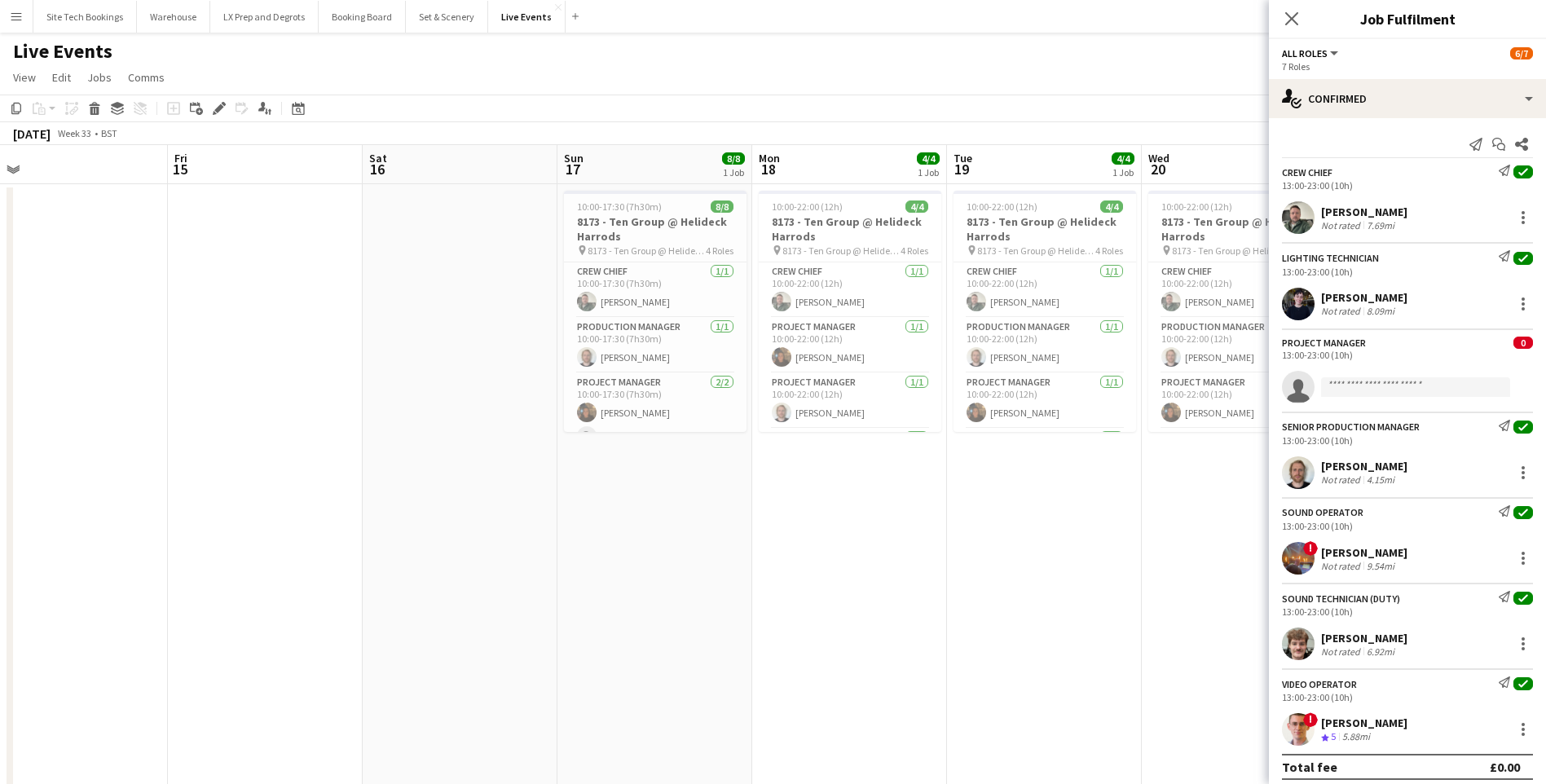
drag, startPoint x: 452, startPoint y: 536, endPoint x: 1413, endPoint y: 539, distance: 961.0
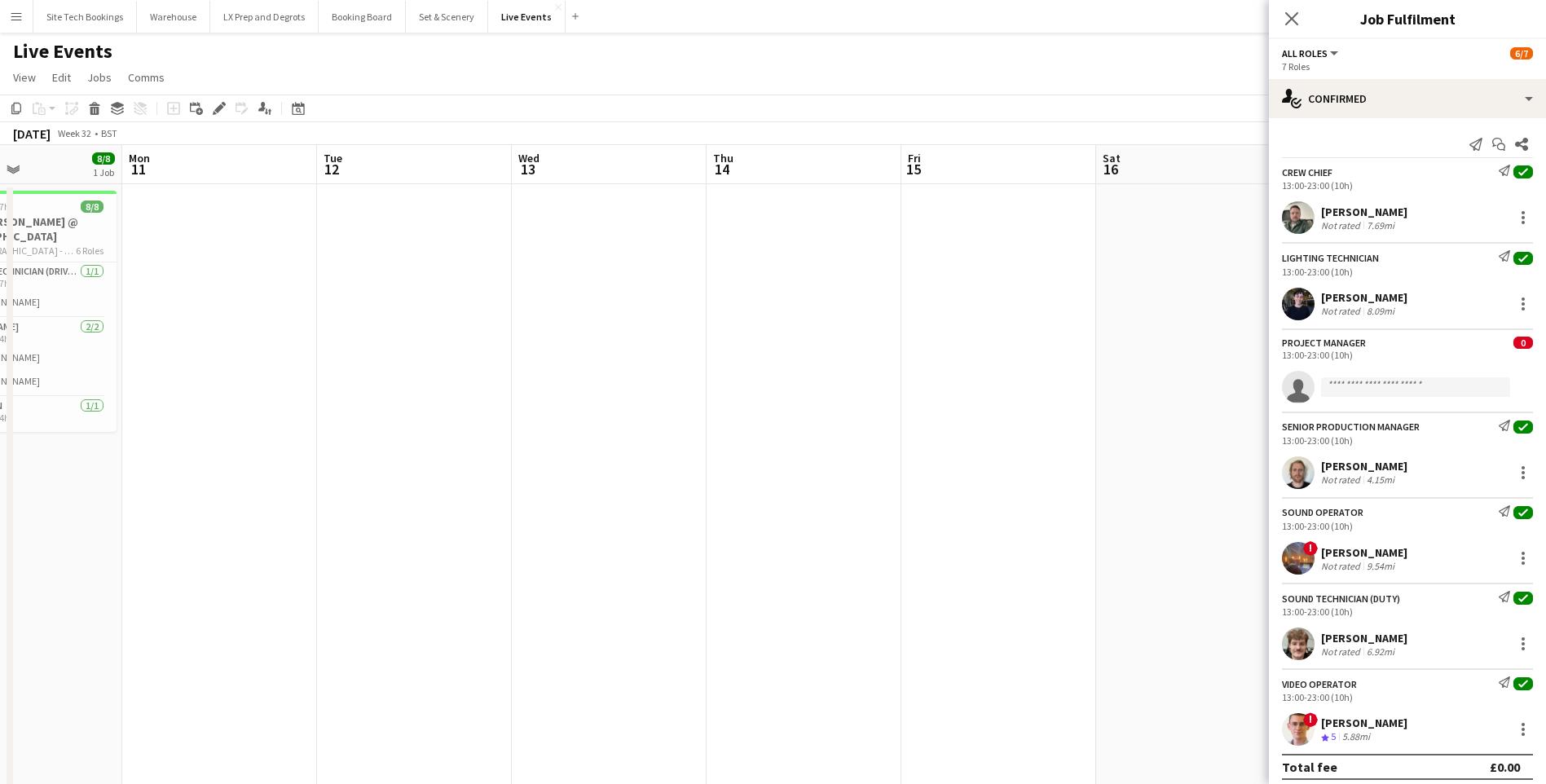
scroll to position [0, 506]
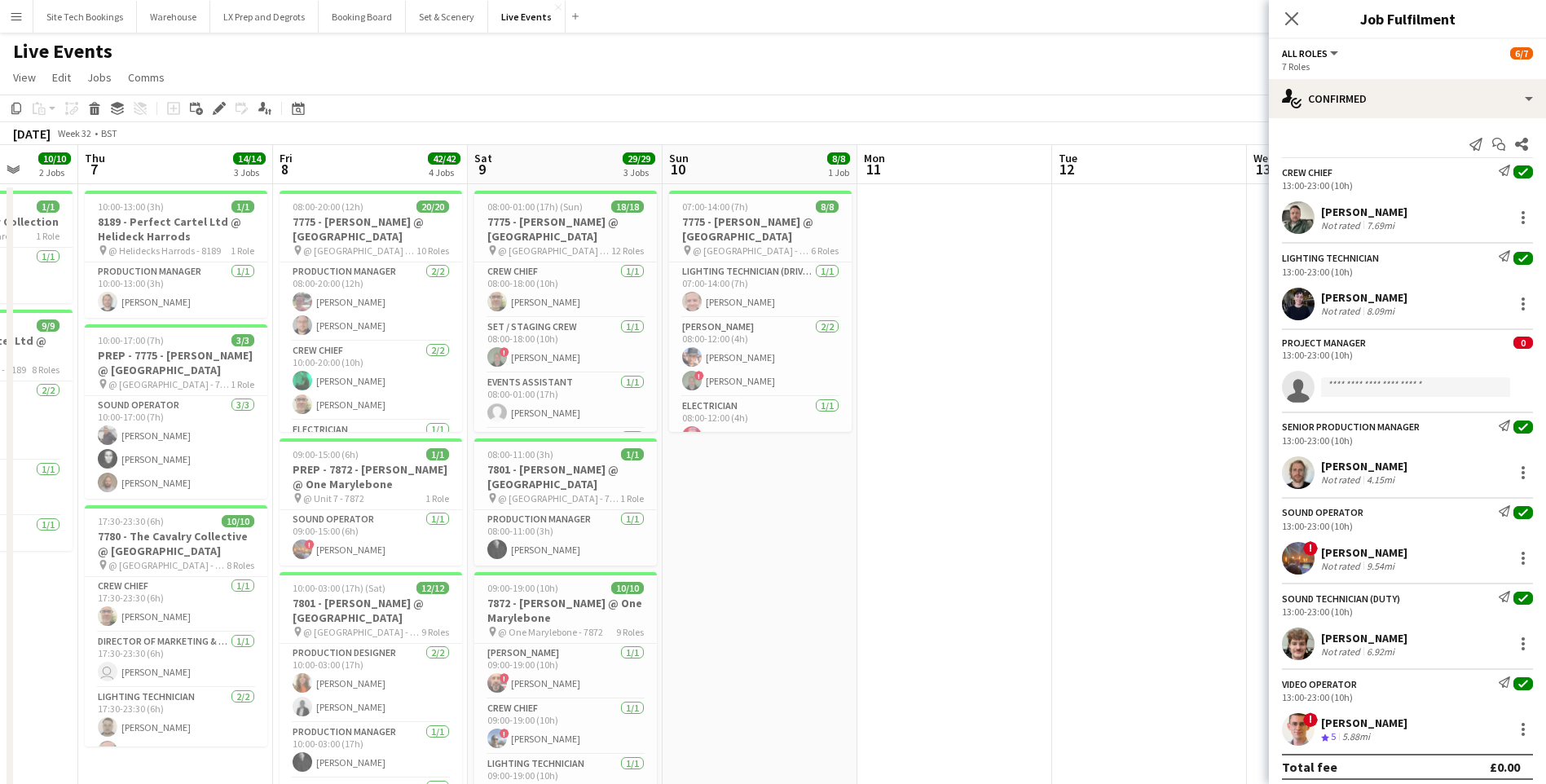
drag, startPoint x: 947, startPoint y: 547, endPoint x: 1042, endPoint y: 547, distance: 95.0
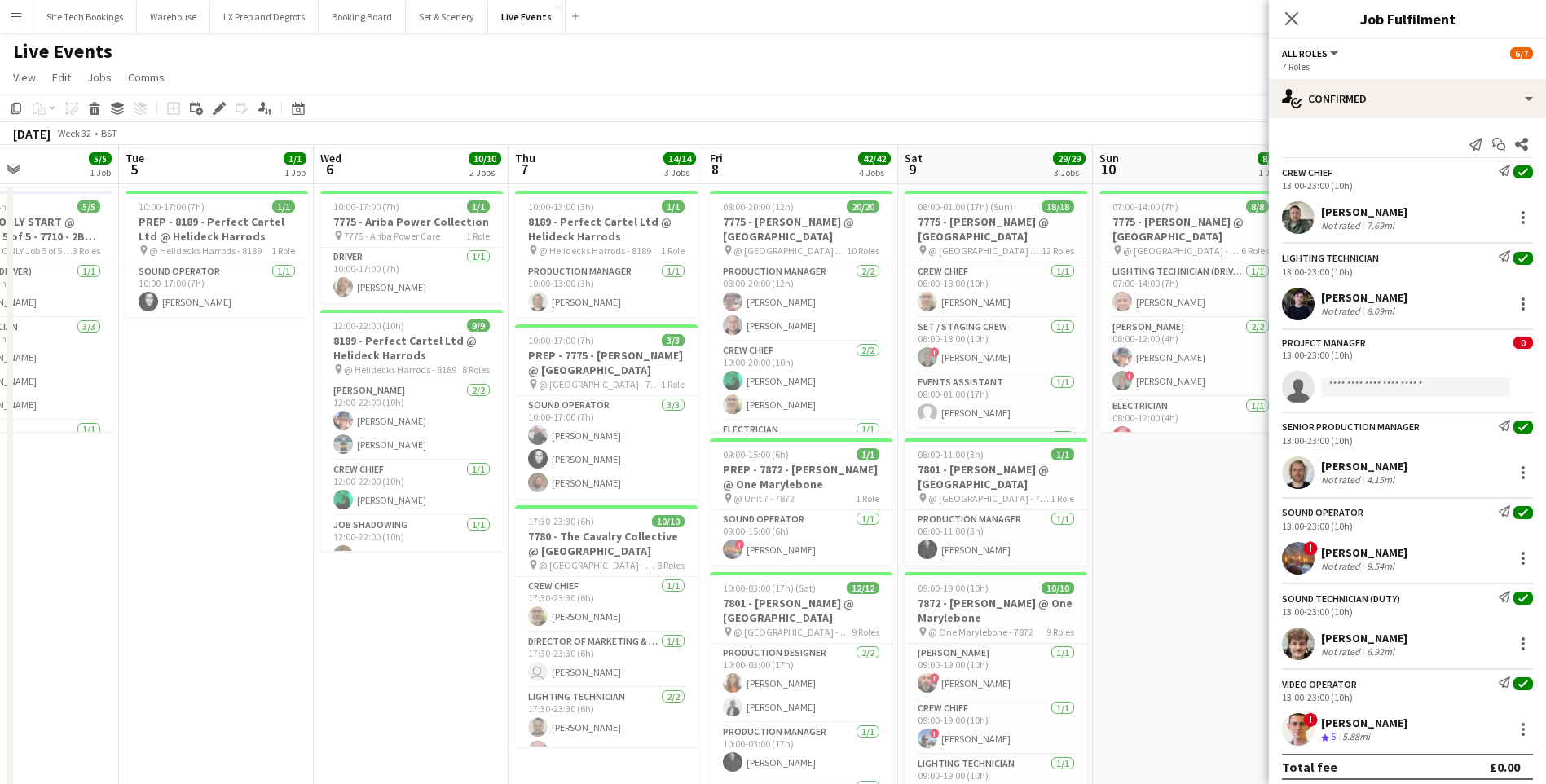
drag, startPoint x: 970, startPoint y: 562, endPoint x: 1517, endPoint y: 513, distance: 549.2
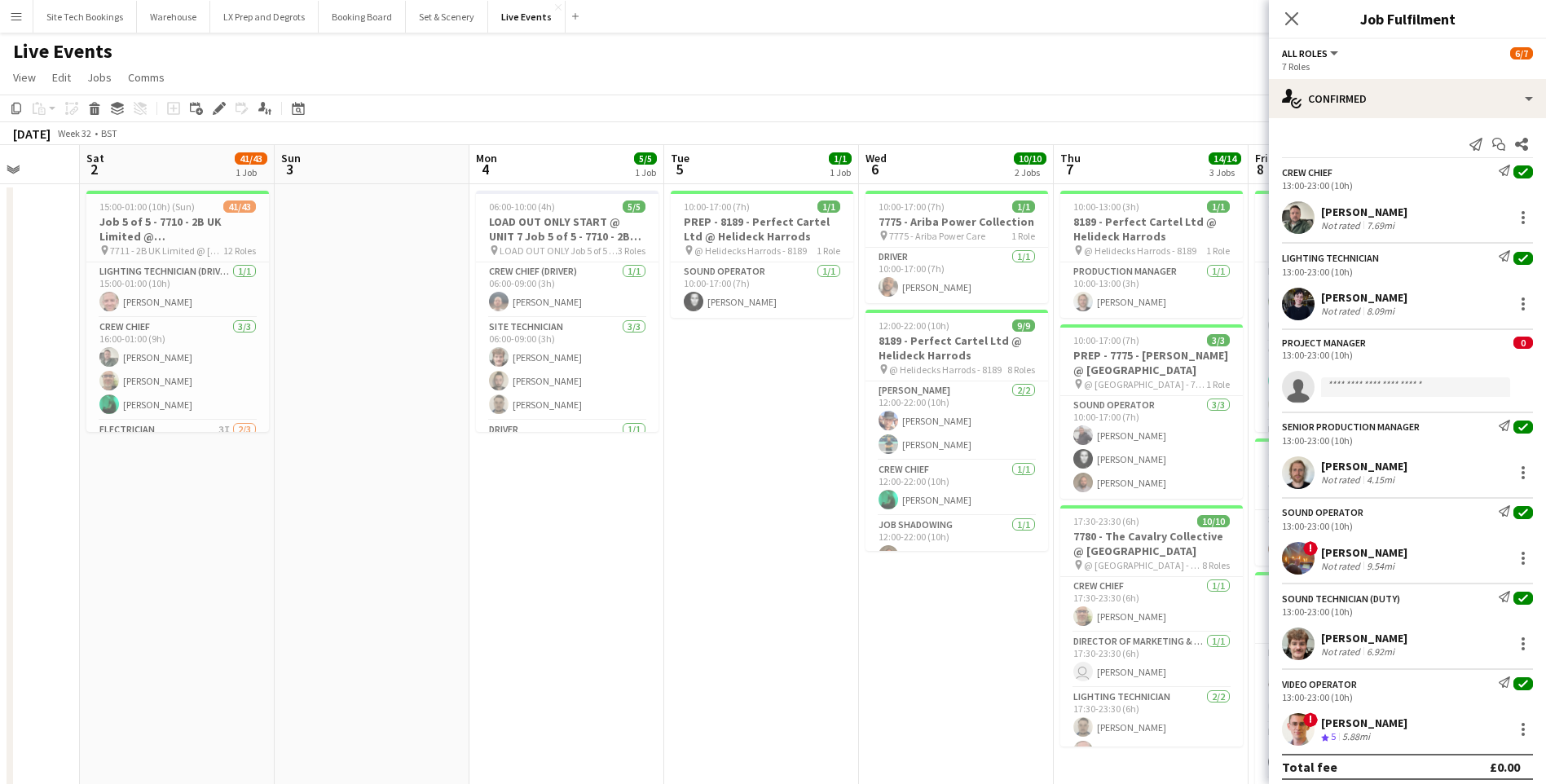
drag, startPoint x: 191, startPoint y: 592, endPoint x: 1073, endPoint y: 597, distance: 882.0
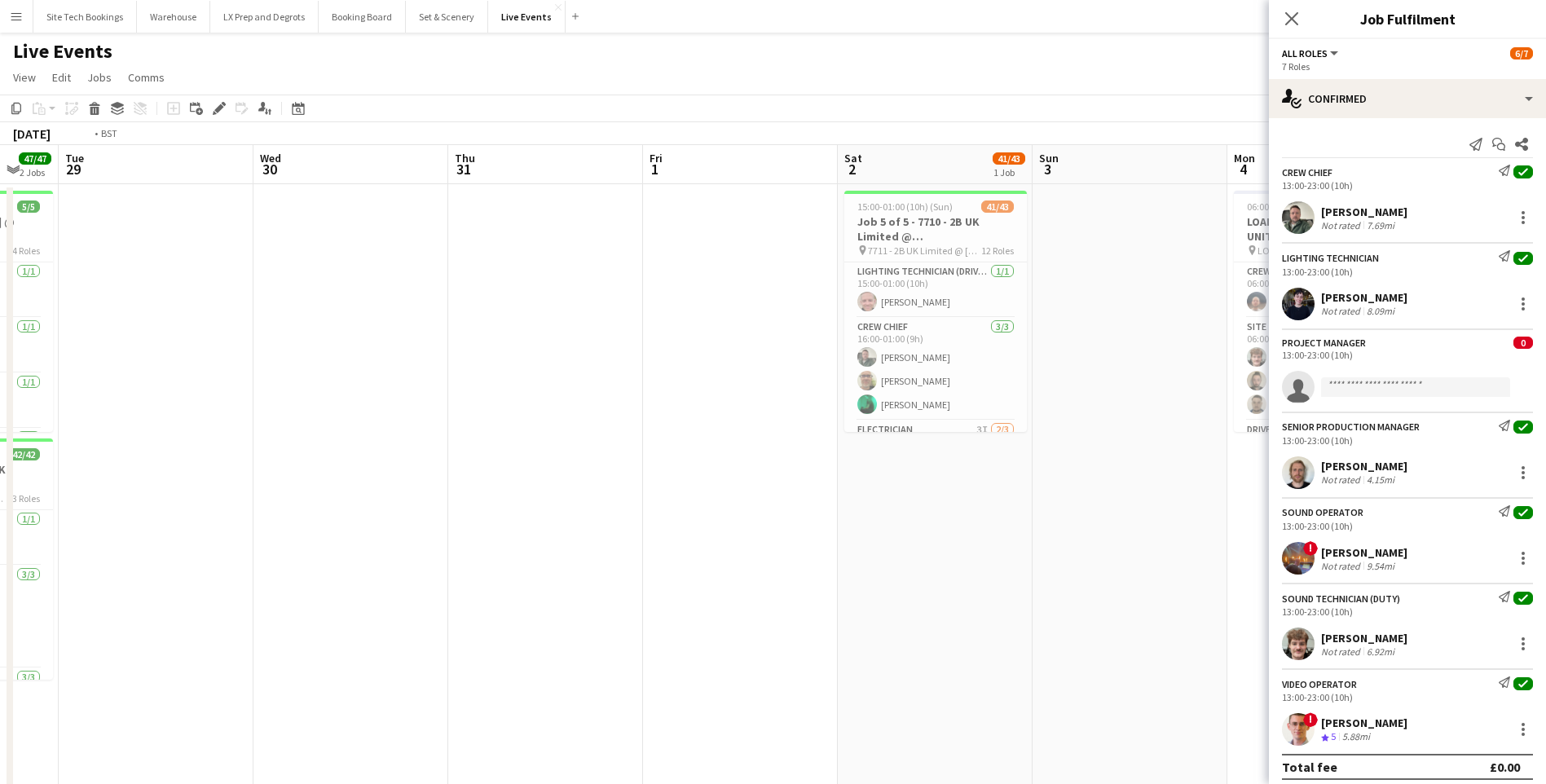
drag, startPoint x: 780, startPoint y: 603, endPoint x: 987, endPoint y: 595, distance: 207.2
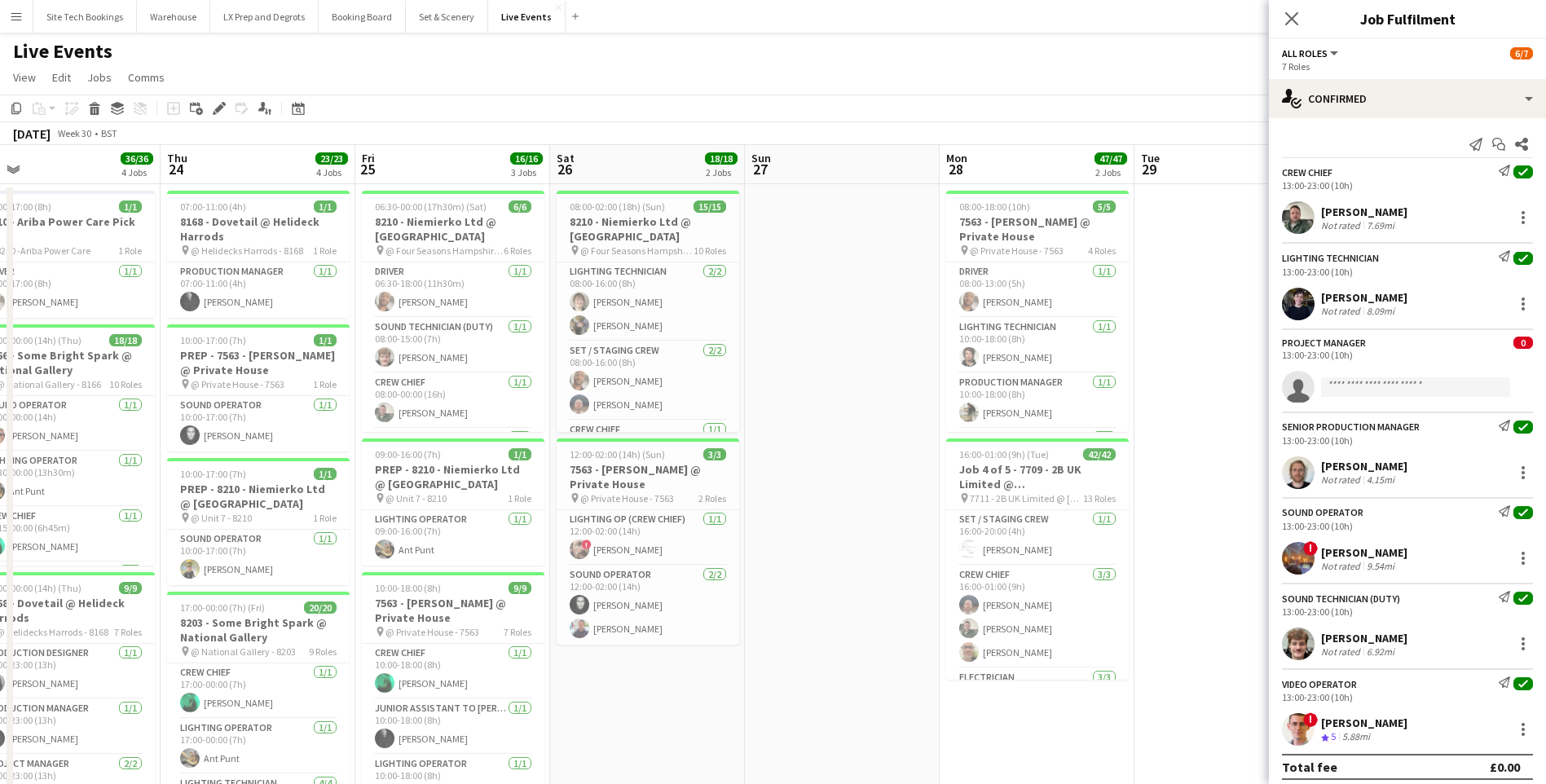
drag, startPoint x: 765, startPoint y: 592, endPoint x: 1229, endPoint y: 591, distance: 464.0
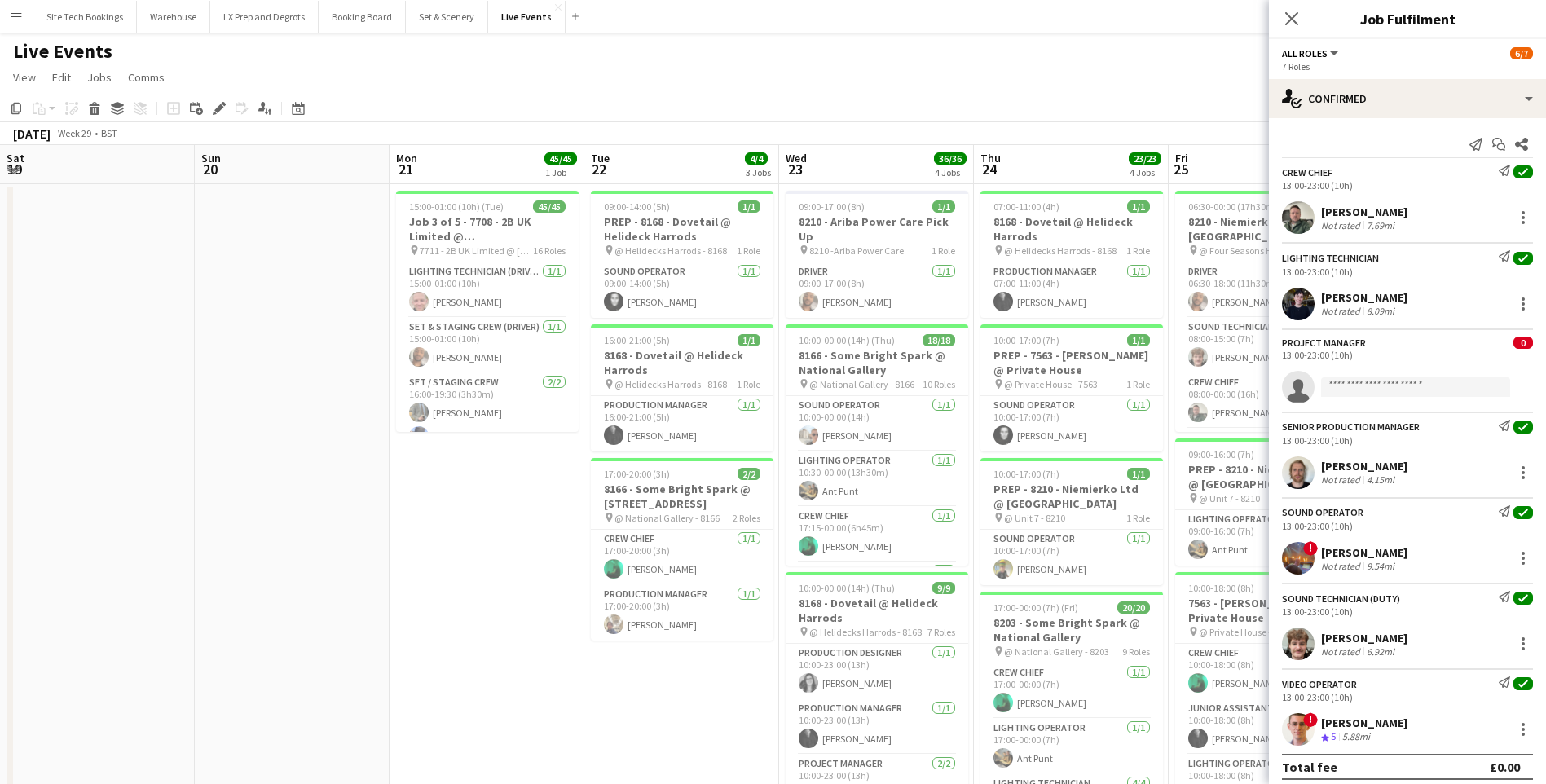
drag, startPoint x: 109, startPoint y: 611, endPoint x: 1223, endPoint y: 602, distance: 1114.0
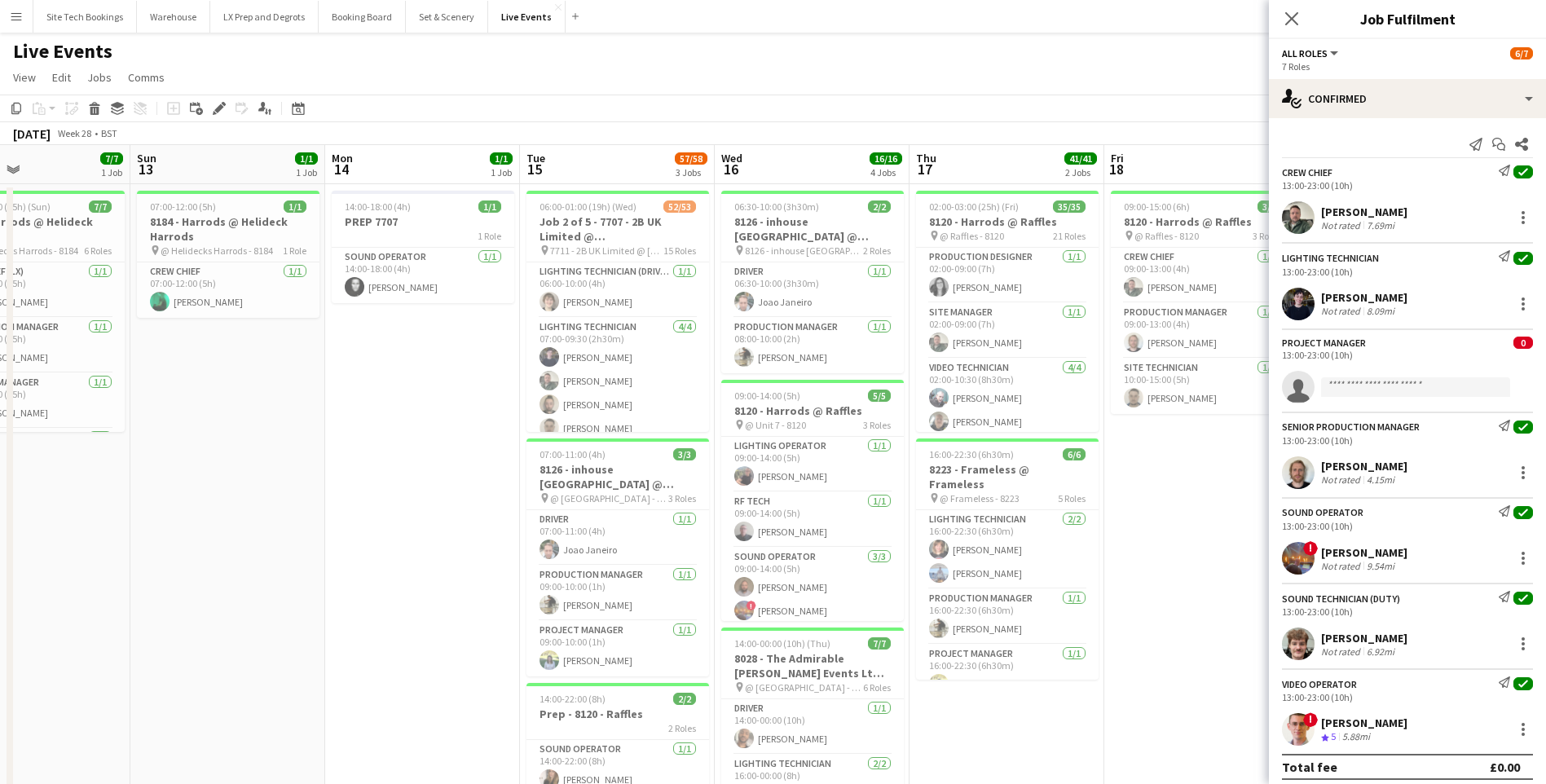
drag, startPoint x: 196, startPoint y: 576, endPoint x: 1293, endPoint y: 578, distance: 1097.0
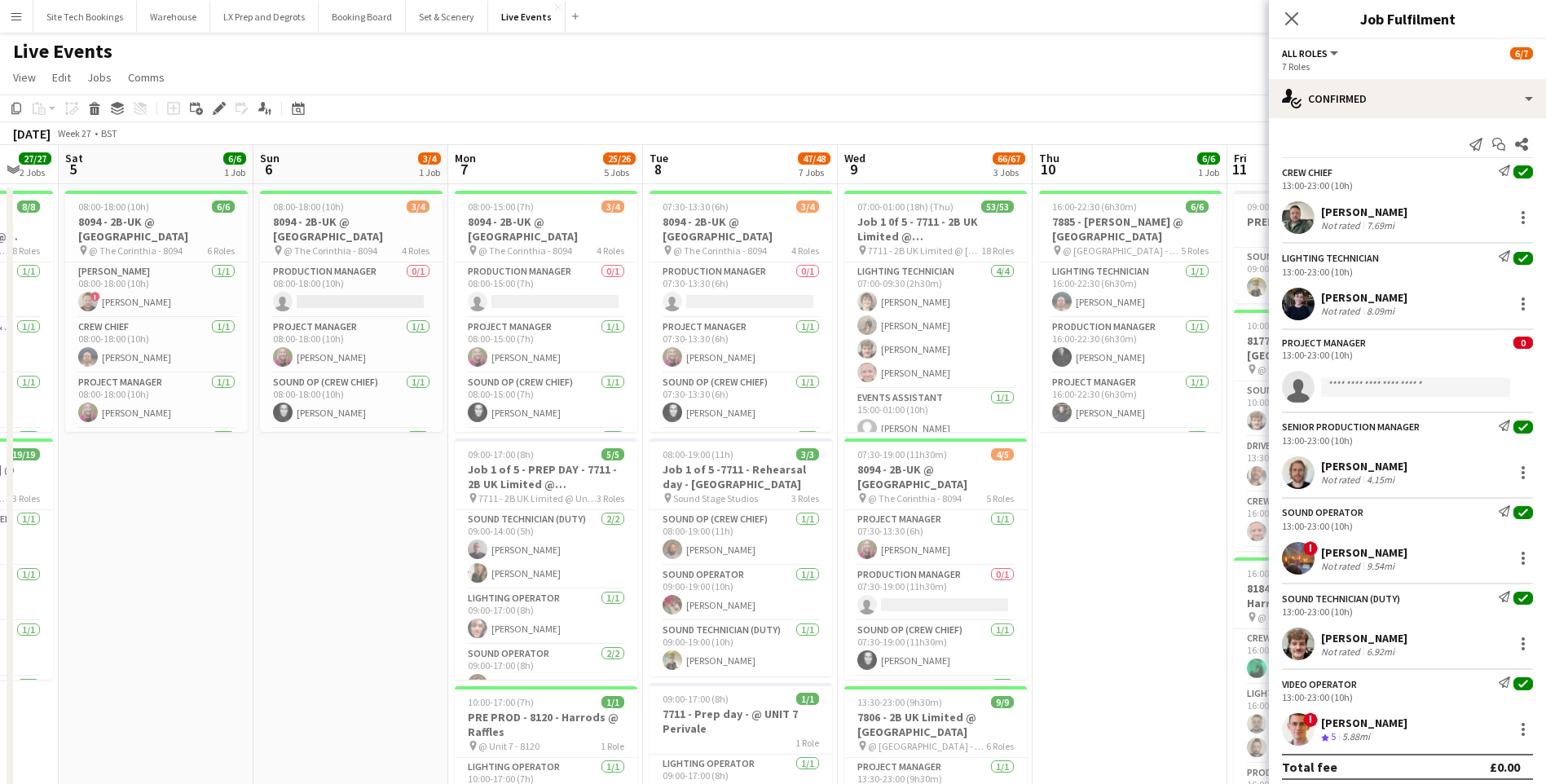
drag, startPoint x: 365, startPoint y: 575, endPoint x: 1330, endPoint y: 546, distance: 965.4
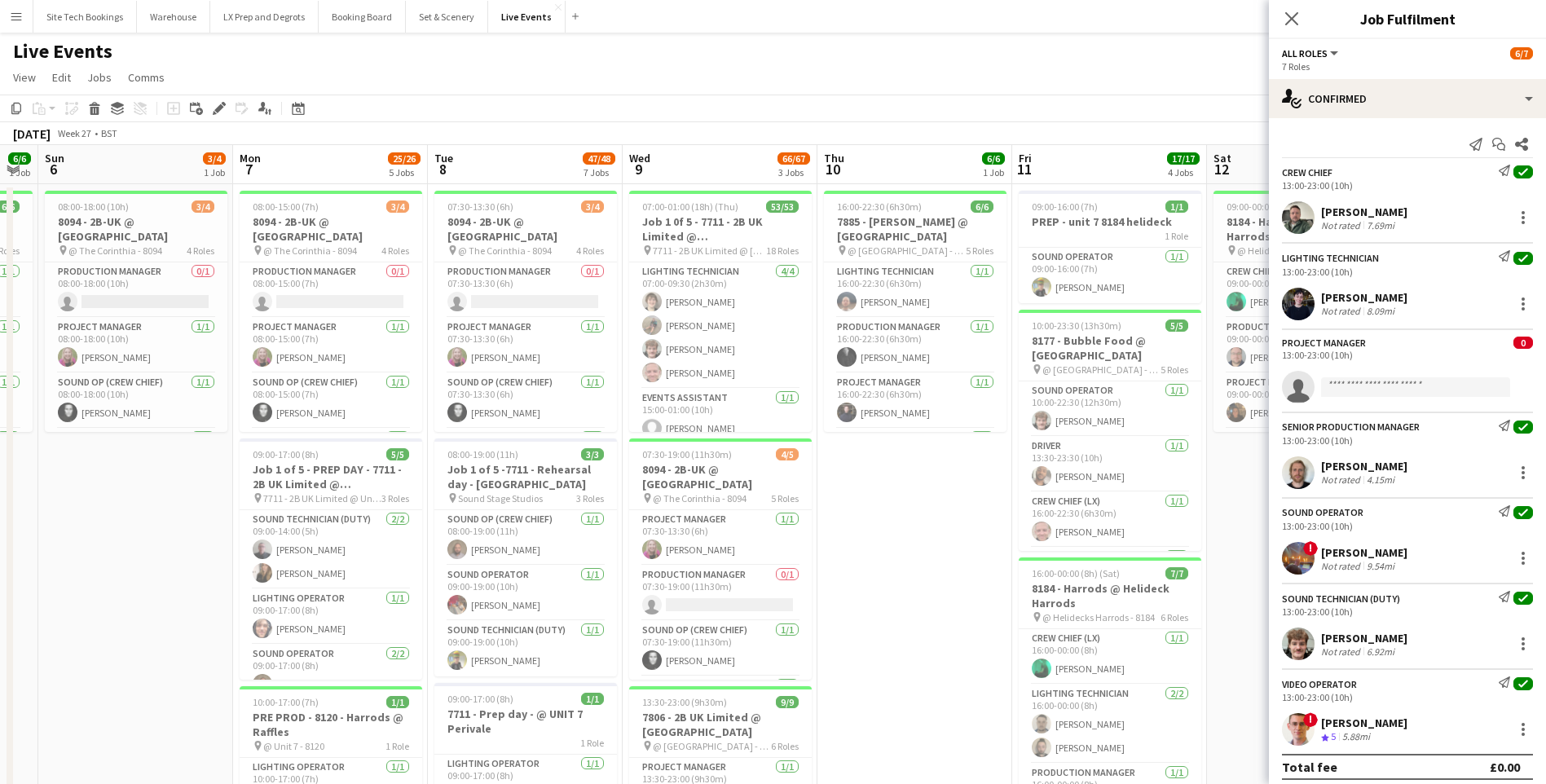
drag, startPoint x: 285, startPoint y: 556, endPoint x: 1211, endPoint y: 540, distance: 926.1
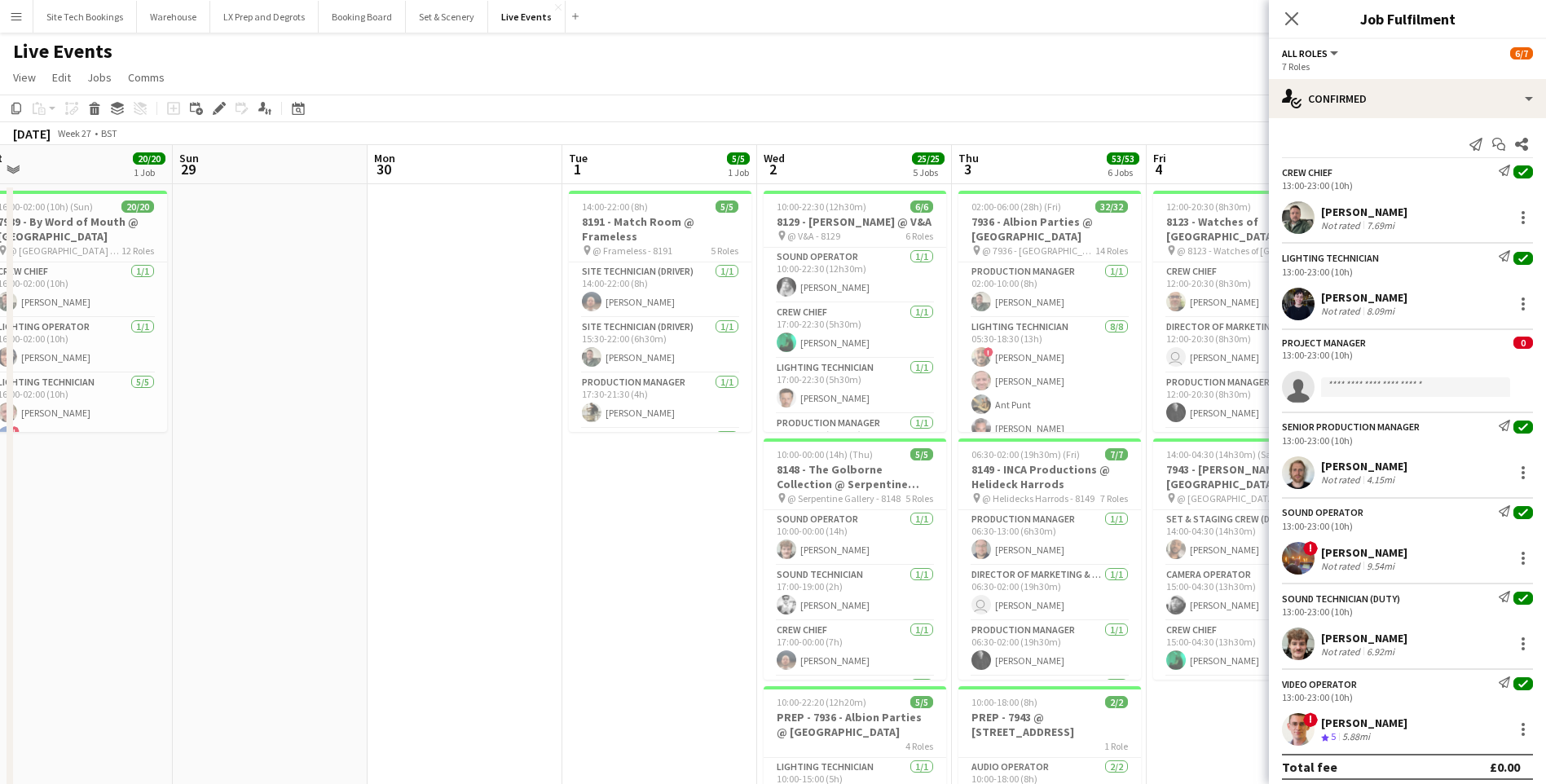
drag, startPoint x: 236, startPoint y: 547, endPoint x: 1132, endPoint y: 540, distance: 896.0
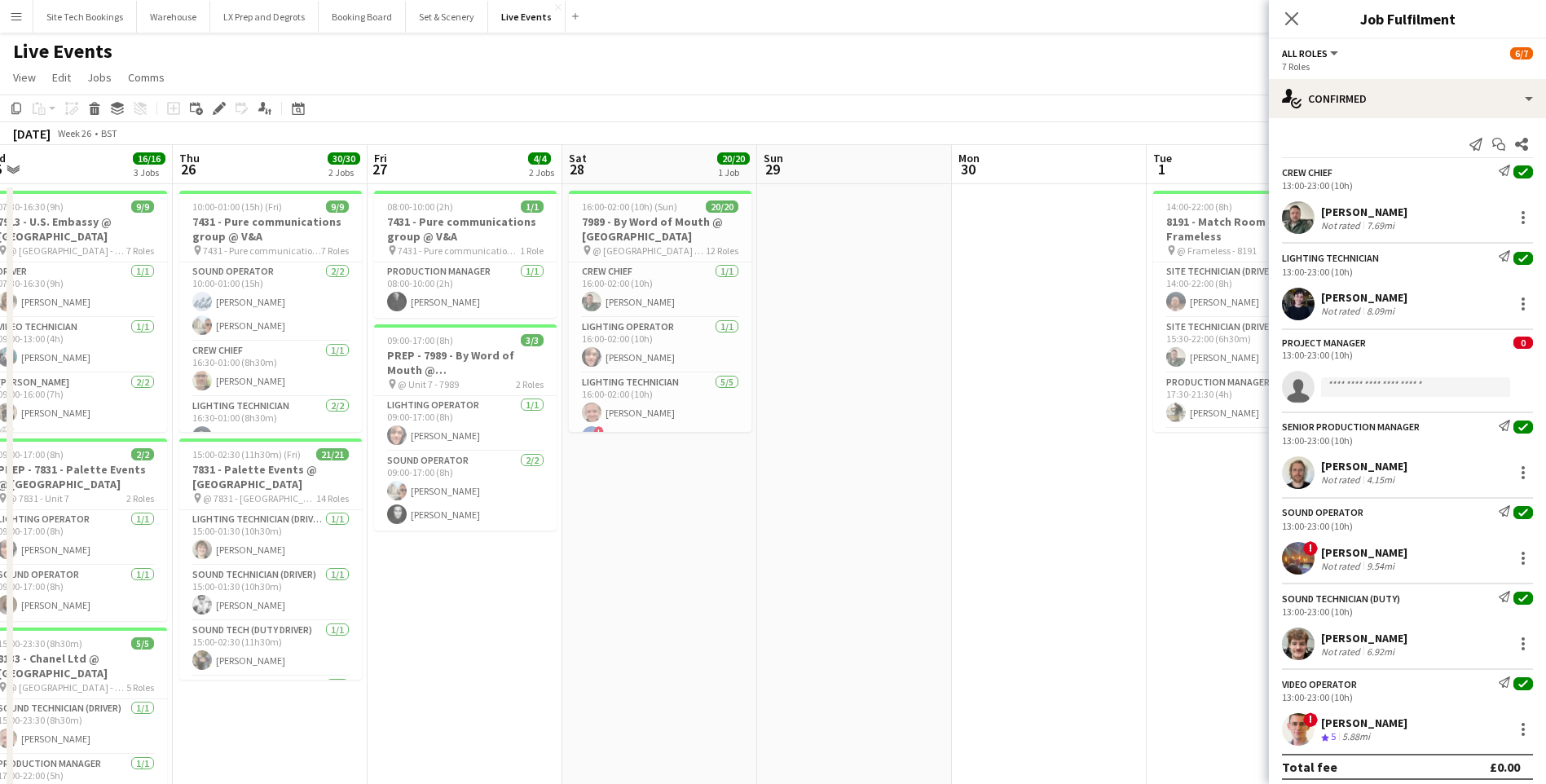
scroll to position [0, 574]
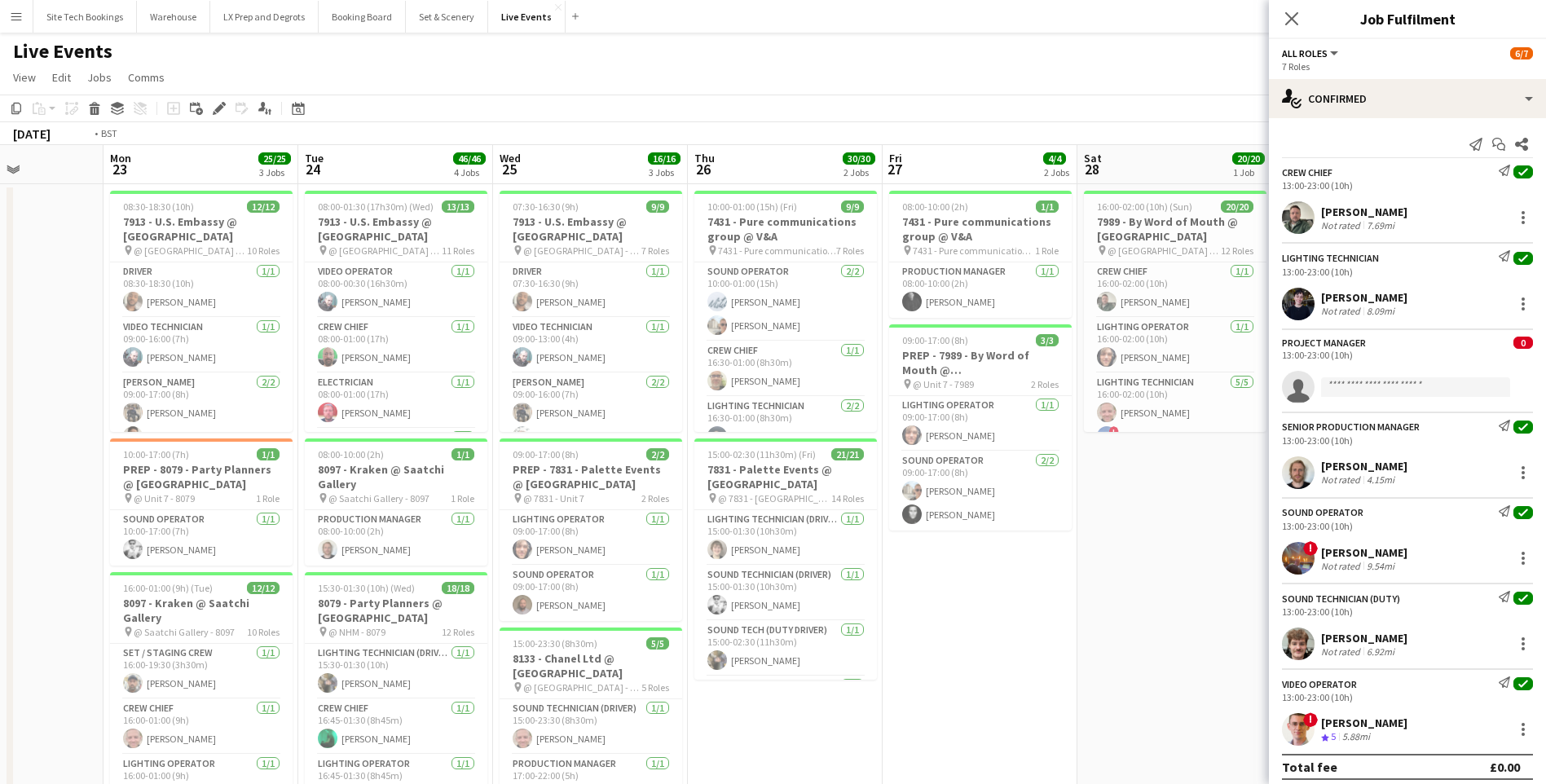
drag, startPoint x: 670, startPoint y: 587, endPoint x: 1523, endPoint y: 539, distance: 854.3
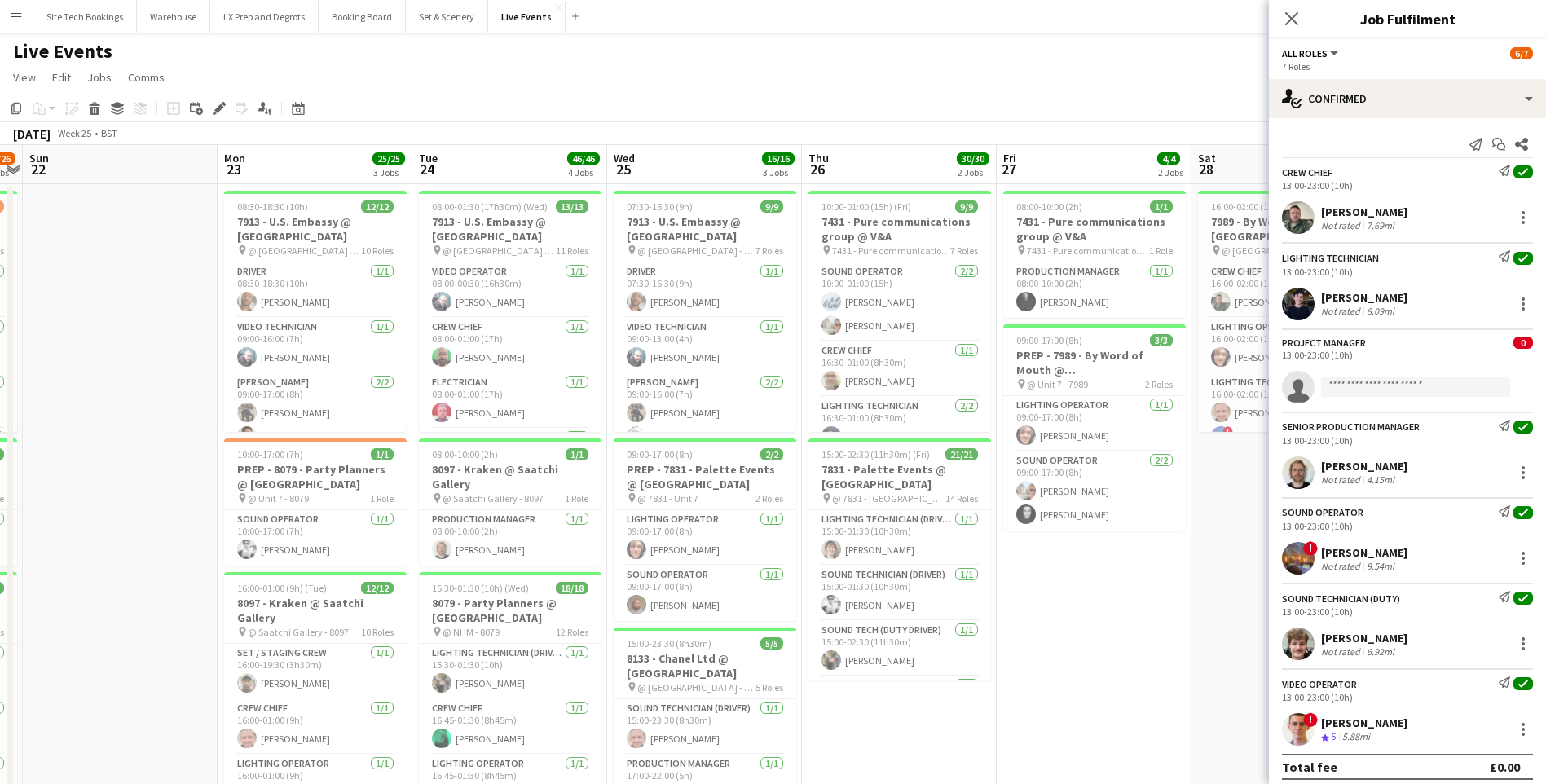
drag, startPoint x: 232, startPoint y: 380, endPoint x: 366, endPoint y: 380, distance: 134.0
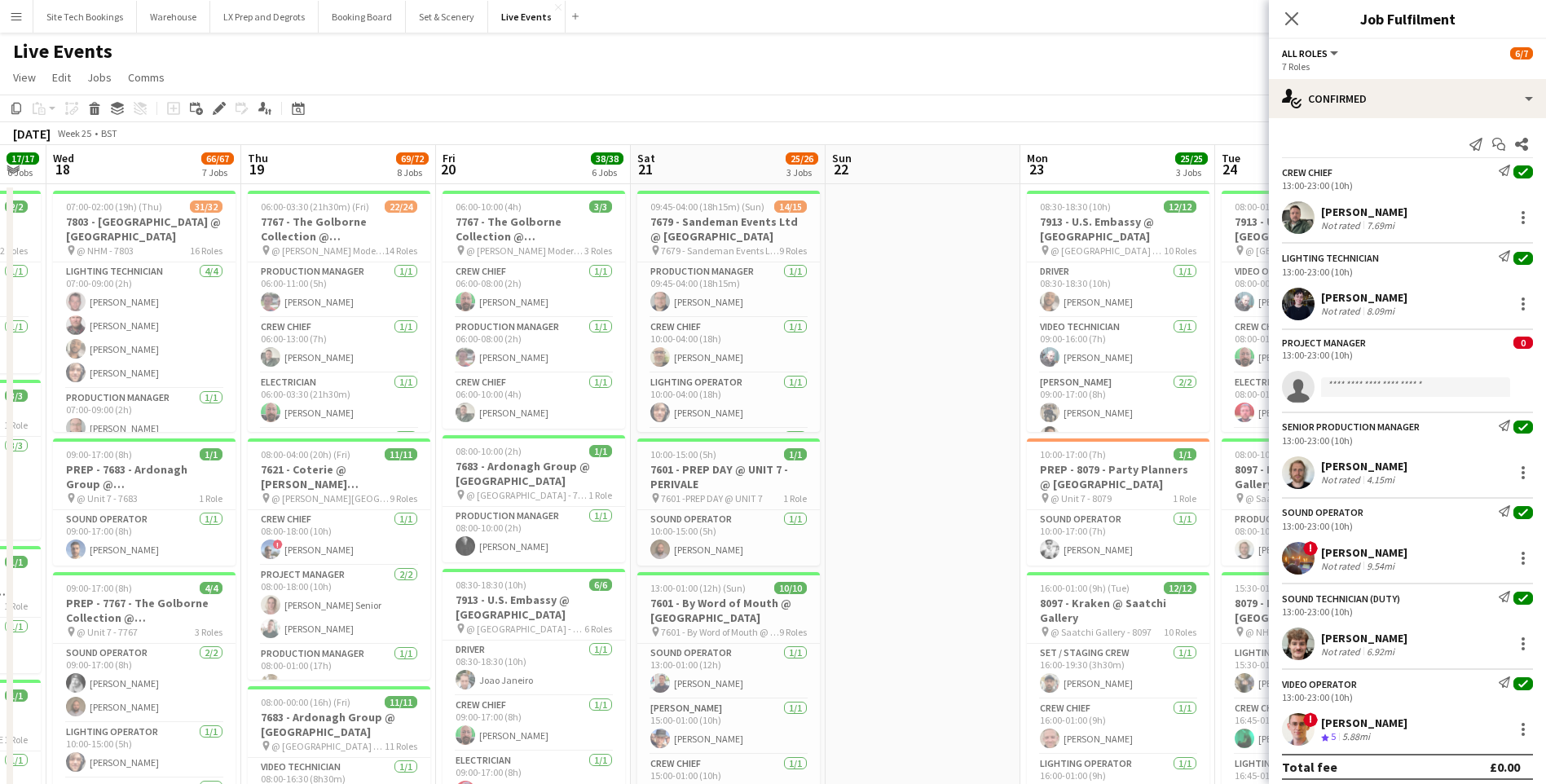
drag, startPoint x: 434, startPoint y: 391, endPoint x: 1073, endPoint y: 463, distance: 643.0
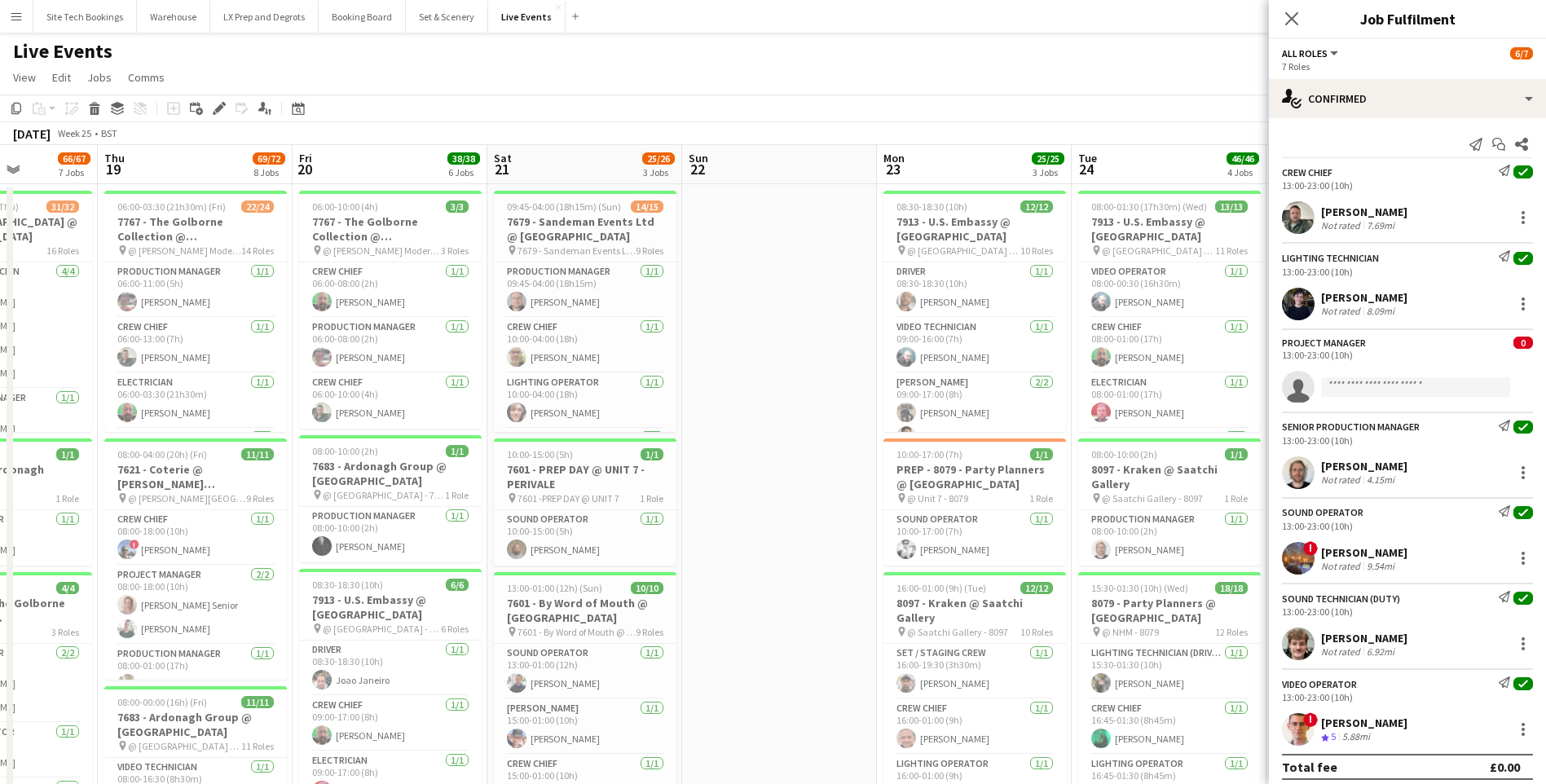
scroll to position [0, 402]
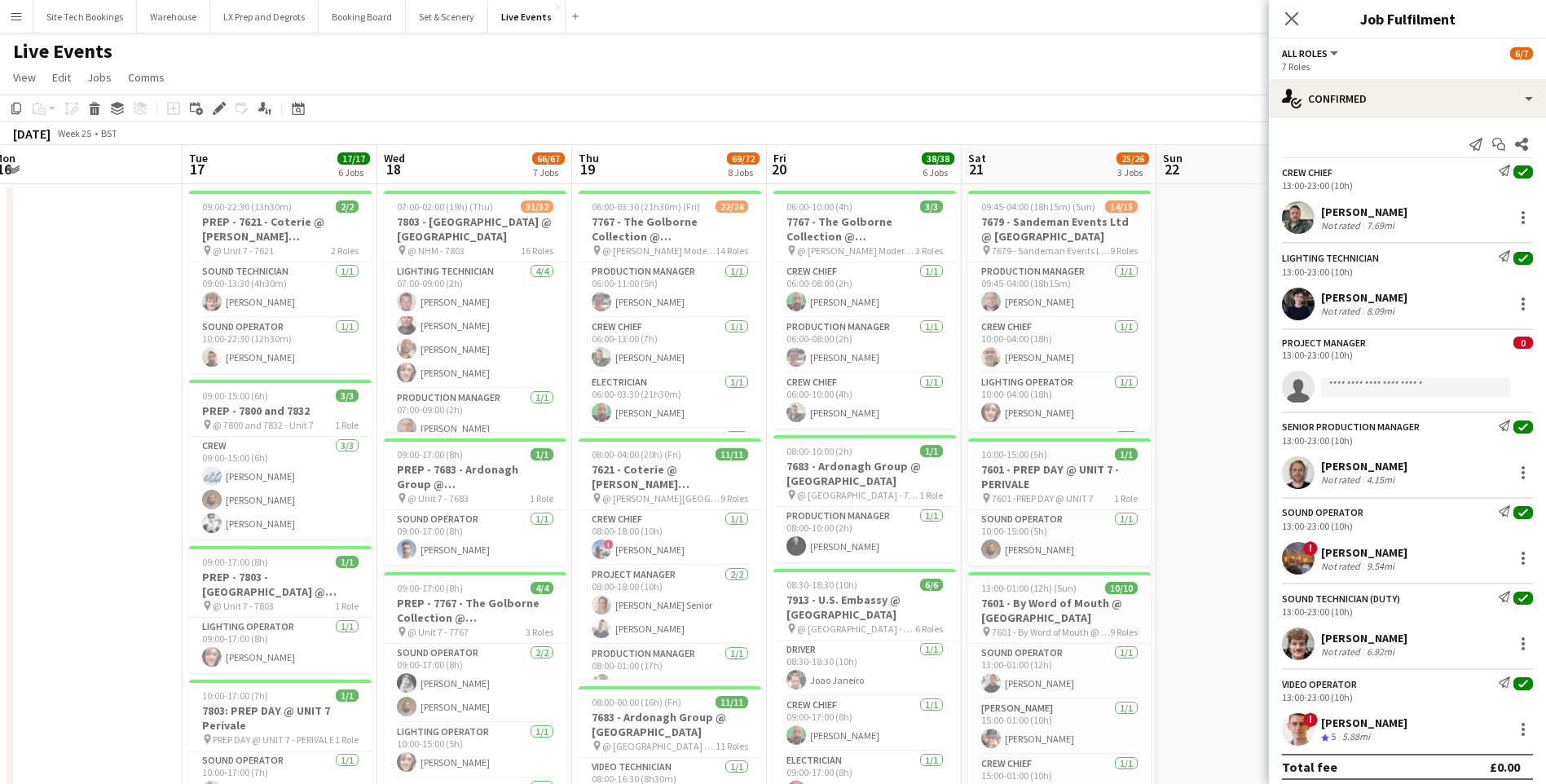
drag, startPoint x: 26, startPoint y: 386, endPoint x: -611, endPoint y: 430, distance: 638.5
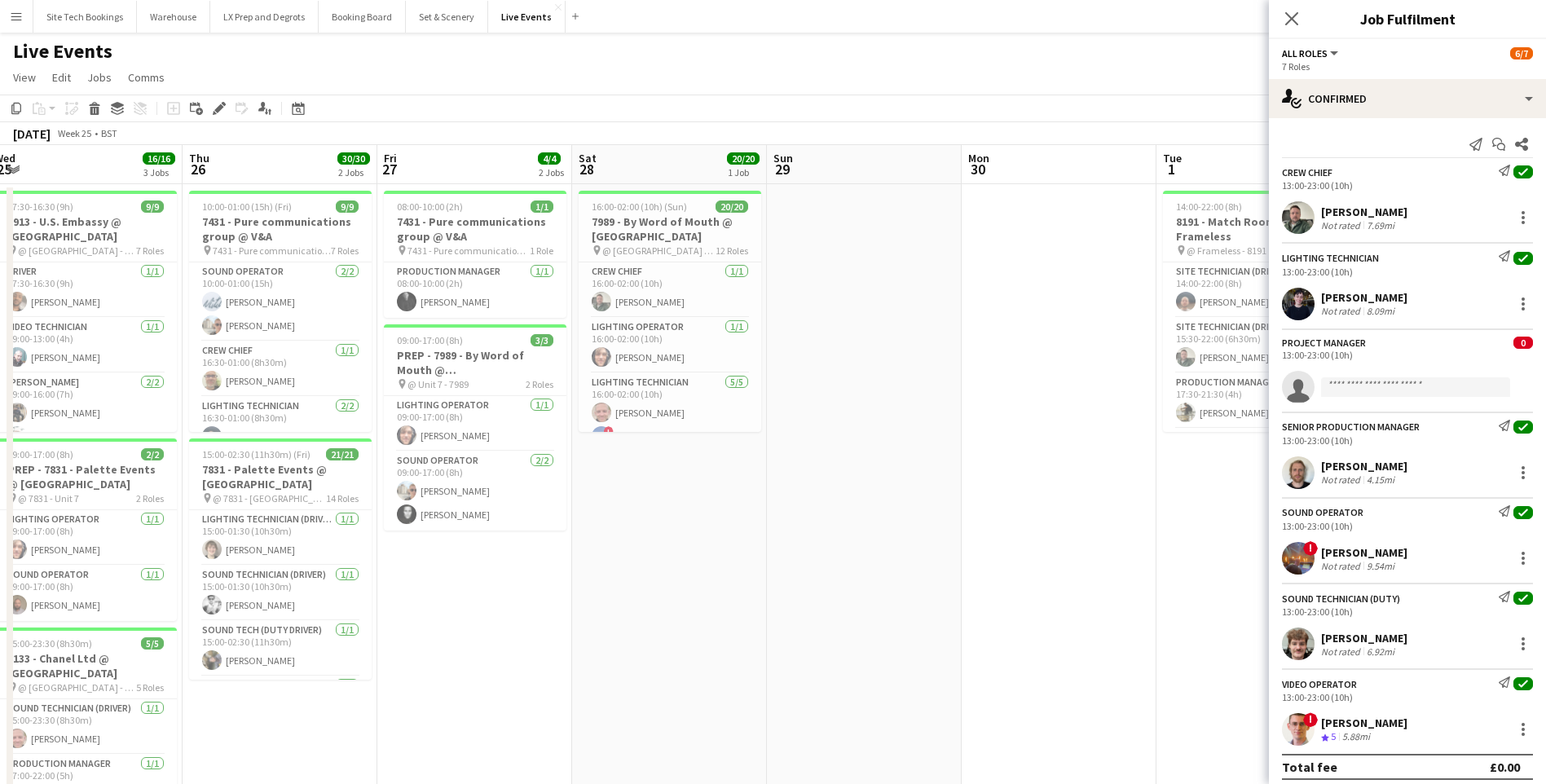
scroll to position [0, 394]
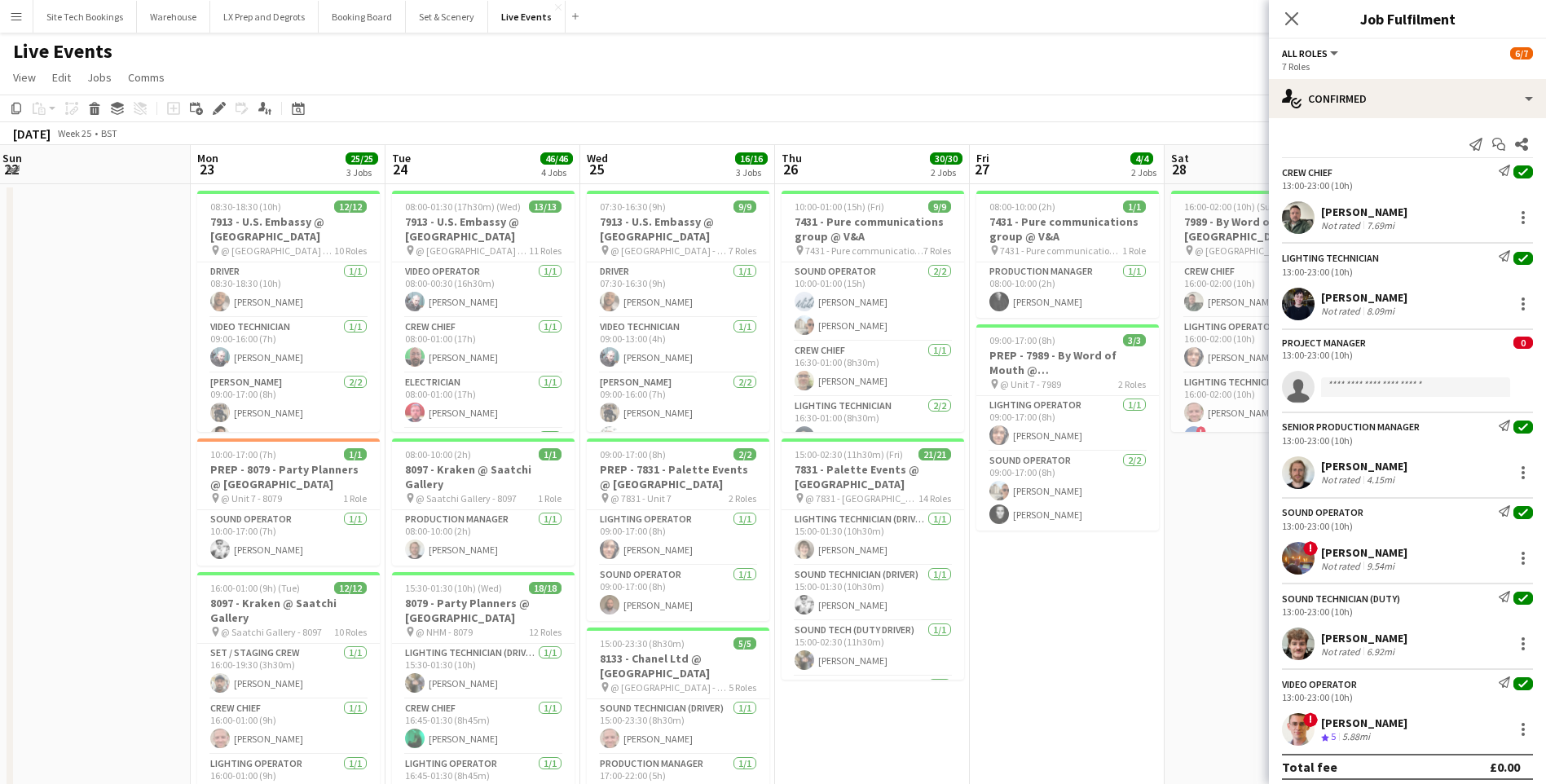
drag, startPoint x: 1228, startPoint y: 453, endPoint x: -447, endPoint y: 339, distance: 1678.9
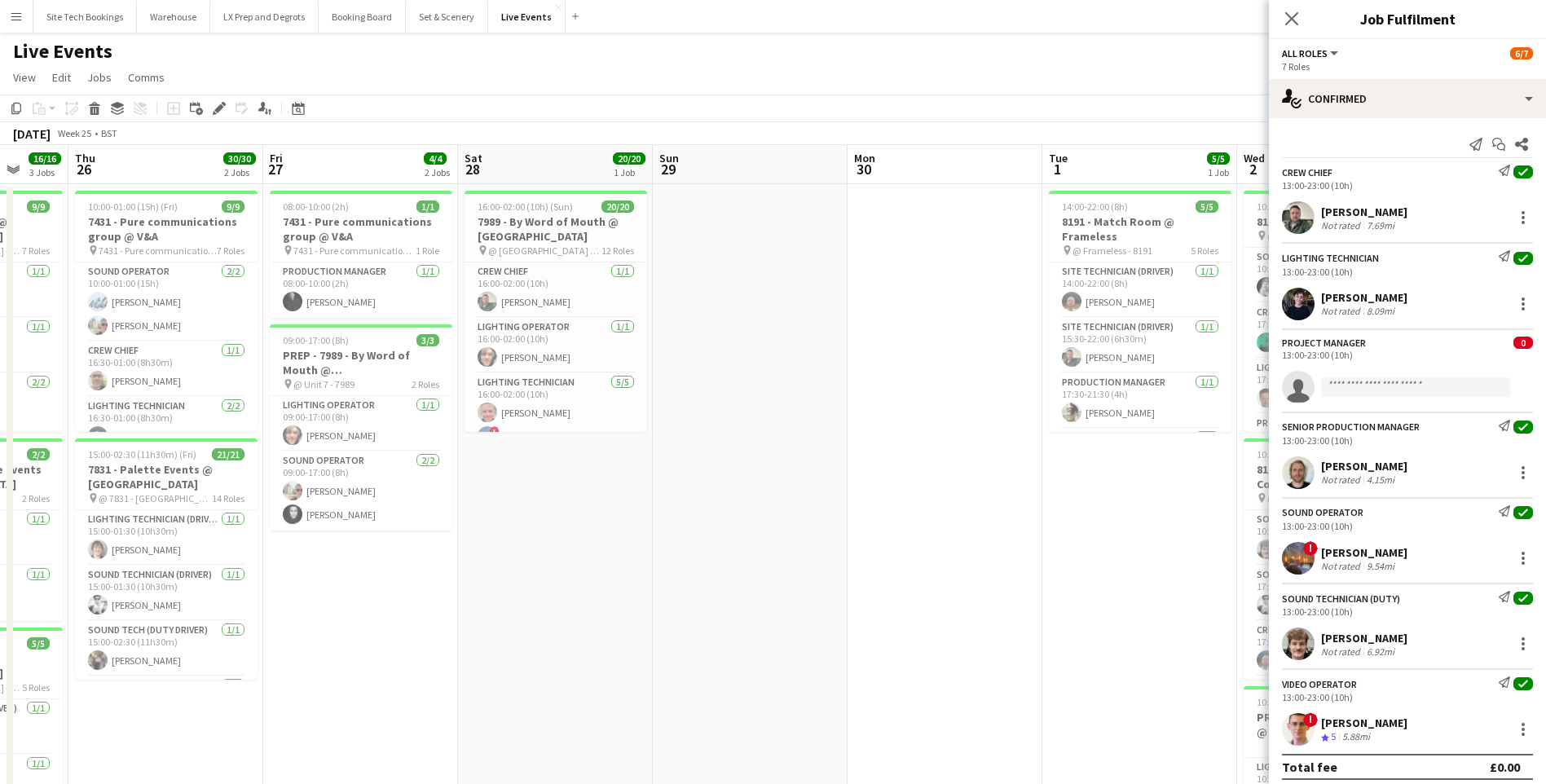
drag, startPoint x: 1198, startPoint y: 584, endPoint x: 138, endPoint y: 561, distance: 1060.2
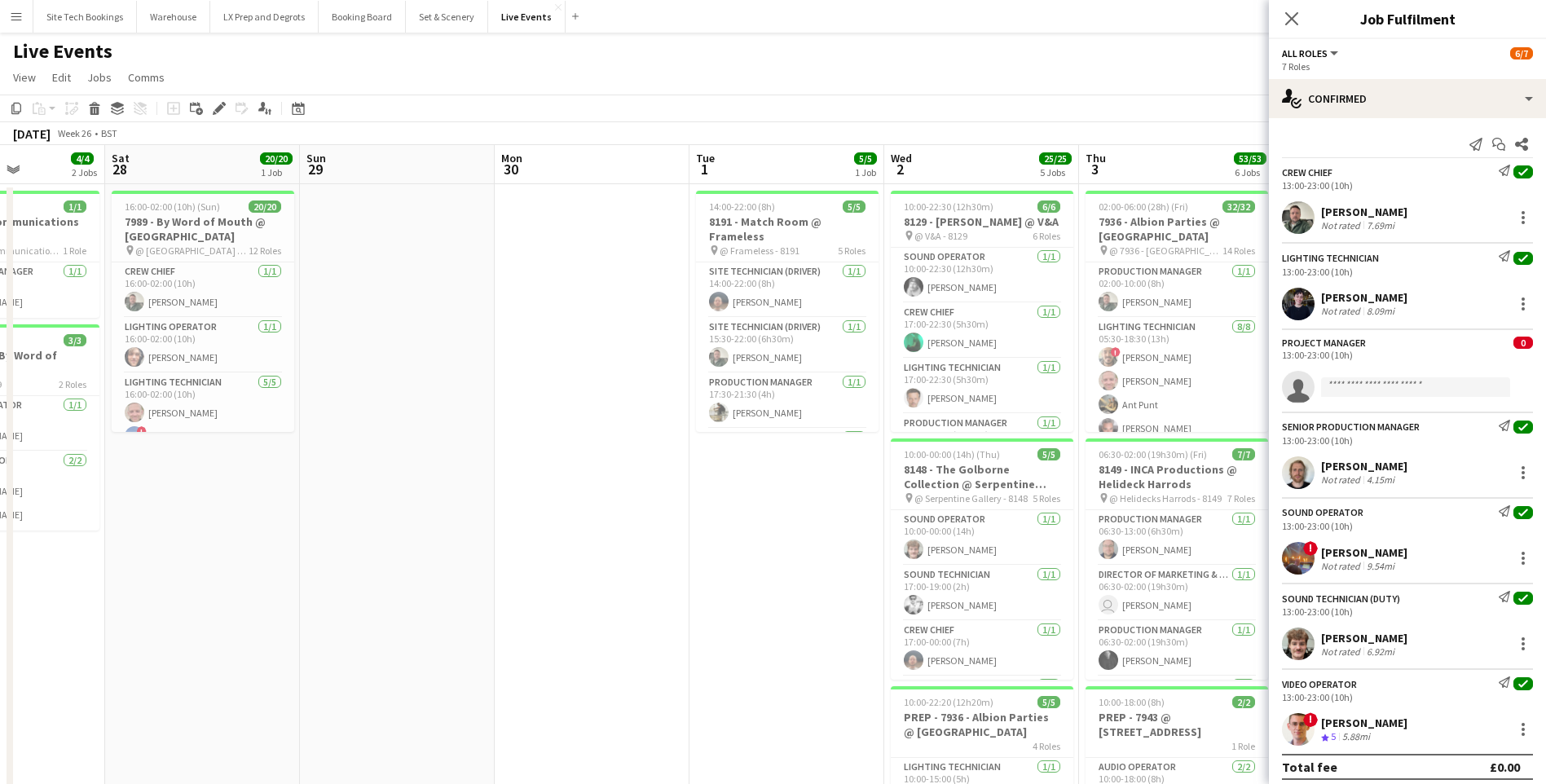
scroll to position [0, 546]
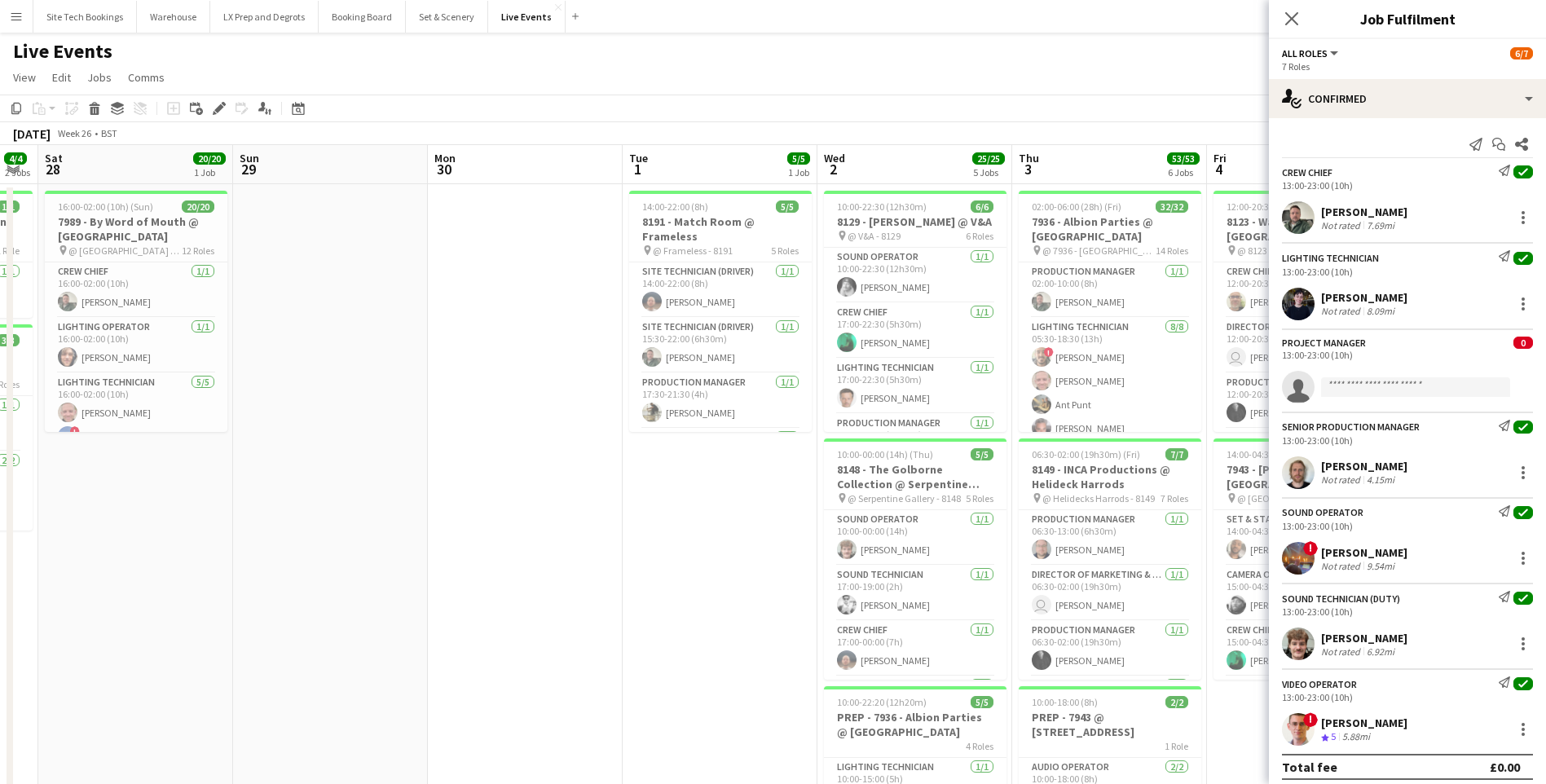
drag, startPoint x: 880, startPoint y: 501, endPoint x: -372, endPoint y: 368, distance: 1259.0
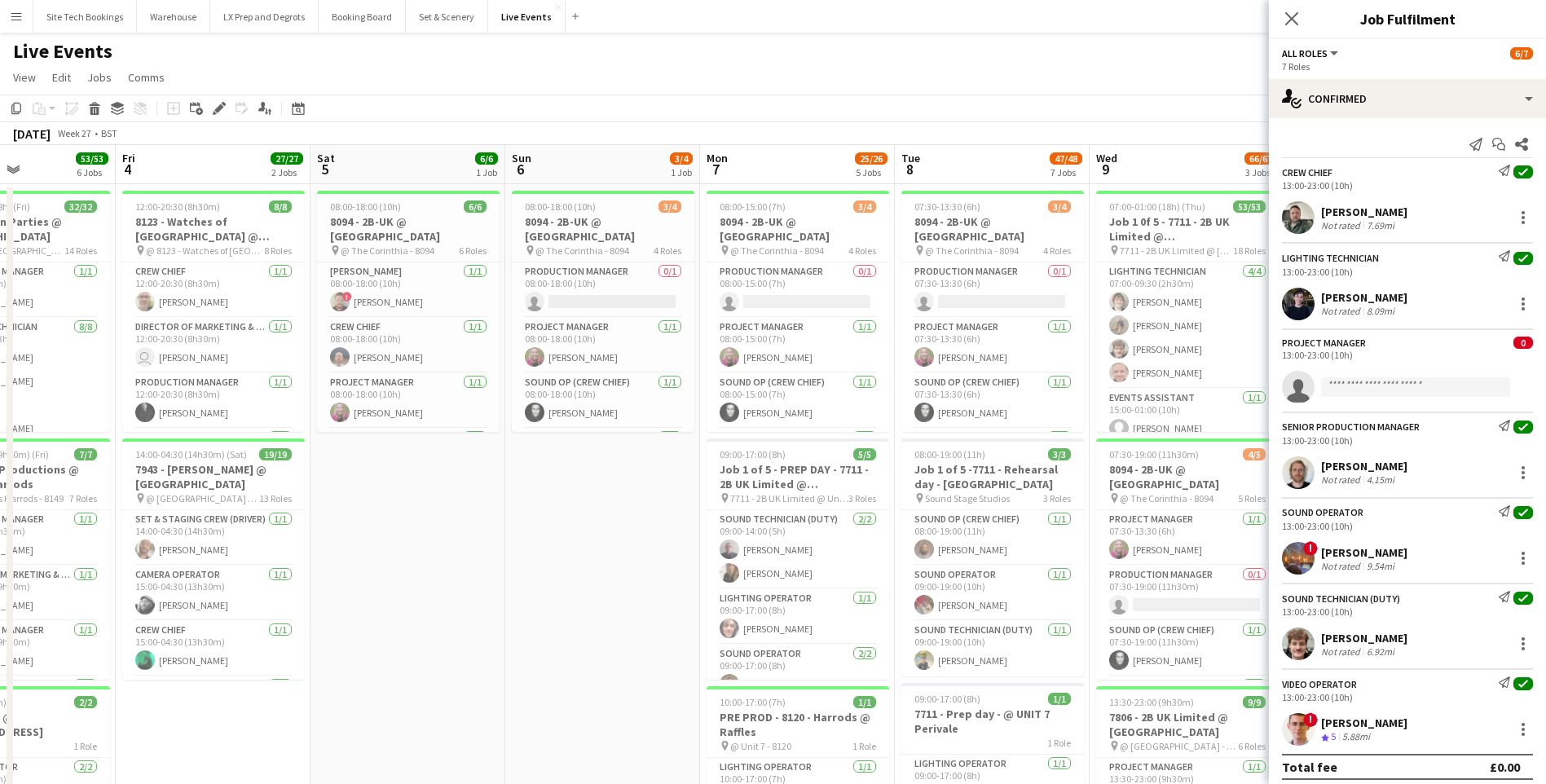
drag, startPoint x: 1133, startPoint y: 171, endPoint x: 41, endPoint y: 172, distance: 1092.0
click at [305, 110] on div "Date picker" at bounding box center [298, 109] width 20 height 20
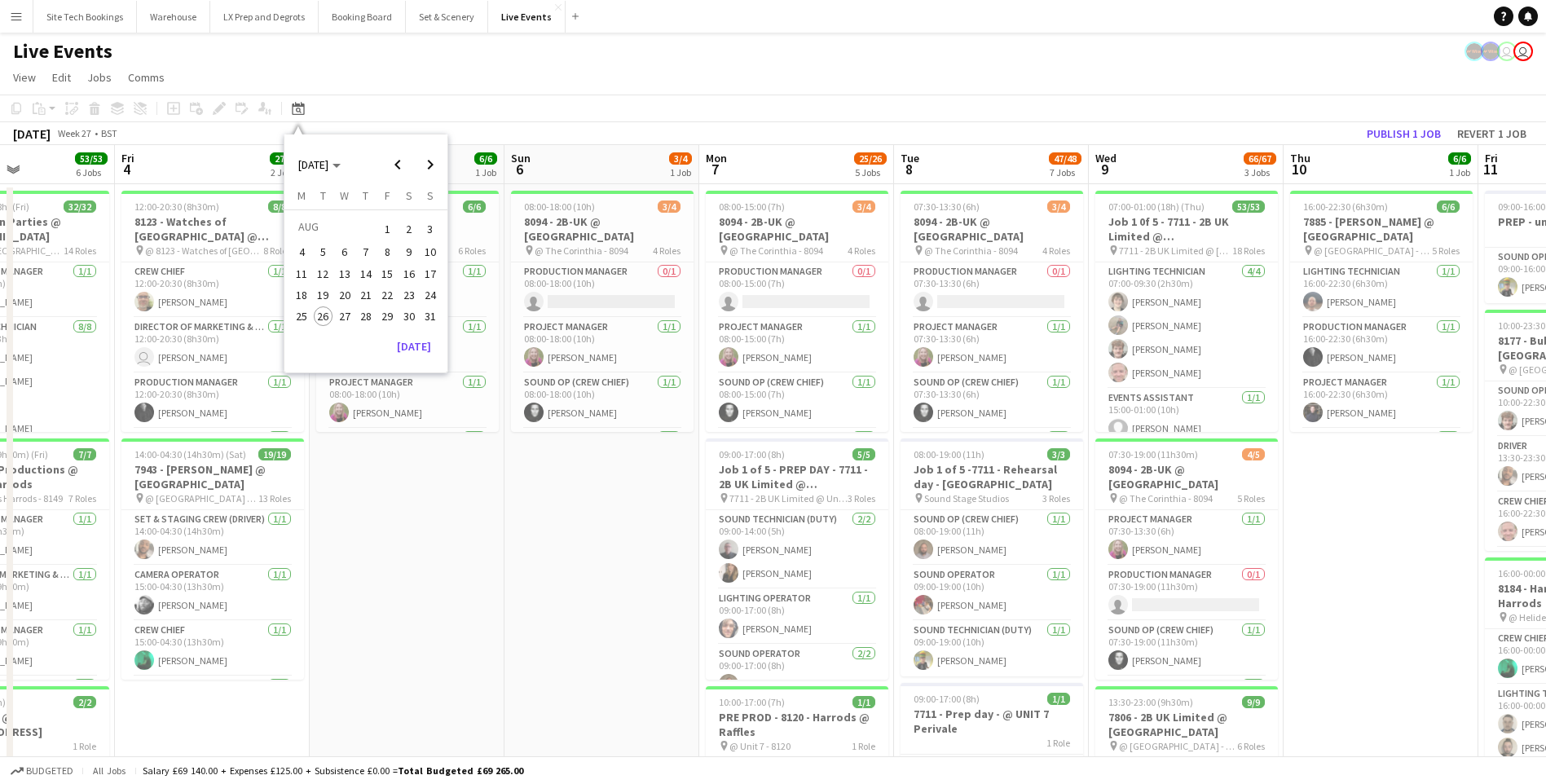
click at [425, 249] on span "10" at bounding box center [430, 253] width 20 height 20
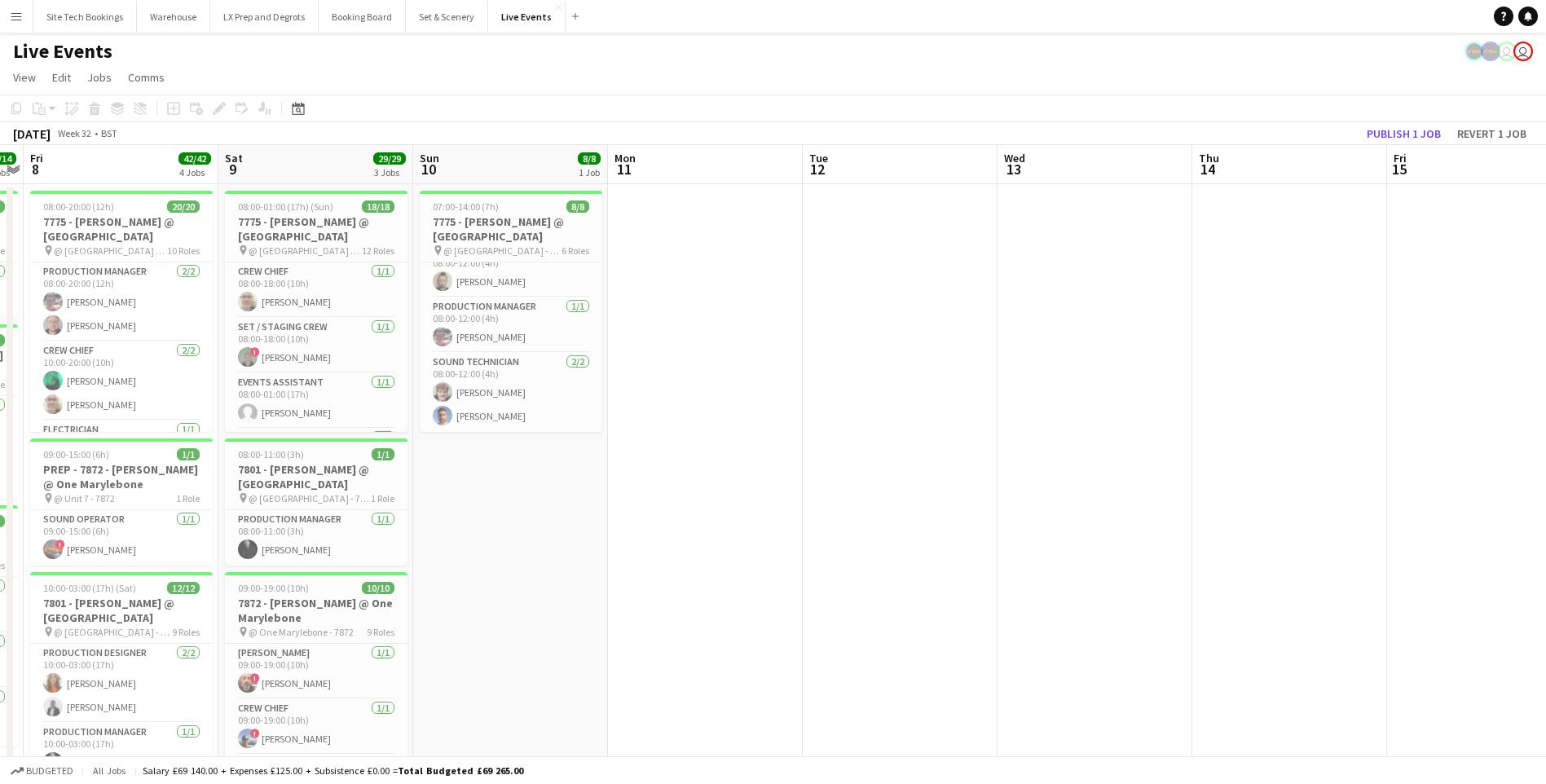
scroll to position [0, 405]
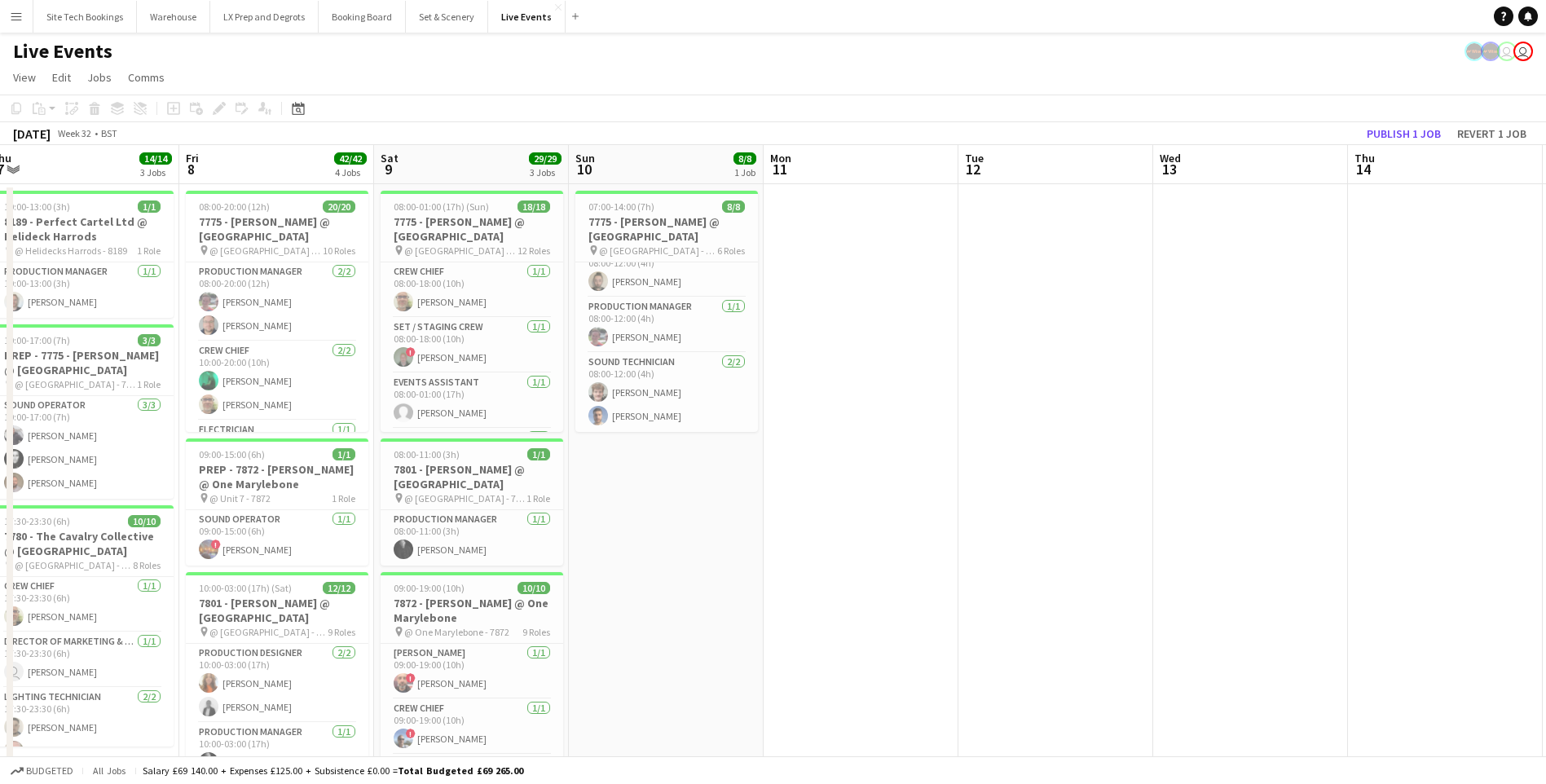
drag, startPoint x: 526, startPoint y: 524, endPoint x: 681, endPoint y: 527, distance: 155.0
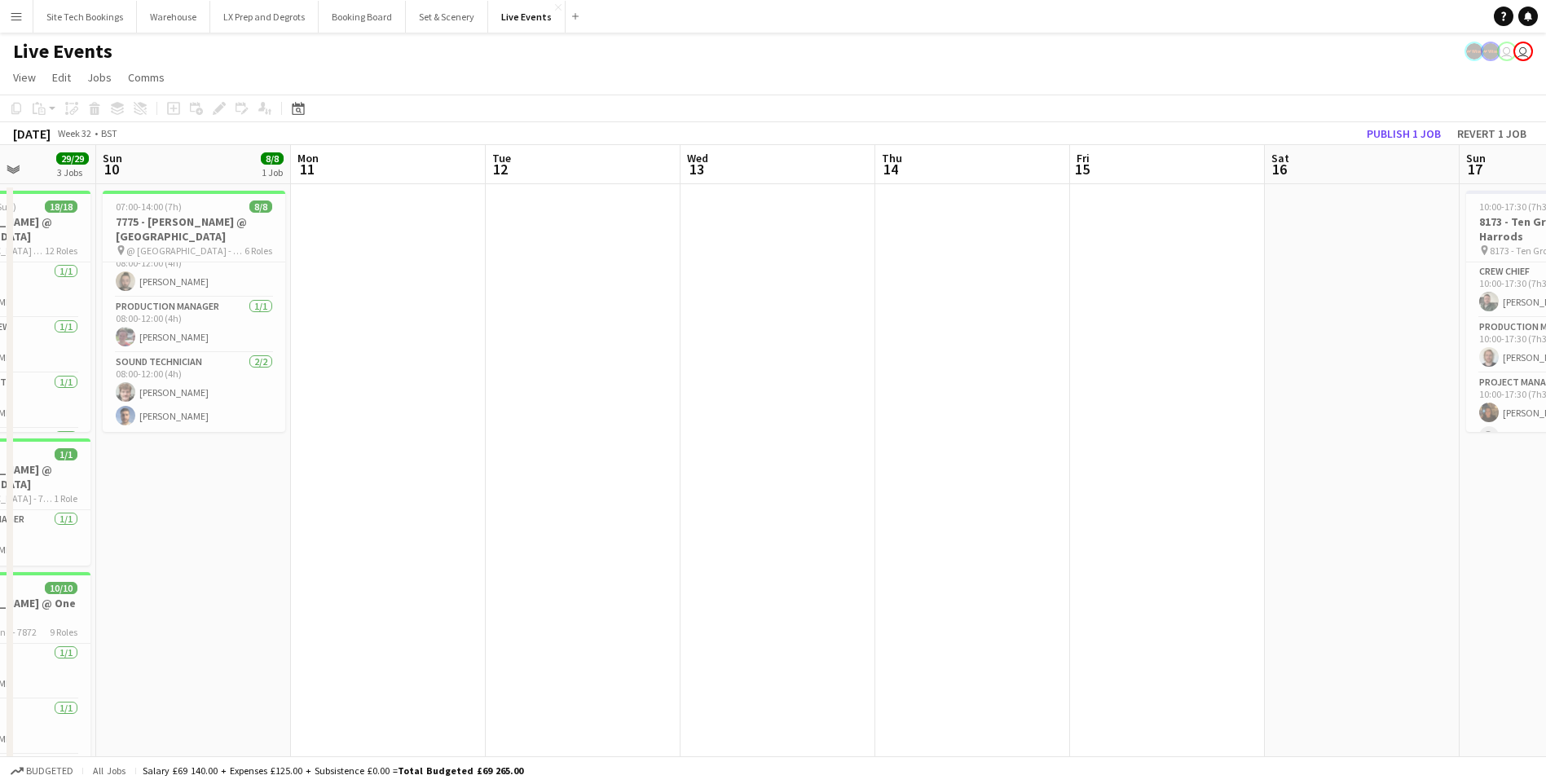
scroll to position [0, 492]
drag, startPoint x: 1336, startPoint y: 445, endPoint x: 873, endPoint y: 448, distance: 463.0
